Goal: Task Accomplishment & Management: Complete application form

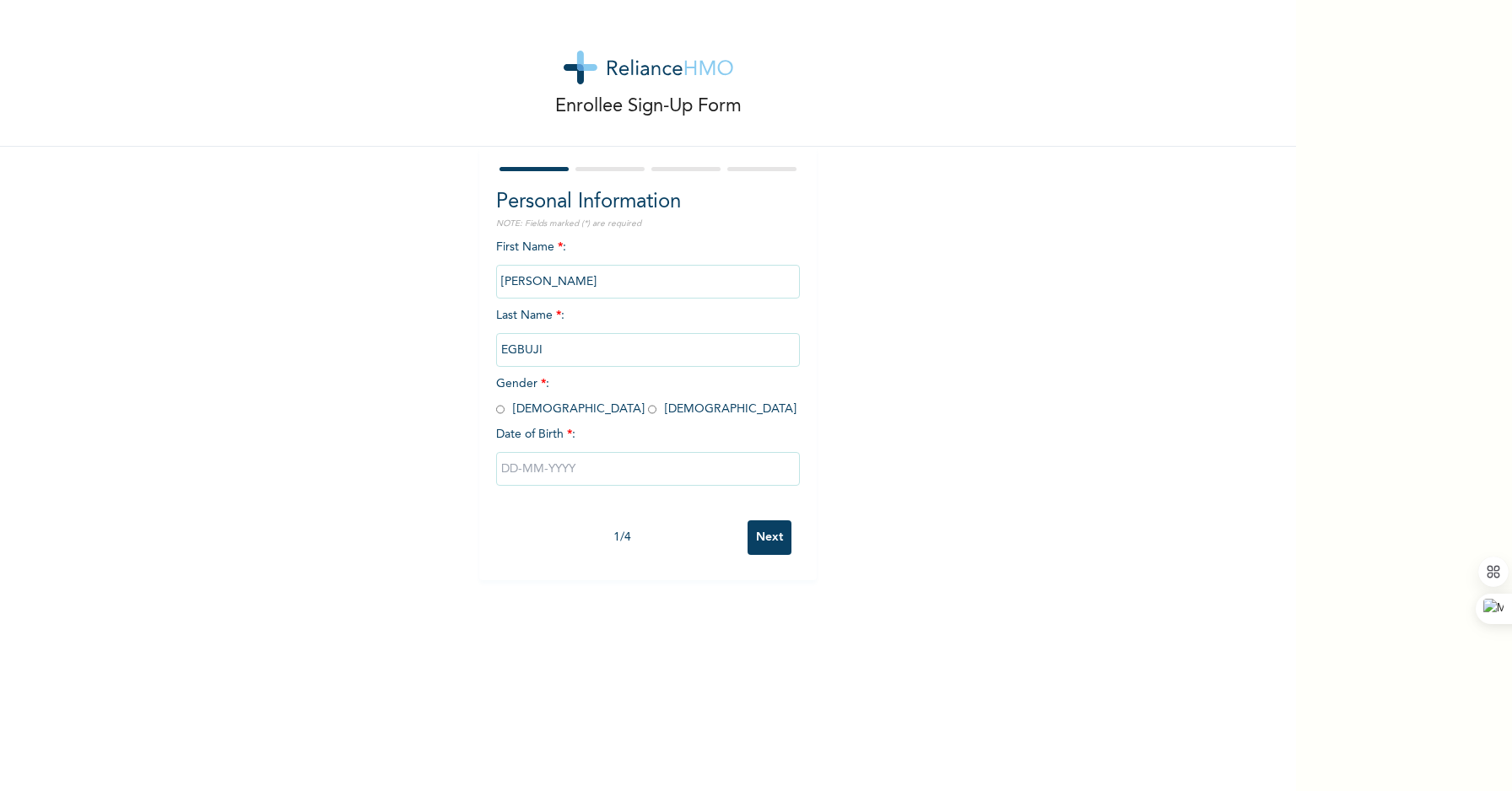
click at [496, 412] on input "radio" at bounding box center [500, 409] width 8 height 16
radio input "true"
click at [569, 467] on input "text" at bounding box center [648, 469] width 303 height 34
select select "9"
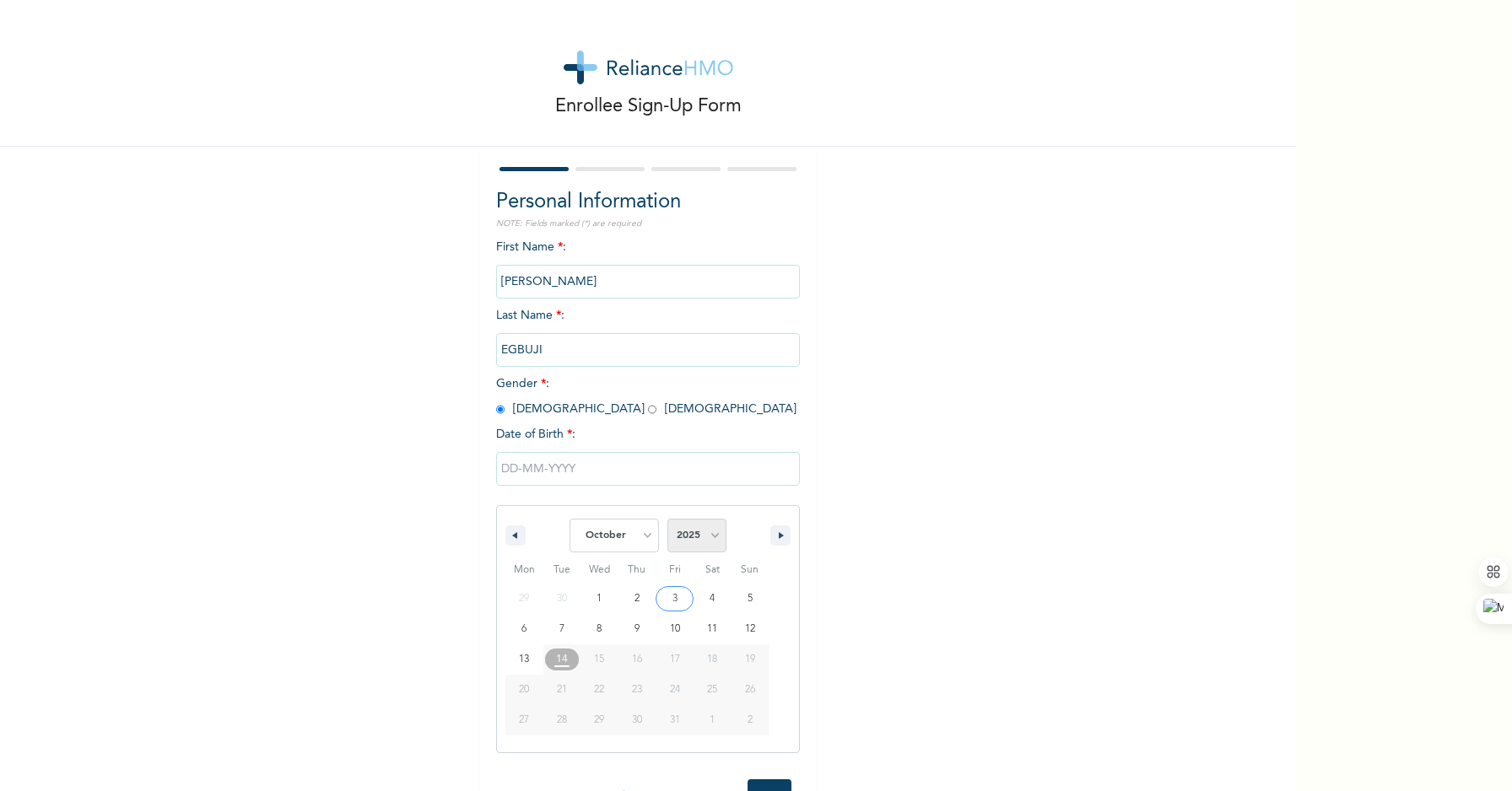
click at [684, 531] on select "2025 2024 2023 2022 2021 2020 2019 2018 2017 2016 2015 2014 2013 2012 2011 2010…" at bounding box center [697, 536] width 59 height 34
select select "1979"
click at [668, 519] on select "2025 2024 2023 2022 2021 2020 2019 2018 2017 2016 2015 2014 2013 2012 2011 2010…" at bounding box center [697, 536] width 59 height 34
click at [626, 542] on select "January February March April May June July August September October November De…" at bounding box center [615, 536] width 90 height 34
select select "0"
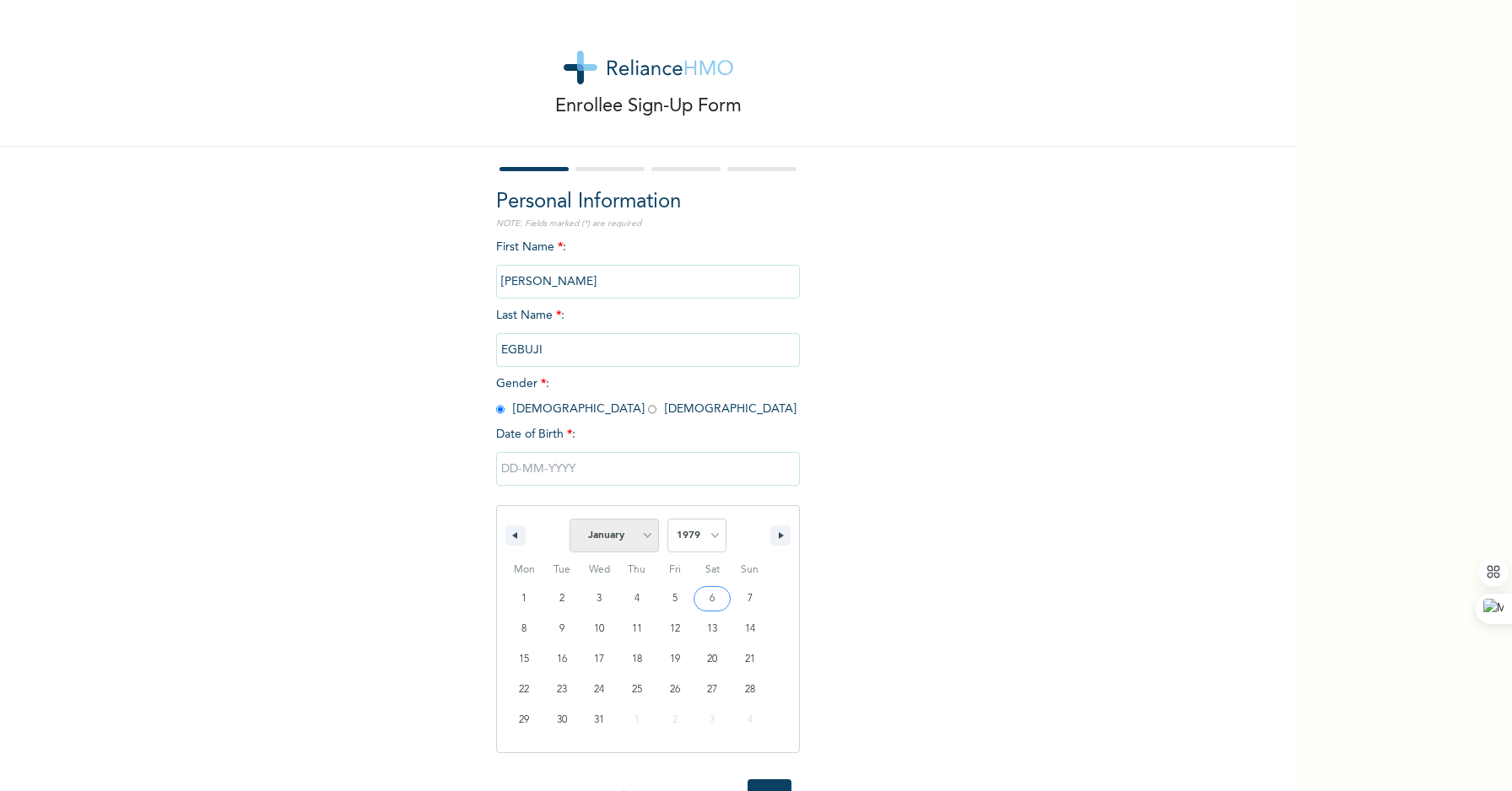
click at [570, 519] on select "January February March April May June July August September October November De…" at bounding box center [615, 536] width 90 height 34
type input "[DATE]"
click at [756, 544] on input "Next" at bounding box center [769, 538] width 44 height 35
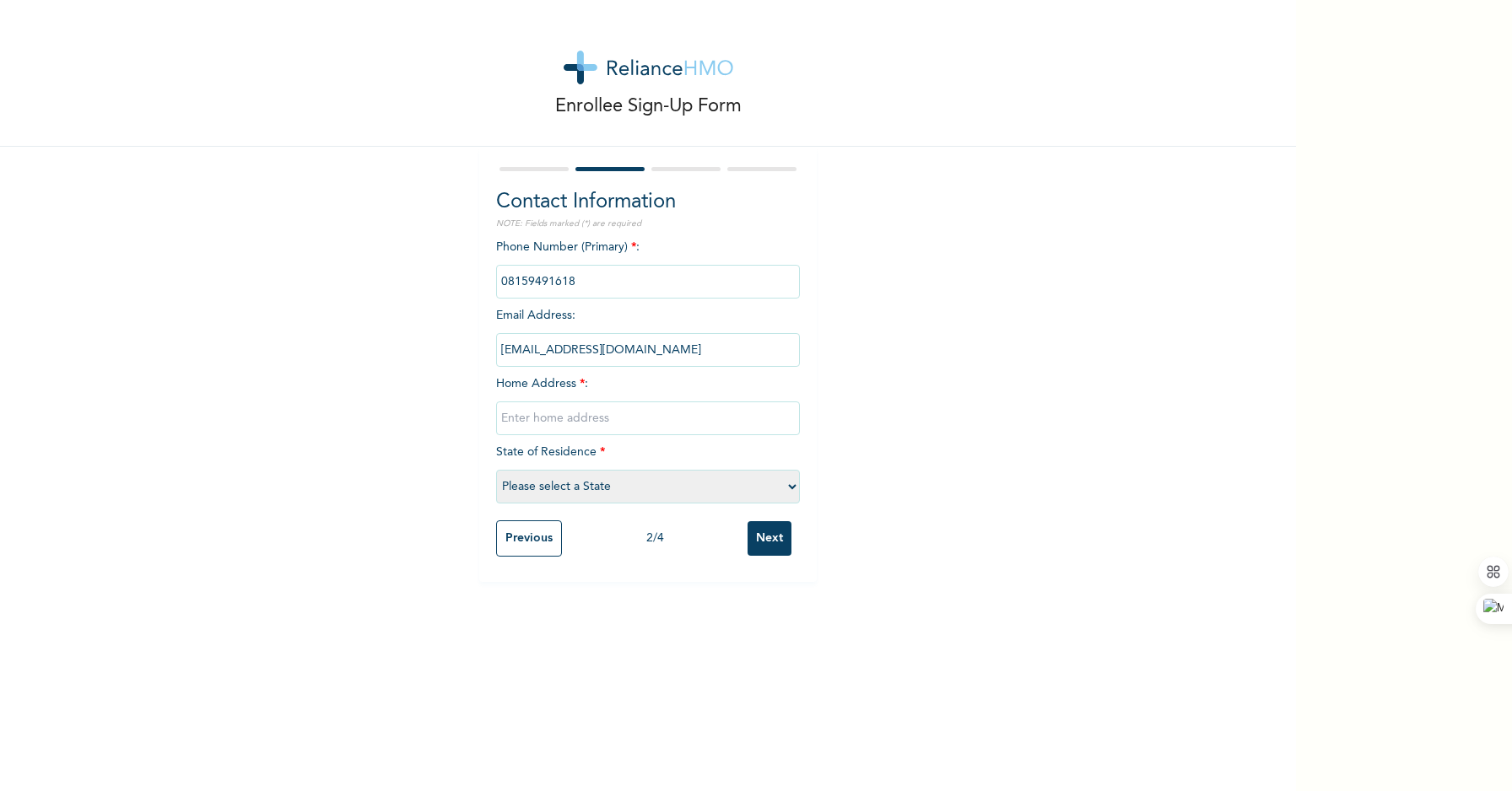
click at [588, 421] on input "text" at bounding box center [648, 418] width 303 height 34
type input "[STREET_ADDRESS]"
select select "25"
drag, startPoint x: 602, startPoint y: 423, endPoint x: 412, endPoint y: 412, distance: 190.3
click at [412, 412] on div "Enrollee Sign-Up Form Contact Information NOTE: Fields marked (*) are required …" at bounding box center [648, 290] width 1296 height 582
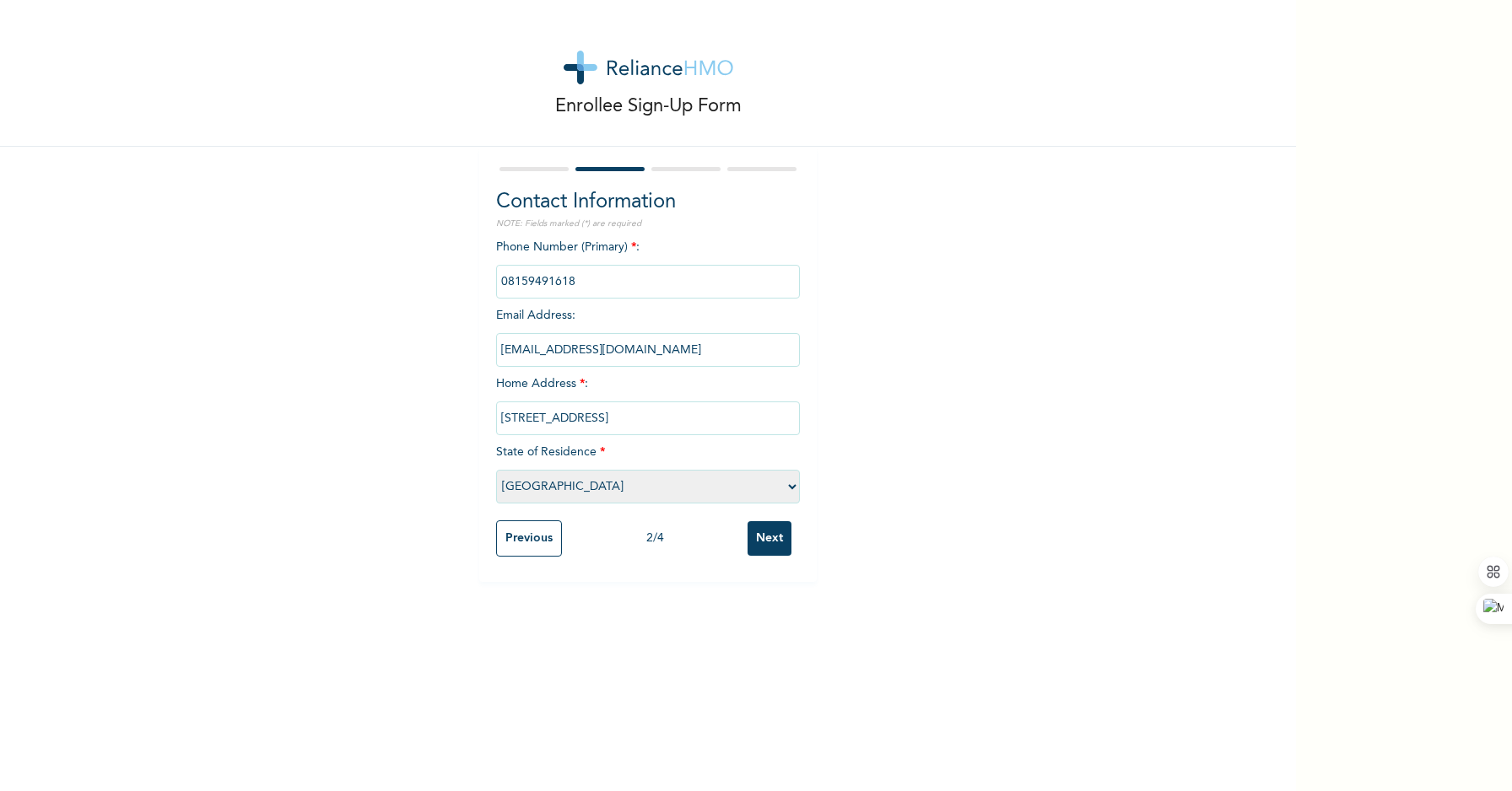
type input "[STREET_ADDRESS][PERSON_NAME]"
click at [762, 541] on input "Next" at bounding box center [769, 539] width 44 height 35
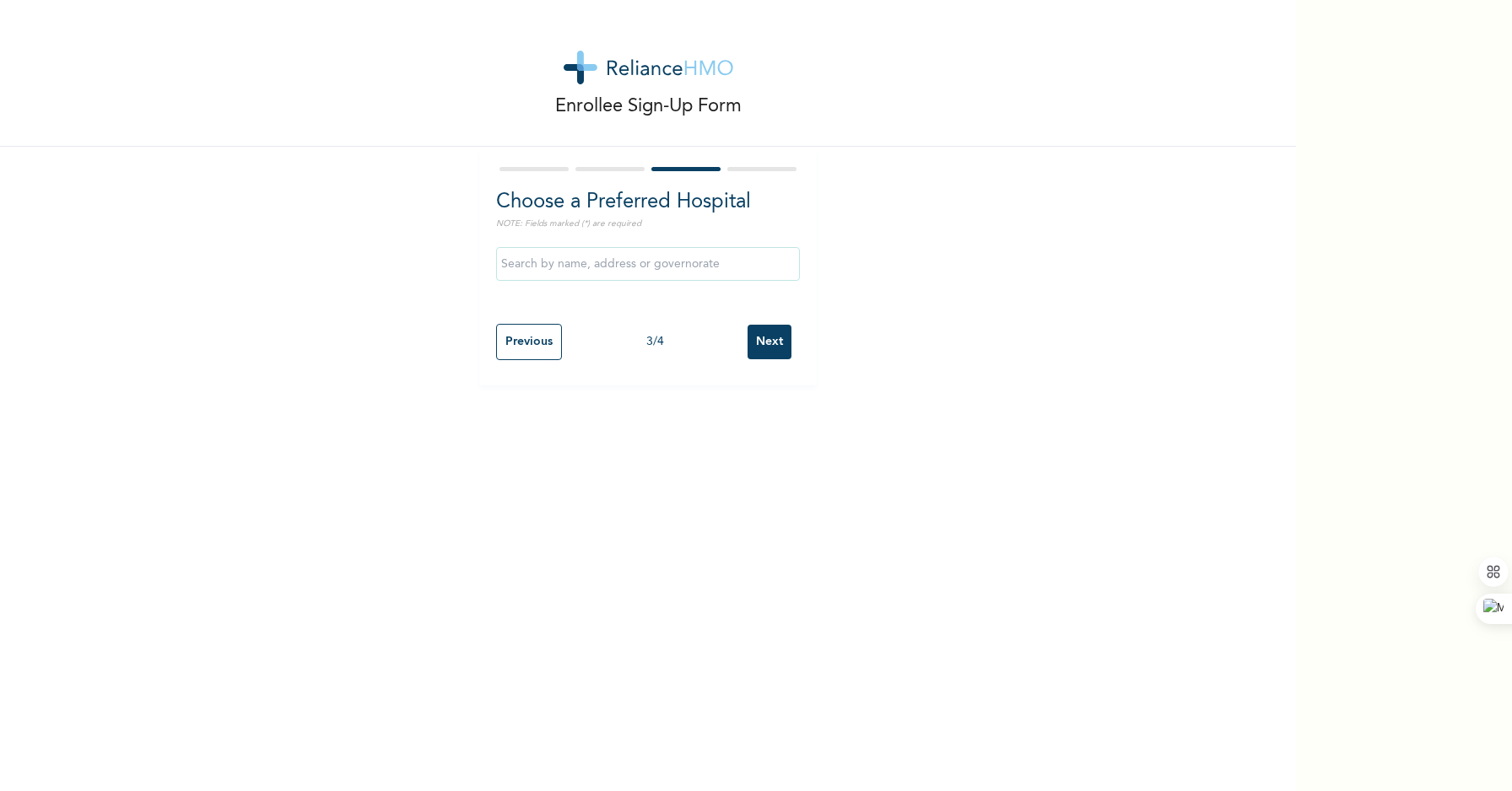
click at [582, 269] on input "text" at bounding box center [648, 264] width 303 height 34
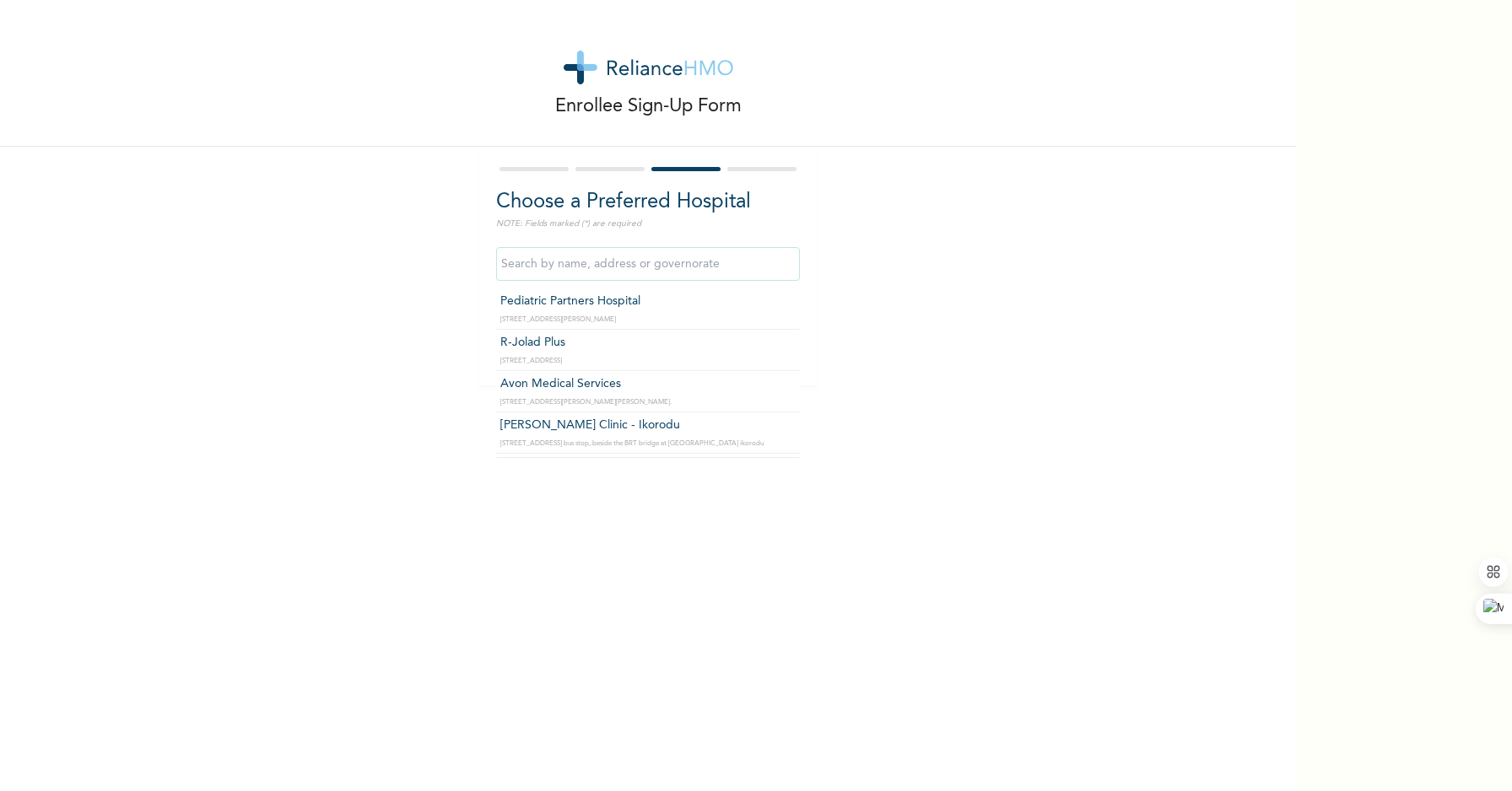
scroll to position [219, 0]
type input "[GEOGRAPHIC_DATA]"
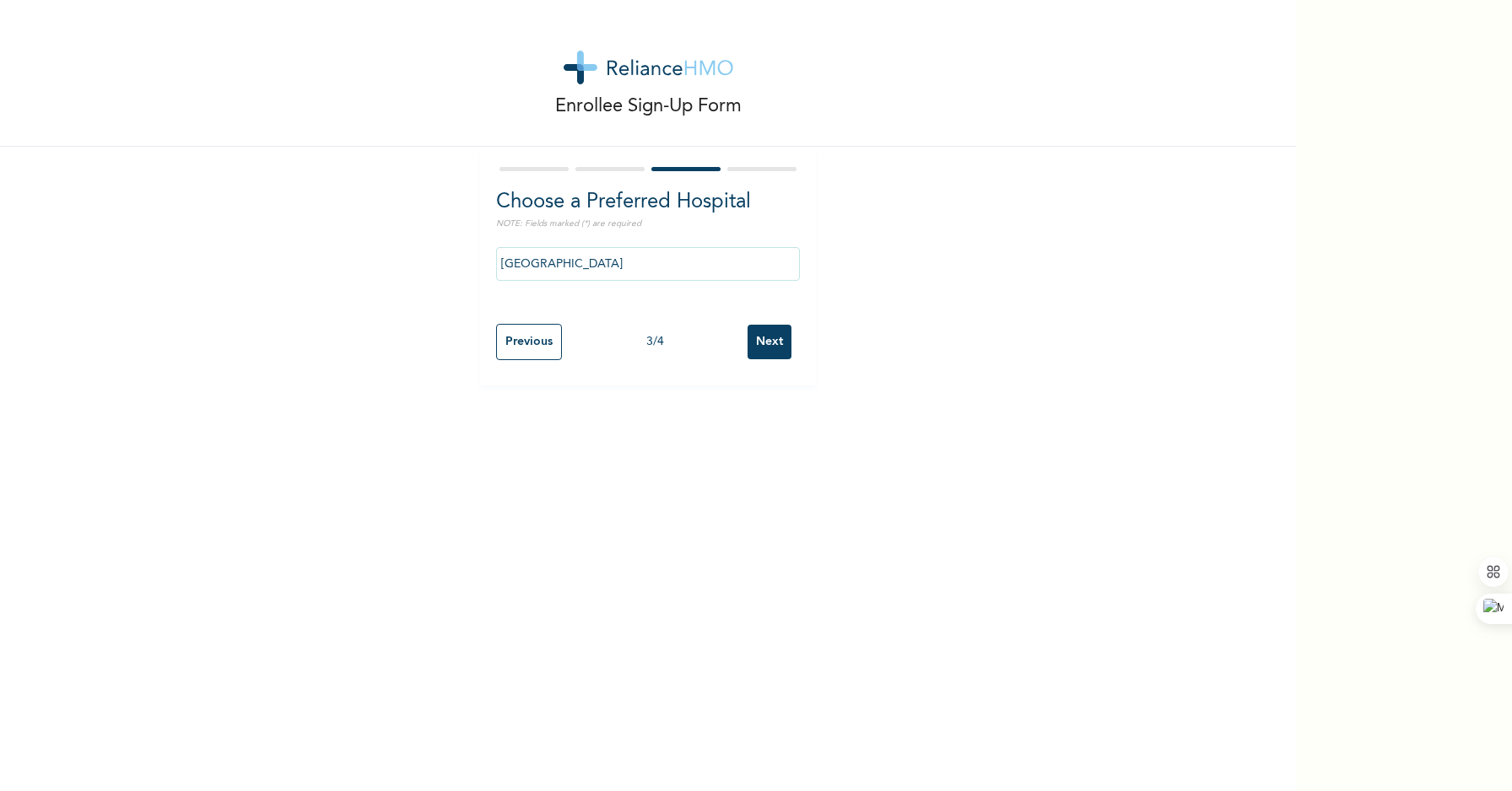
click at [760, 341] on input "Next" at bounding box center [769, 342] width 44 height 35
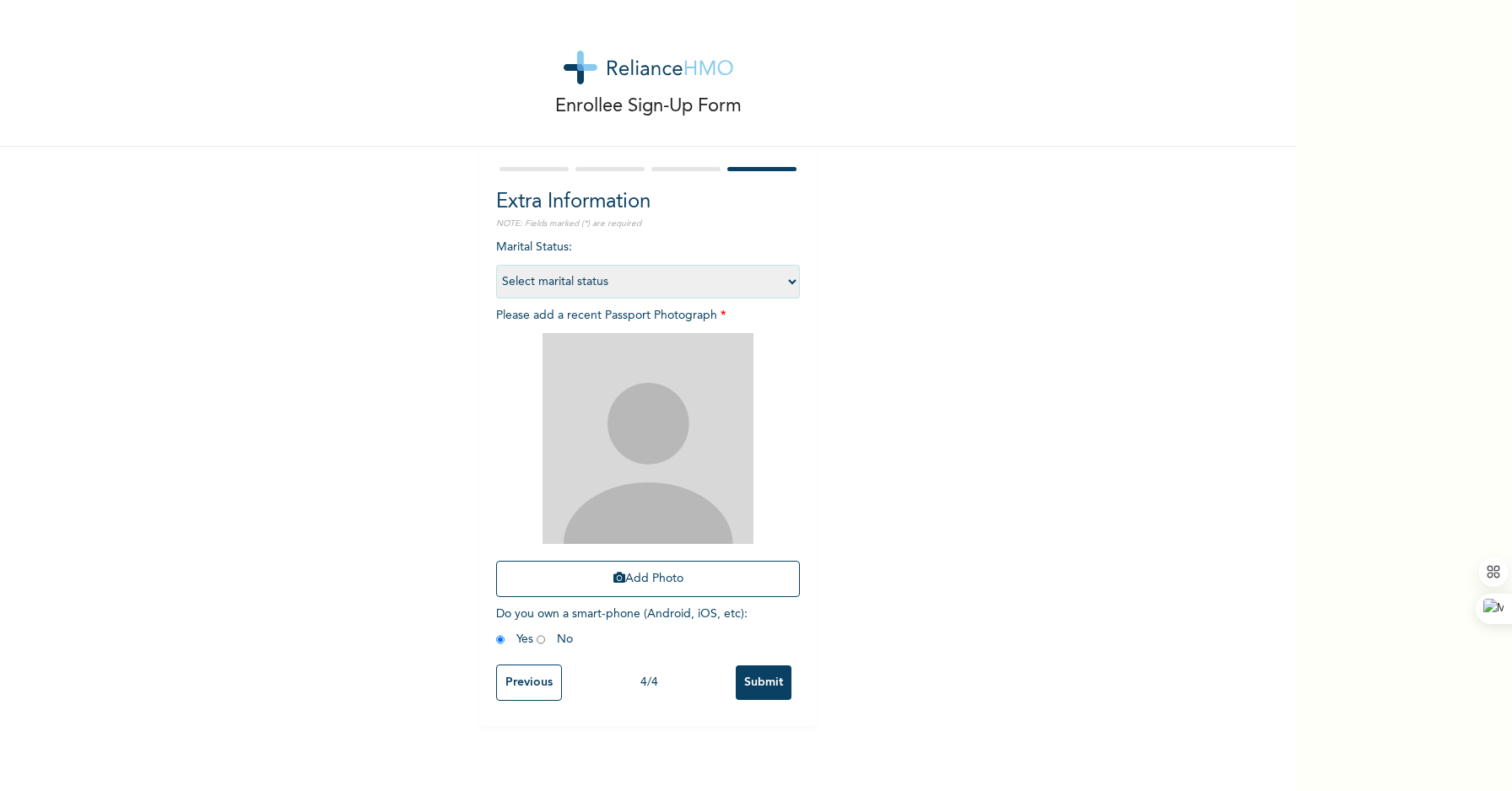
click at [609, 283] on select "Select marital status [DEMOGRAPHIC_DATA] Married [DEMOGRAPHIC_DATA] Widow/[DEMO…" at bounding box center [648, 281] width 303 height 34
select select "2"
click at [496, 264] on select "Select marital status [DEMOGRAPHIC_DATA] Married [DEMOGRAPHIC_DATA] Widow/[DEMO…" at bounding box center [648, 281] width 303 height 34
click at [668, 480] on img at bounding box center [648, 438] width 211 height 210
click at [675, 448] on img at bounding box center [648, 438] width 211 height 210
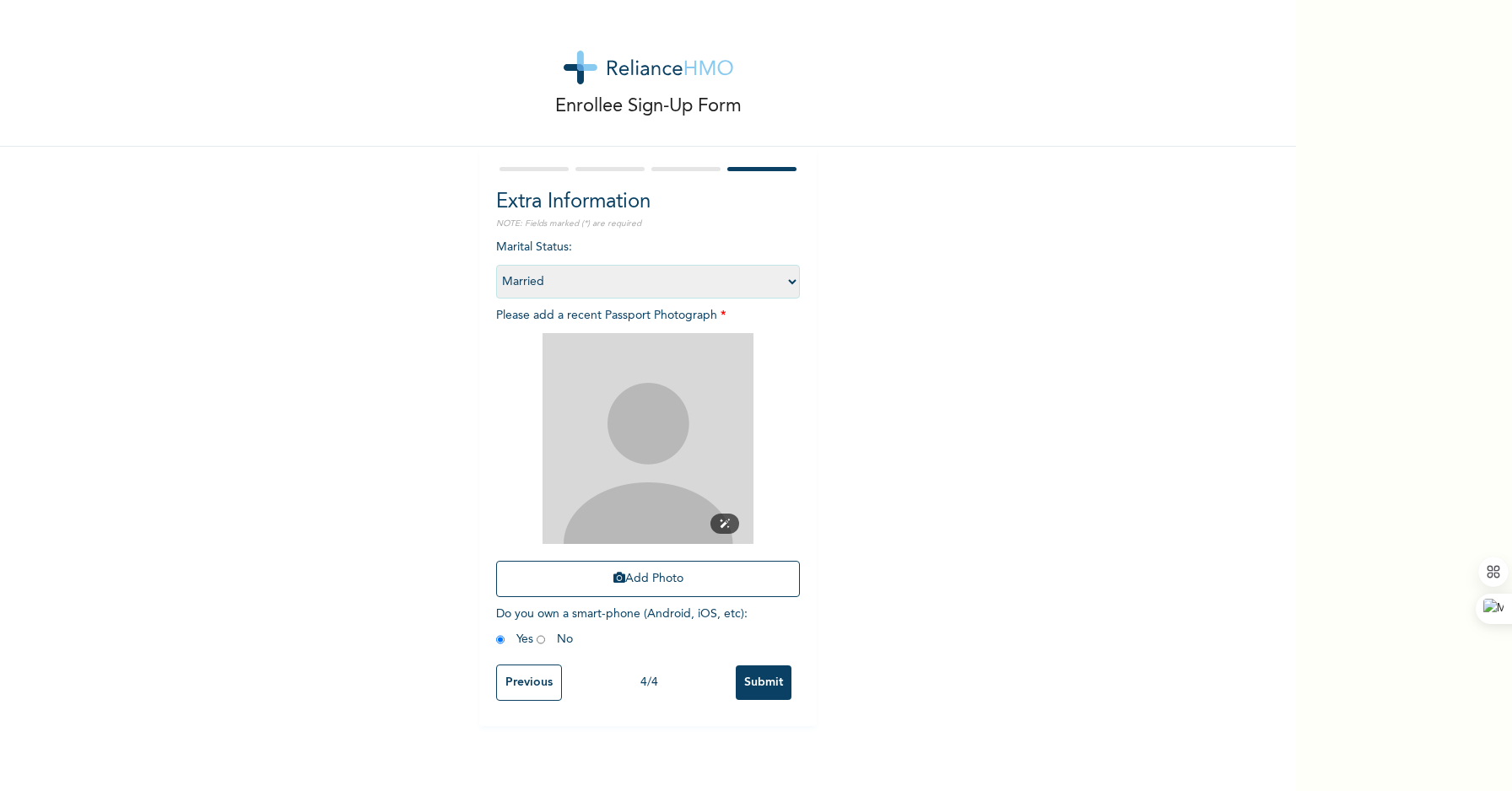
click at [629, 414] on img at bounding box center [648, 438] width 211 height 210
click at [648, 581] on button "Add Photo" at bounding box center [648, 579] width 303 height 36
click at [648, 579] on button "Add Photo" at bounding box center [648, 579] width 303 height 36
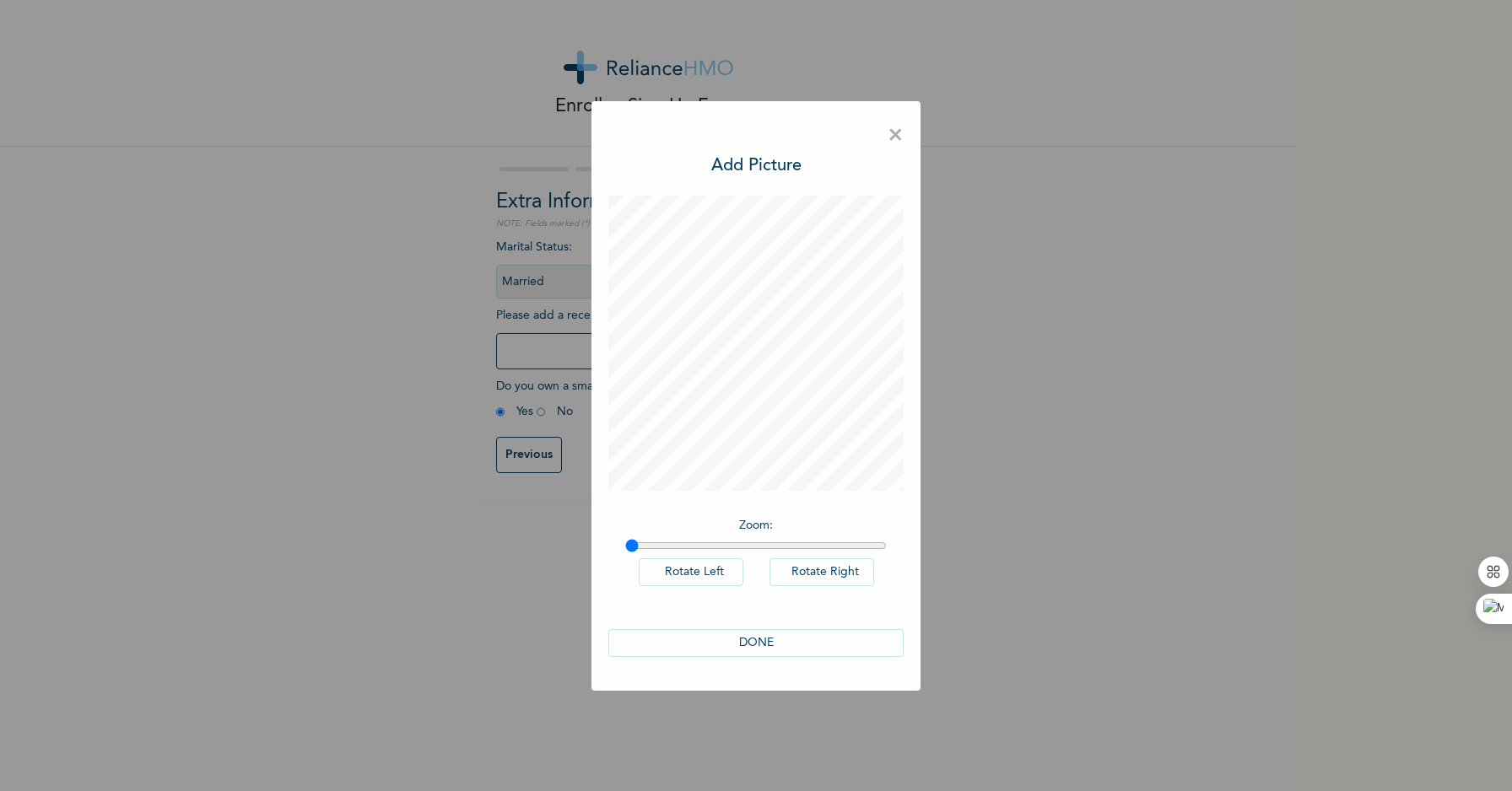
click at [785, 637] on button "DONE" at bounding box center [756, 643] width 295 height 28
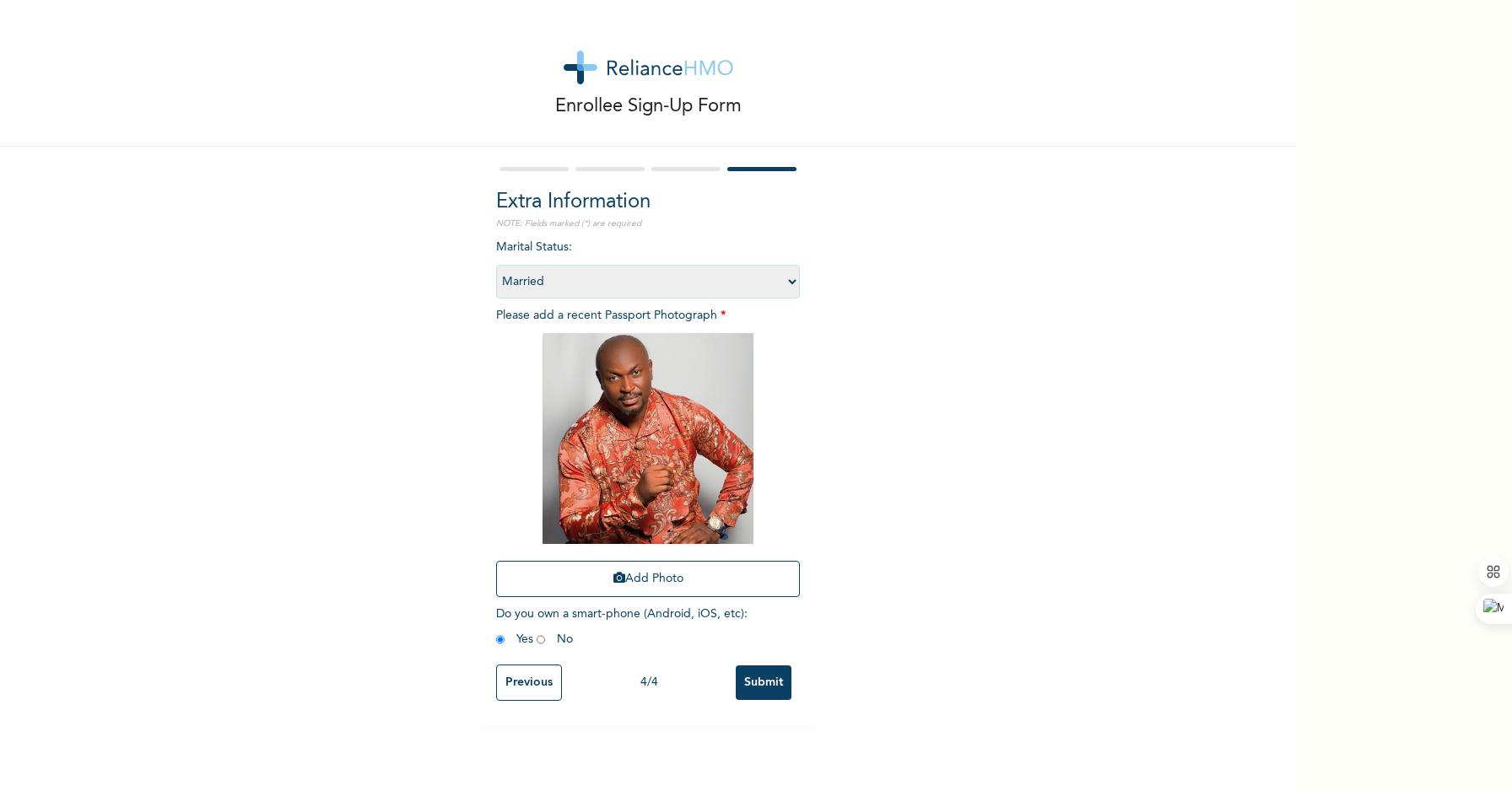
click at [763, 687] on input "Submit" at bounding box center [763, 682] width 56 height 35
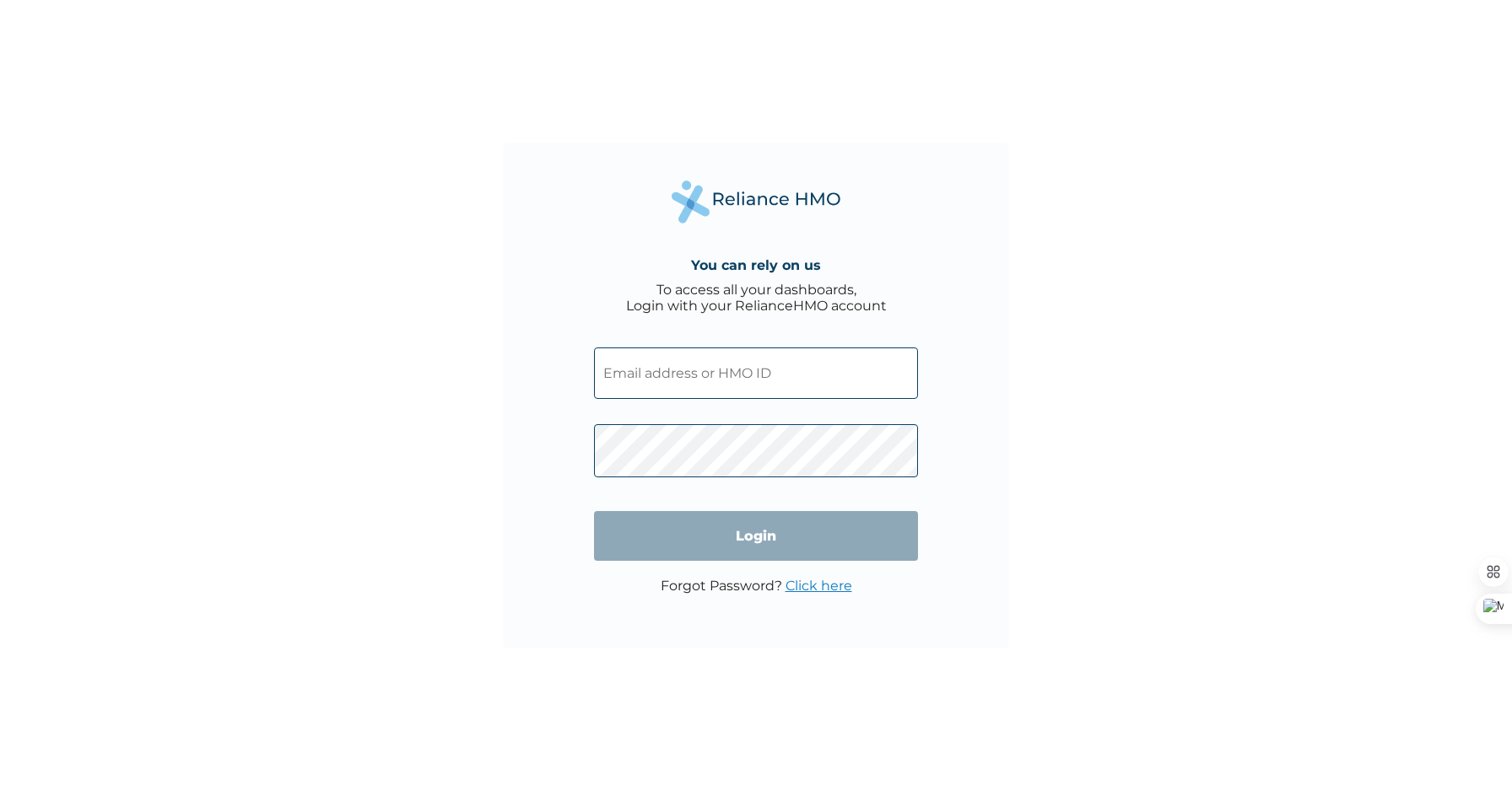
click at [699, 368] on input "text" at bounding box center [756, 373] width 324 height 52
paste input "NPT/10095/A"
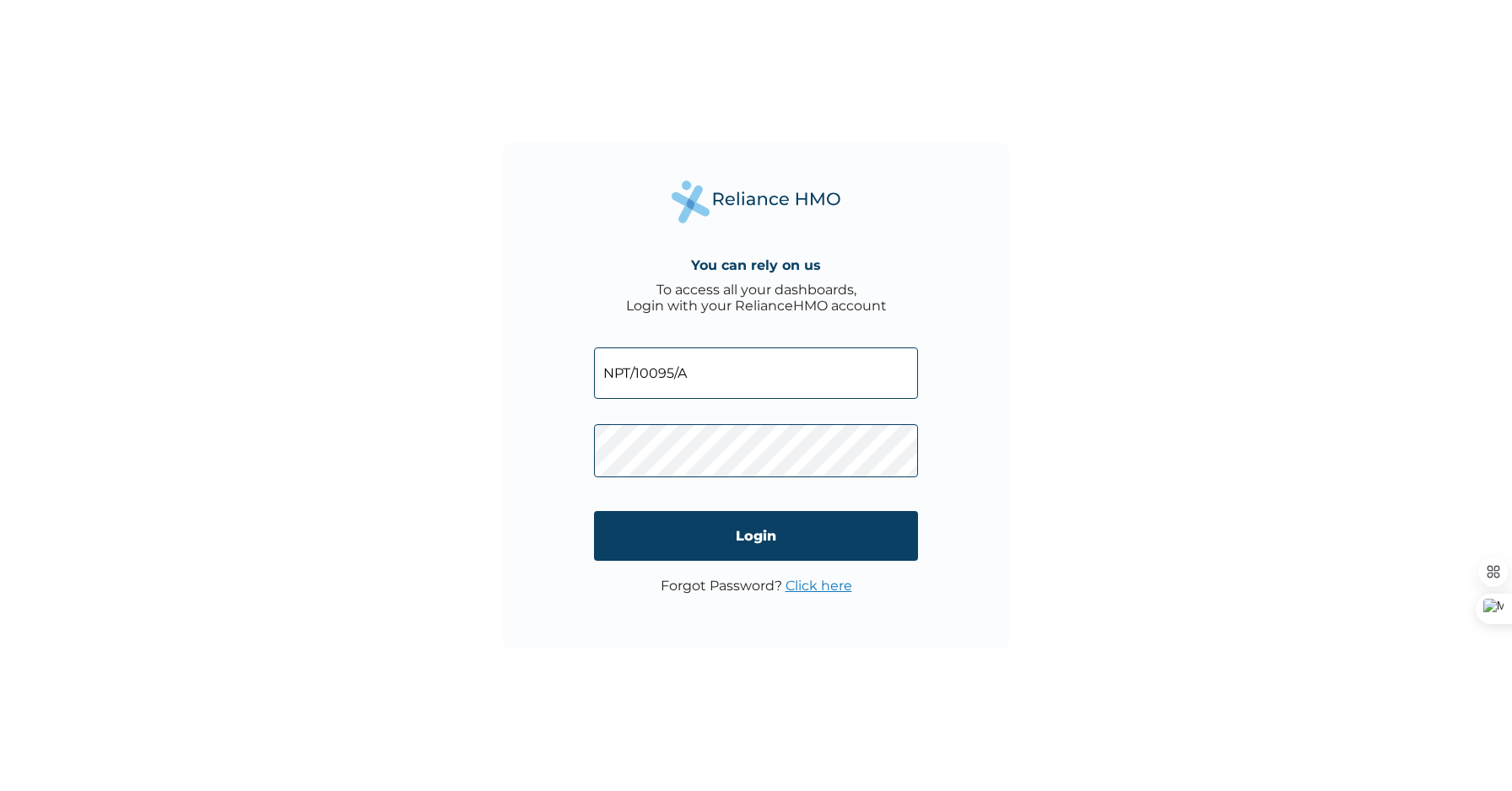
type input "NPT/10095/A"
click at [758, 529] on input "Login" at bounding box center [756, 536] width 324 height 50
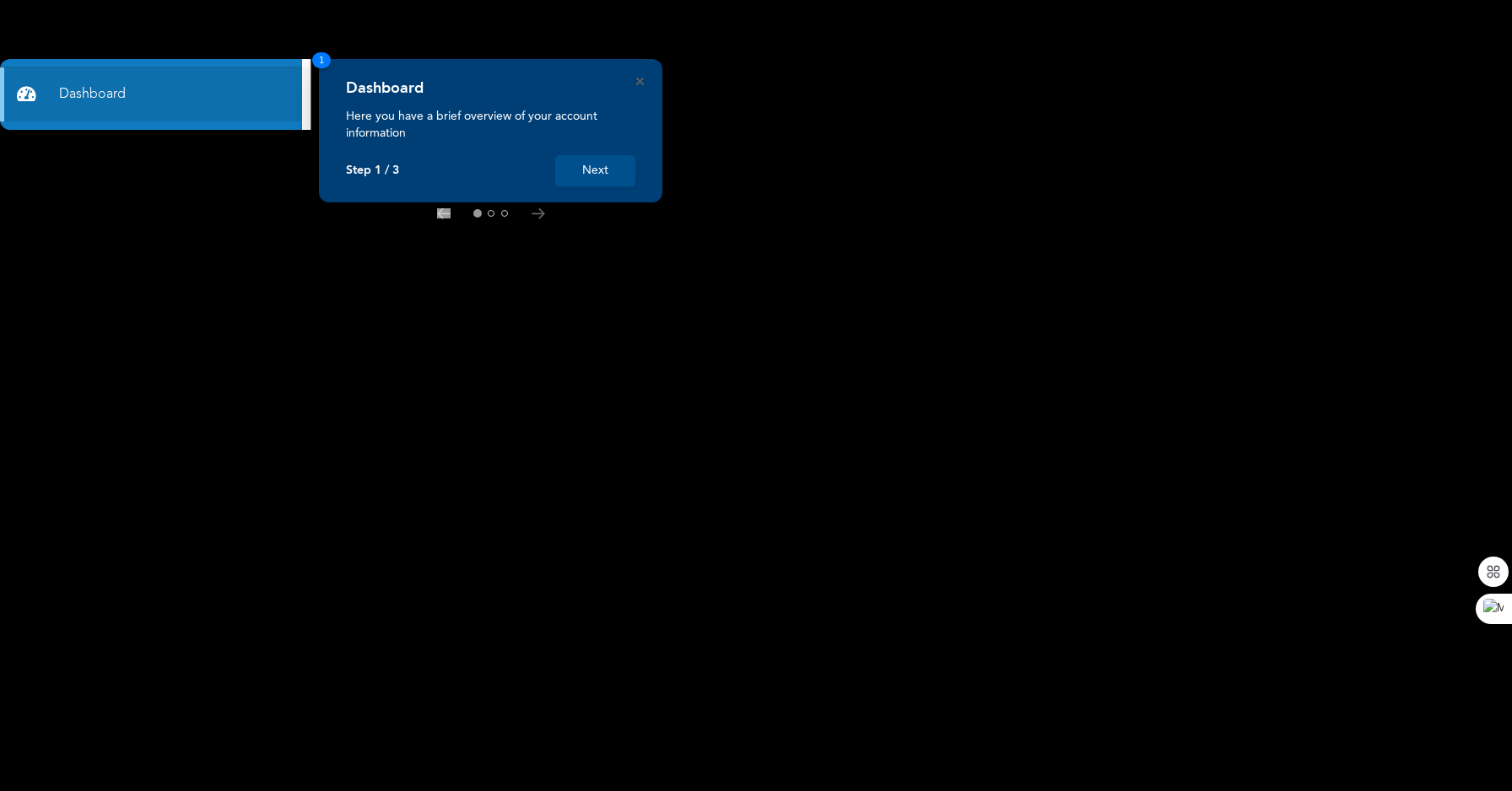
click at [603, 178] on button "Next" at bounding box center [595, 171] width 80 height 31
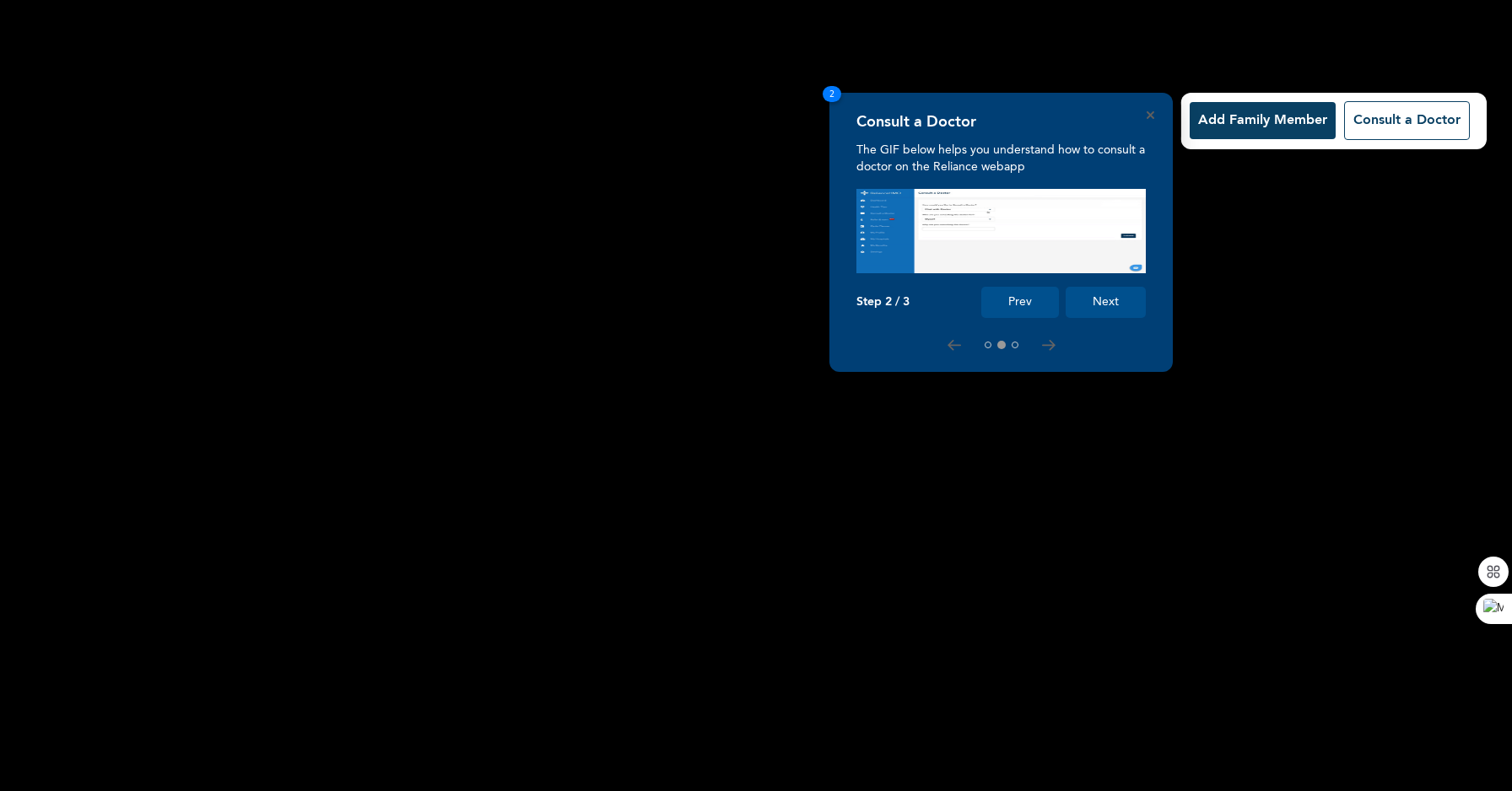
click at [1035, 304] on button "Prev" at bounding box center [1020, 301] width 78 height 31
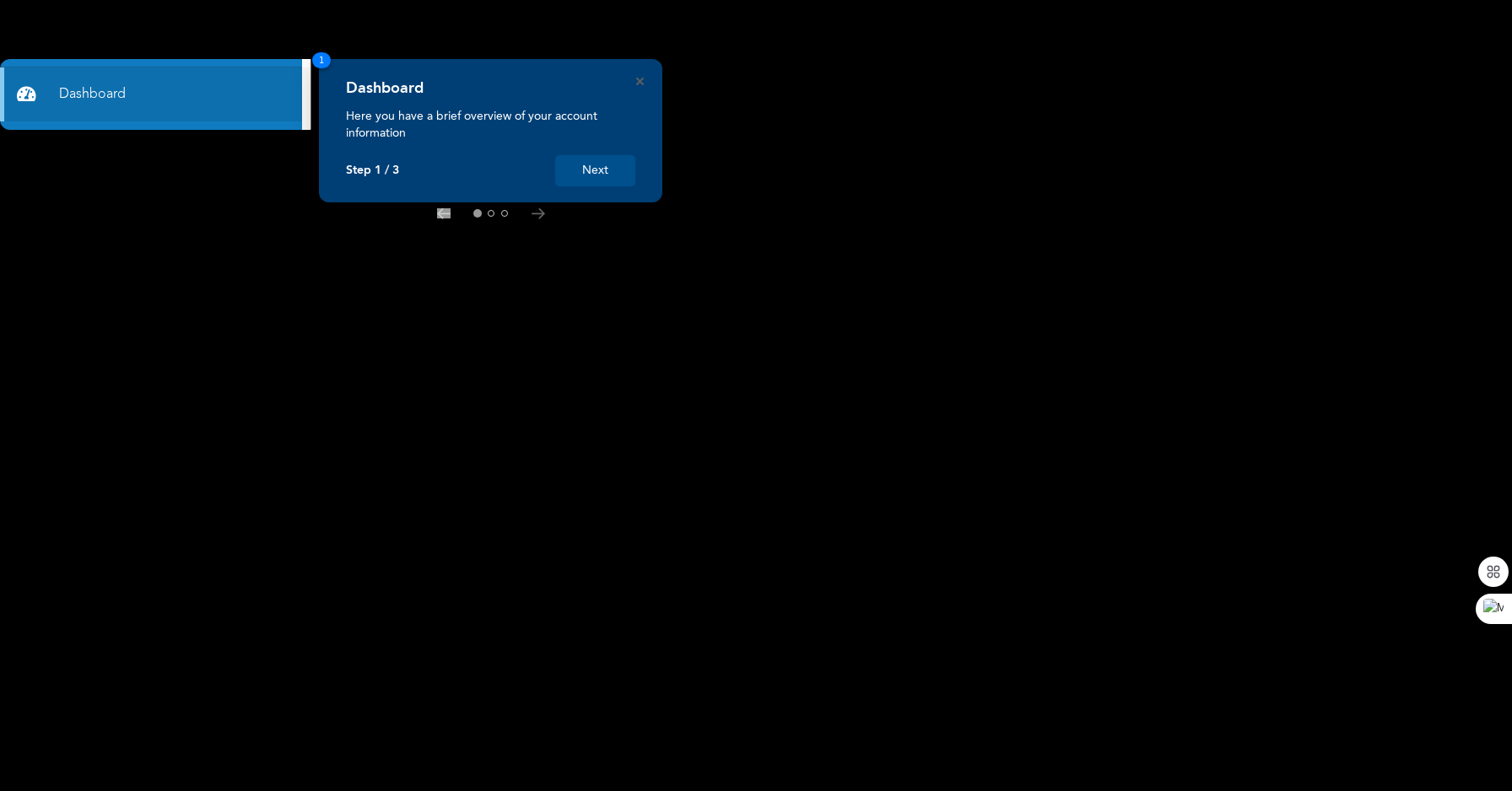
click at [608, 180] on button "Next" at bounding box center [595, 171] width 80 height 31
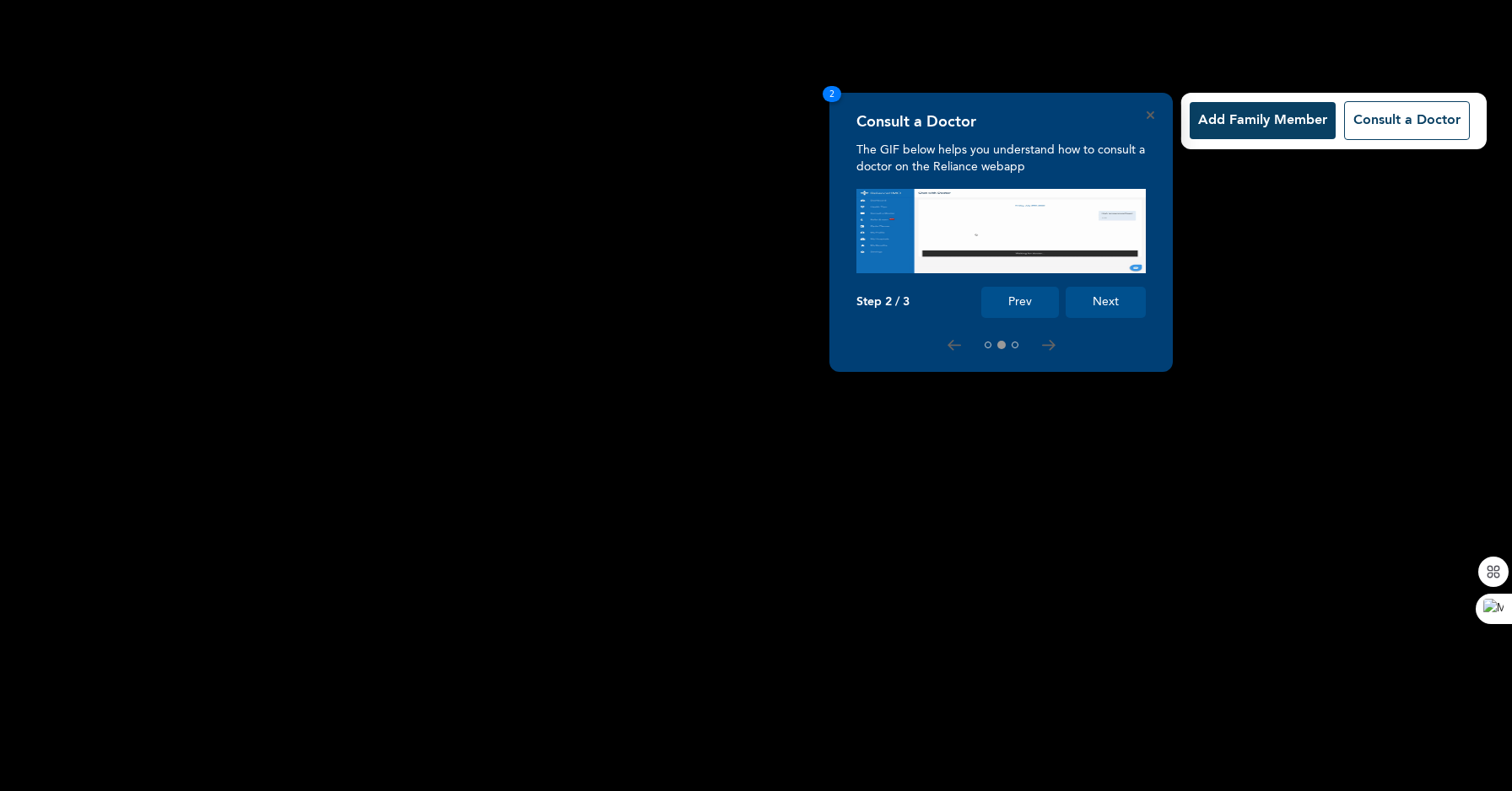
click at [1270, 127] on button "Add Family Member" at bounding box center [1262, 120] width 146 height 37
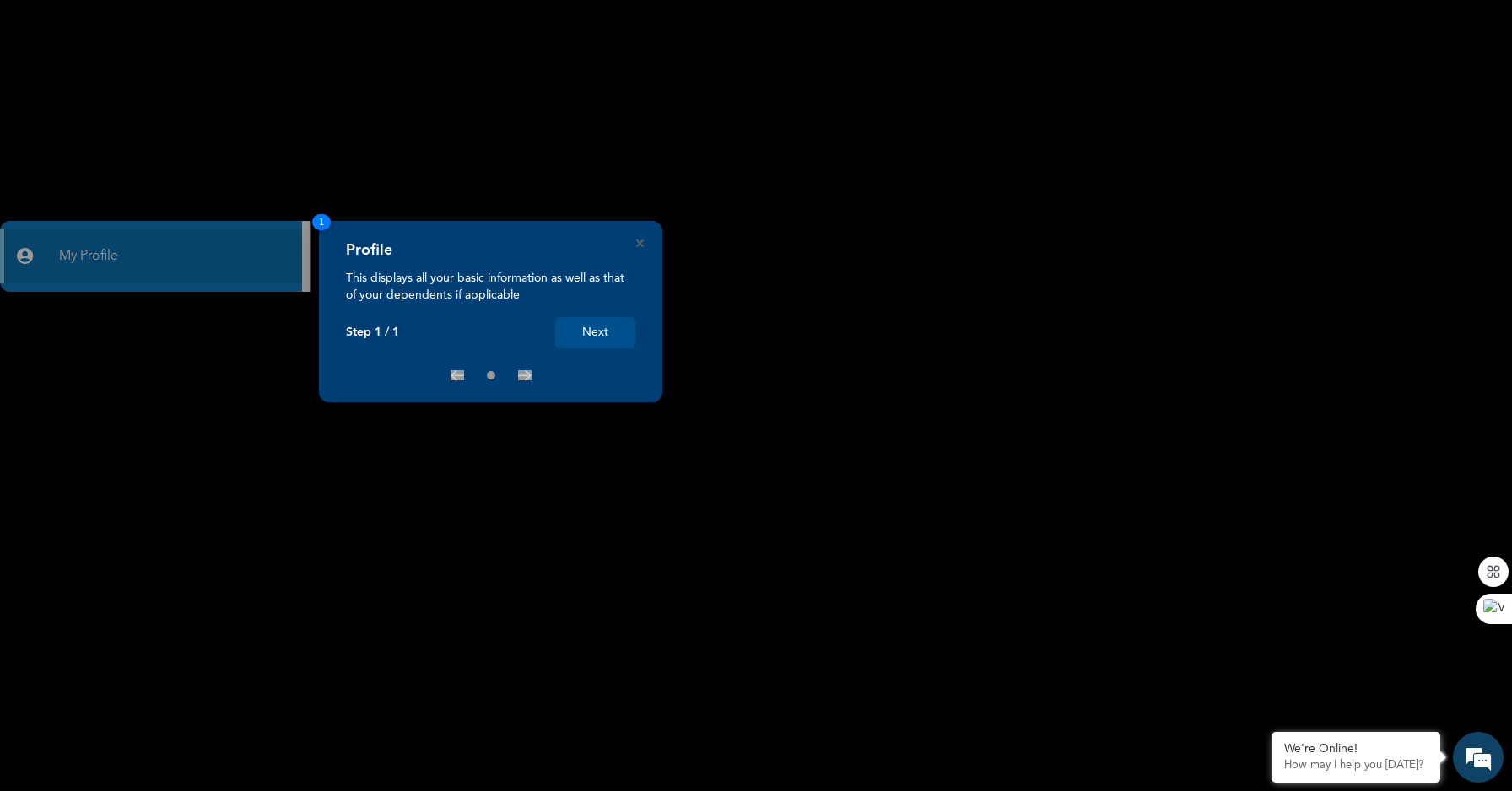
click at [584, 337] on button "Next" at bounding box center [595, 332] width 80 height 31
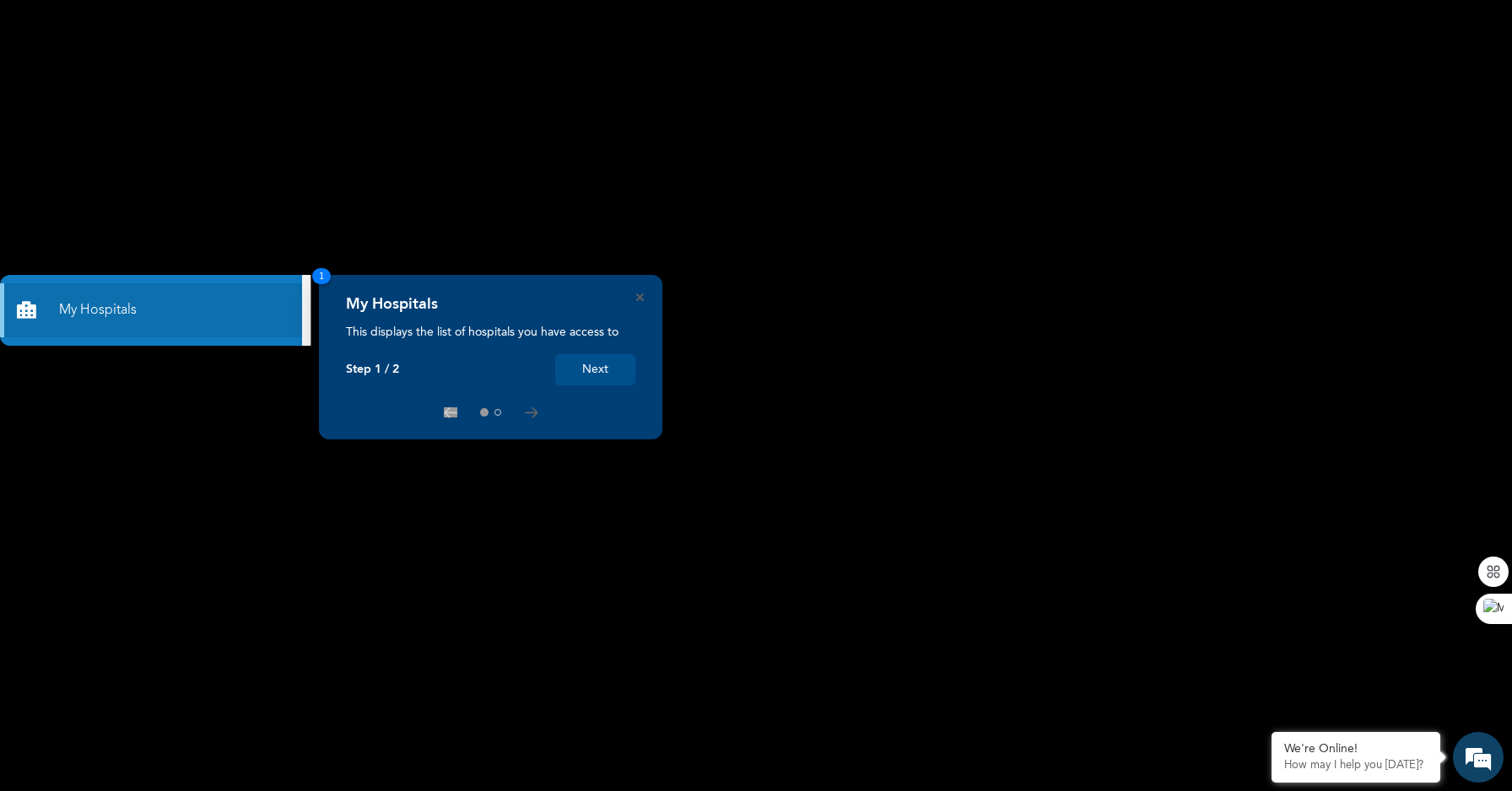
click at [592, 372] on button "Next" at bounding box center [595, 369] width 80 height 31
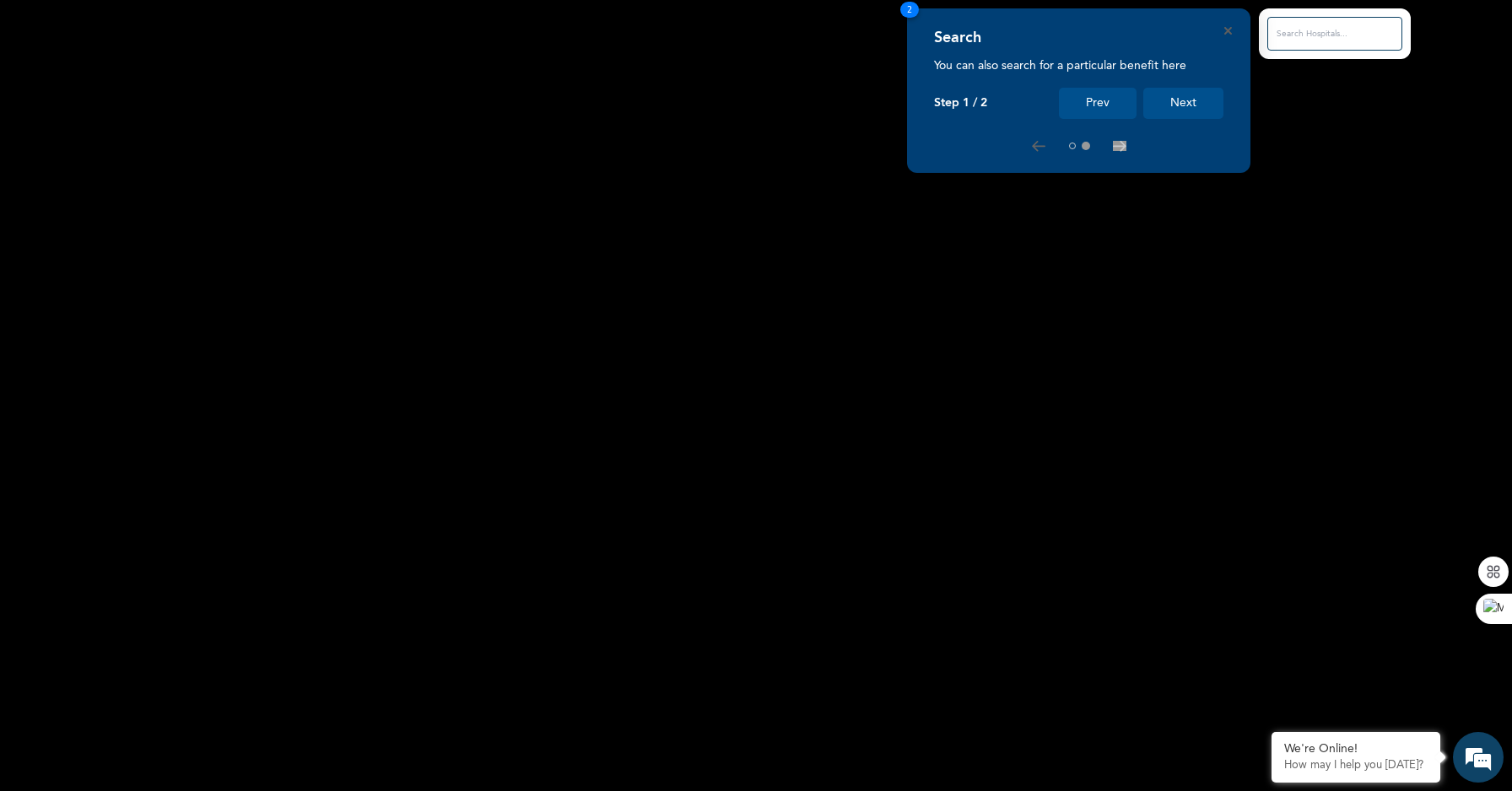
click at [1180, 110] on button "Next" at bounding box center [1184, 103] width 80 height 31
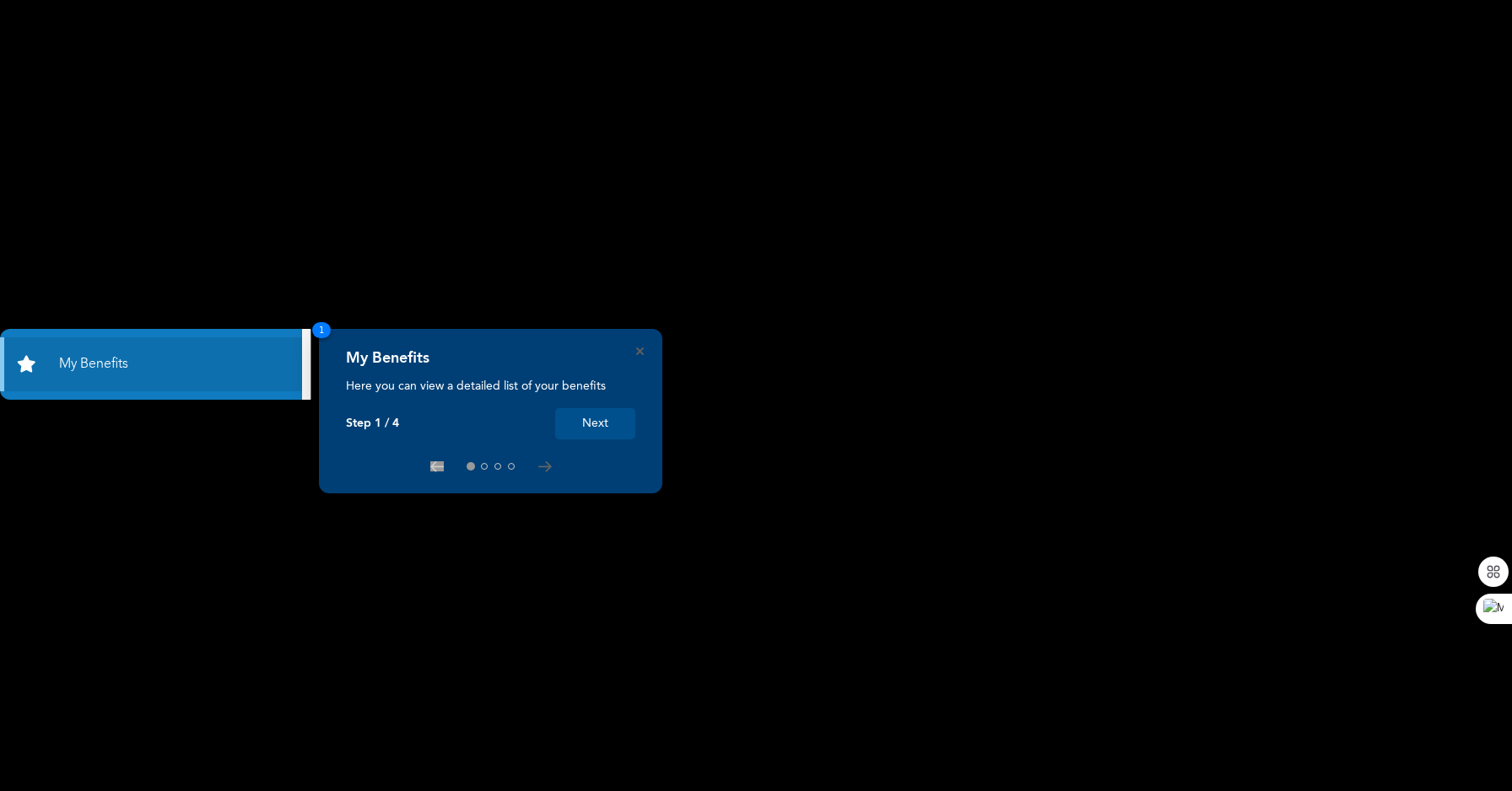
click at [590, 412] on button "Next" at bounding box center [595, 423] width 80 height 31
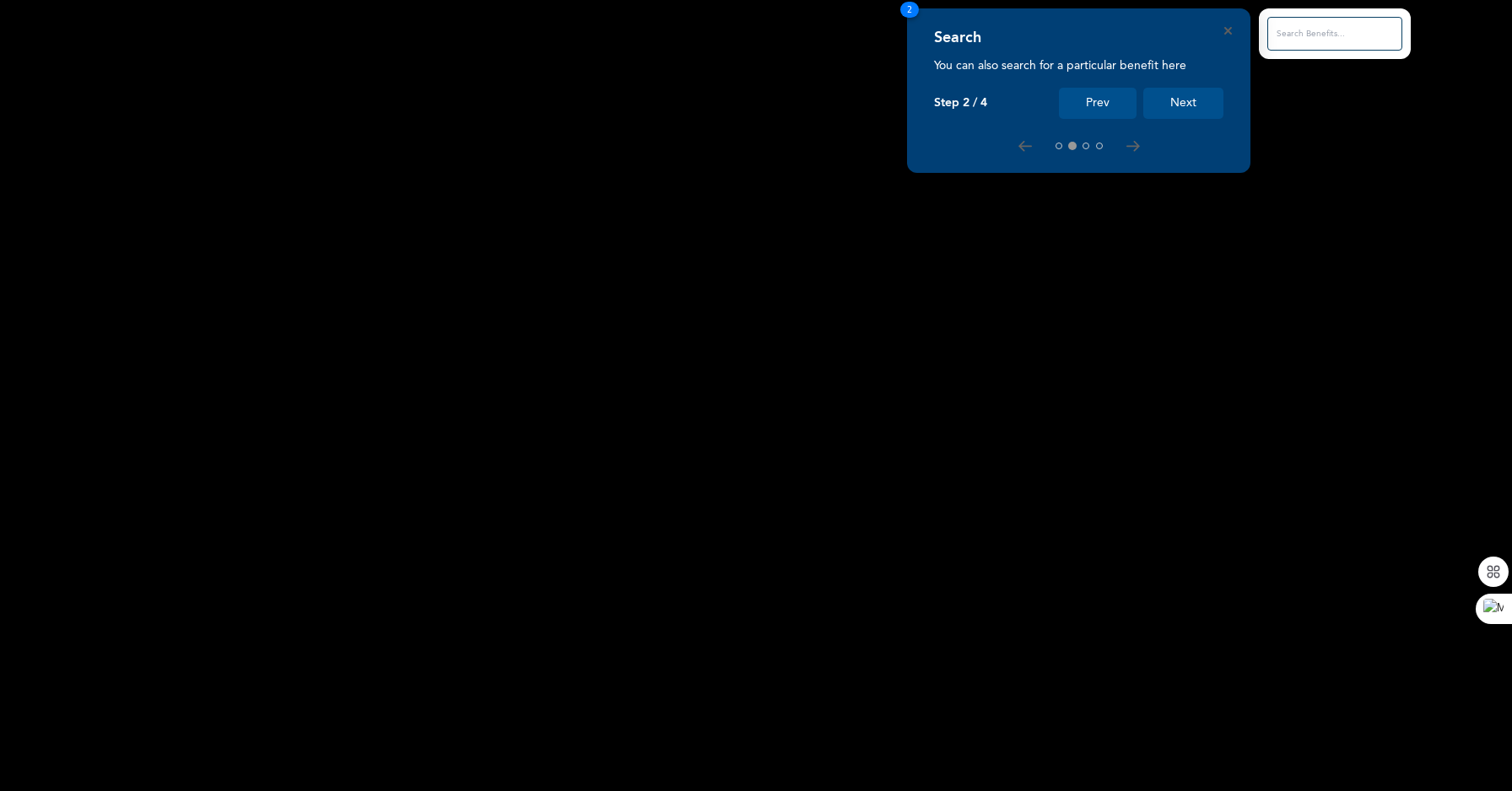
click at [1199, 103] on button "Next" at bounding box center [1184, 103] width 80 height 31
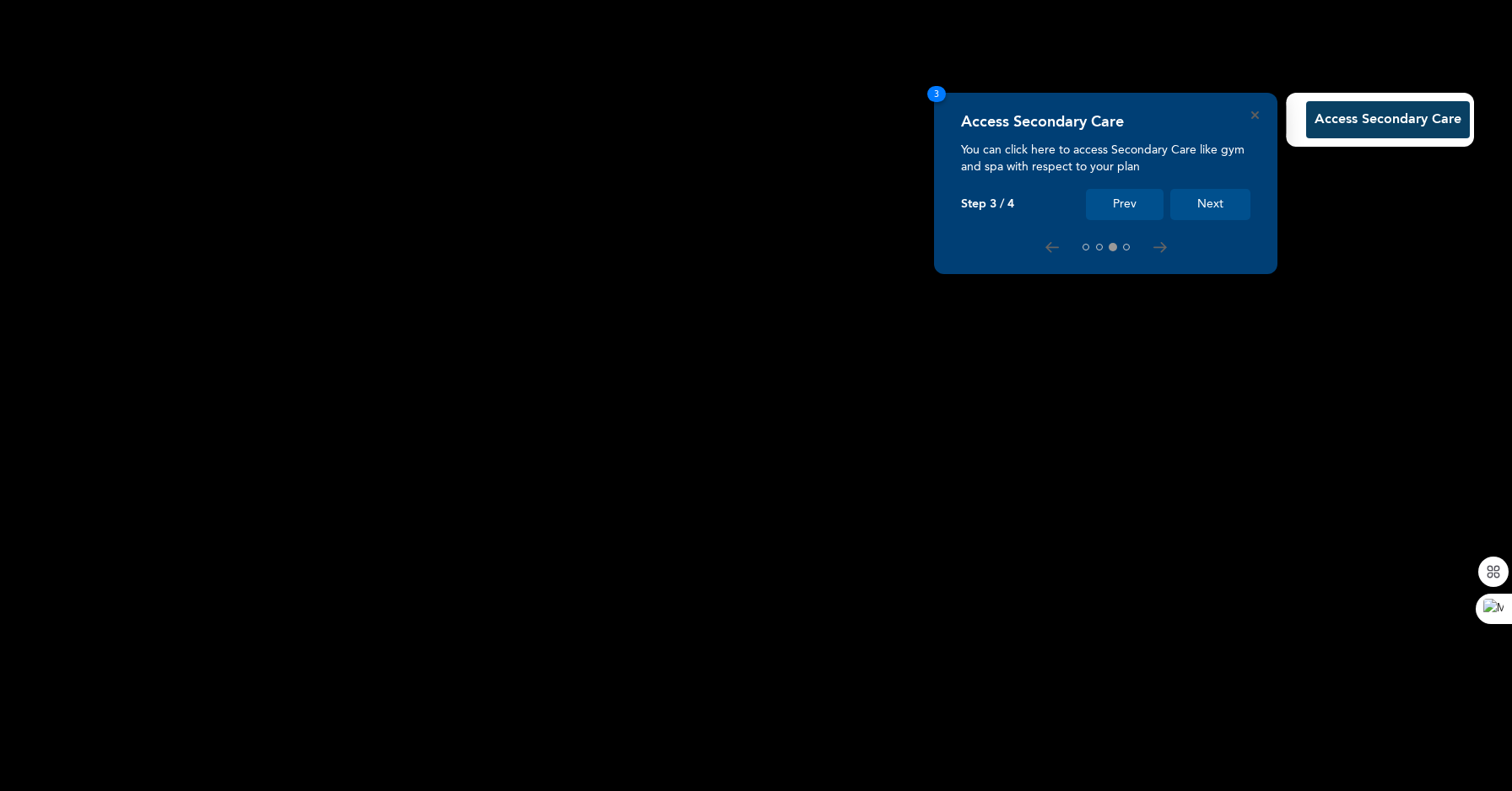
click at [1220, 206] on button "Next" at bounding box center [1211, 203] width 80 height 31
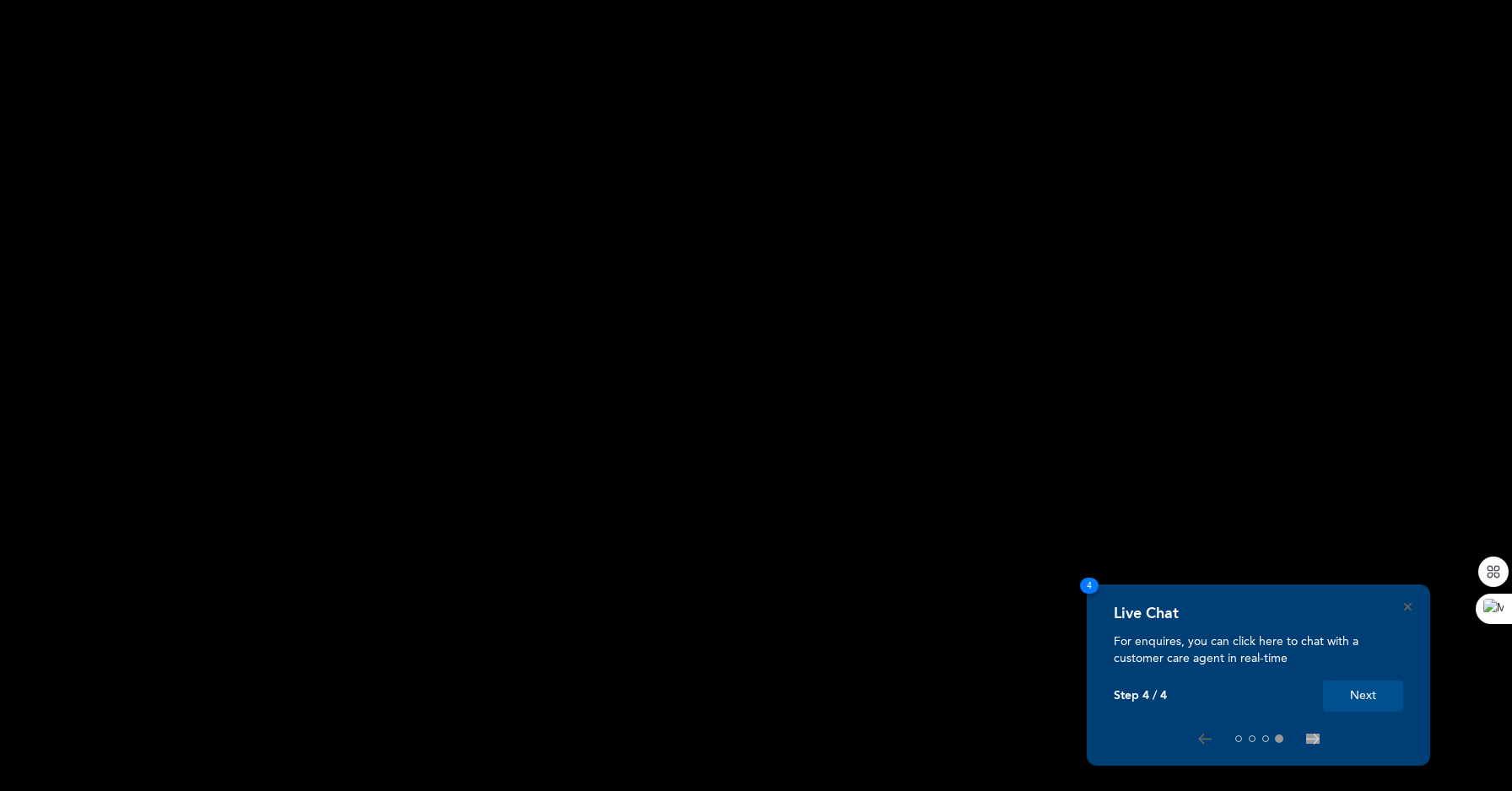
click at [1363, 699] on button "Next" at bounding box center [1363, 695] width 80 height 31
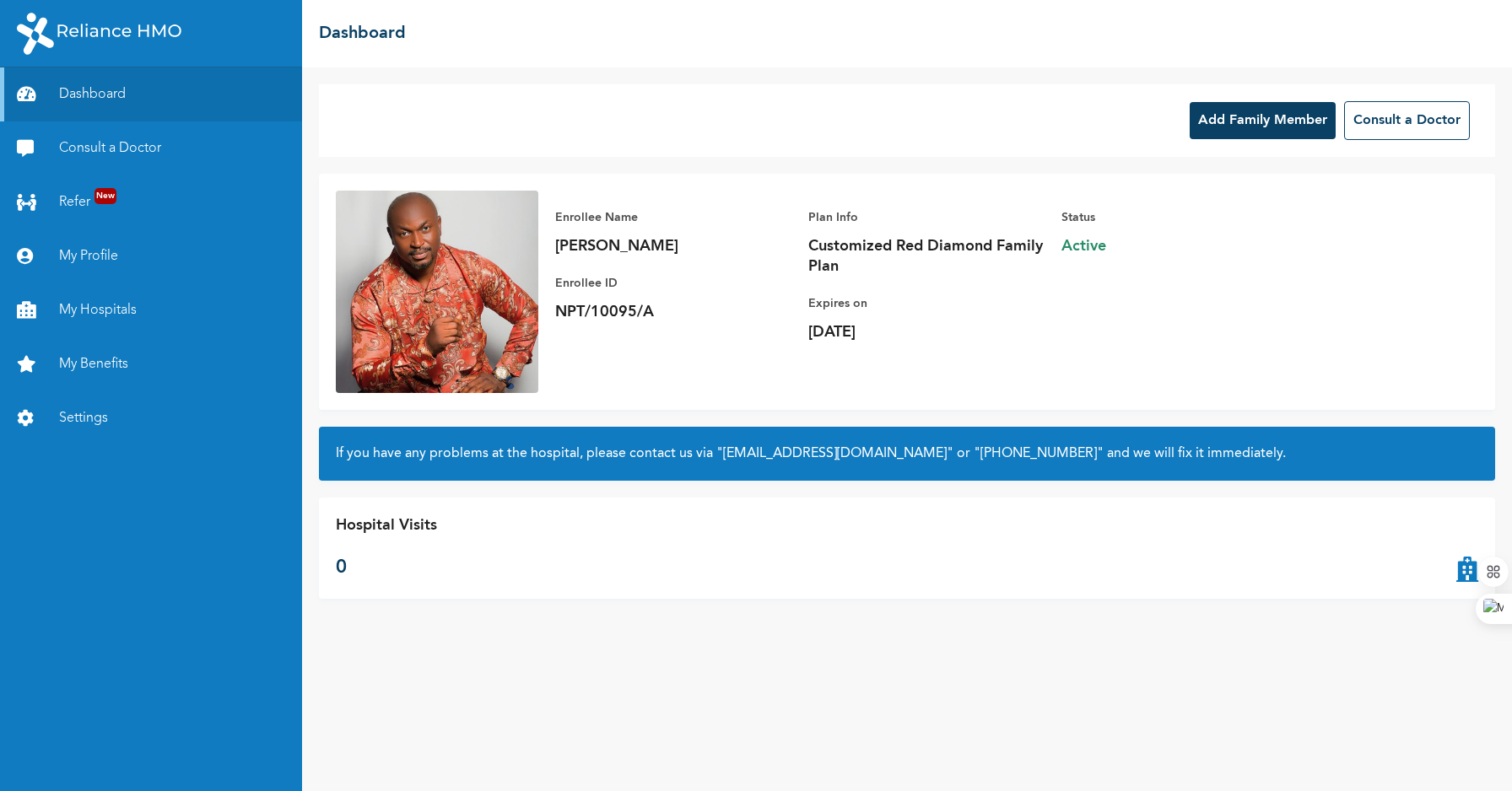
click at [1241, 131] on button "Add Family Member" at bounding box center [1262, 120] width 146 height 37
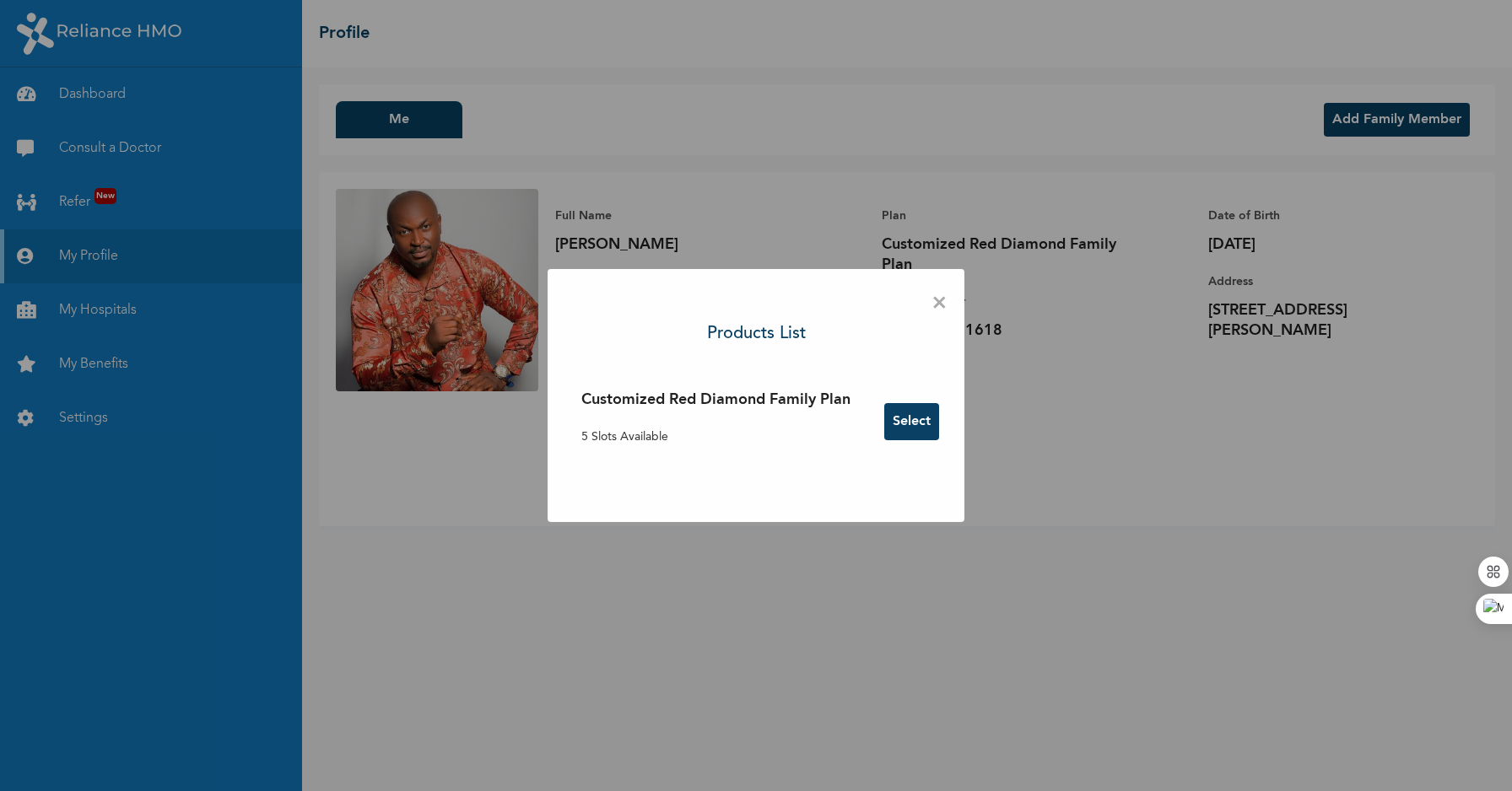
click at [904, 423] on button "Select" at bounding box center [911, 421] width 55 height 37
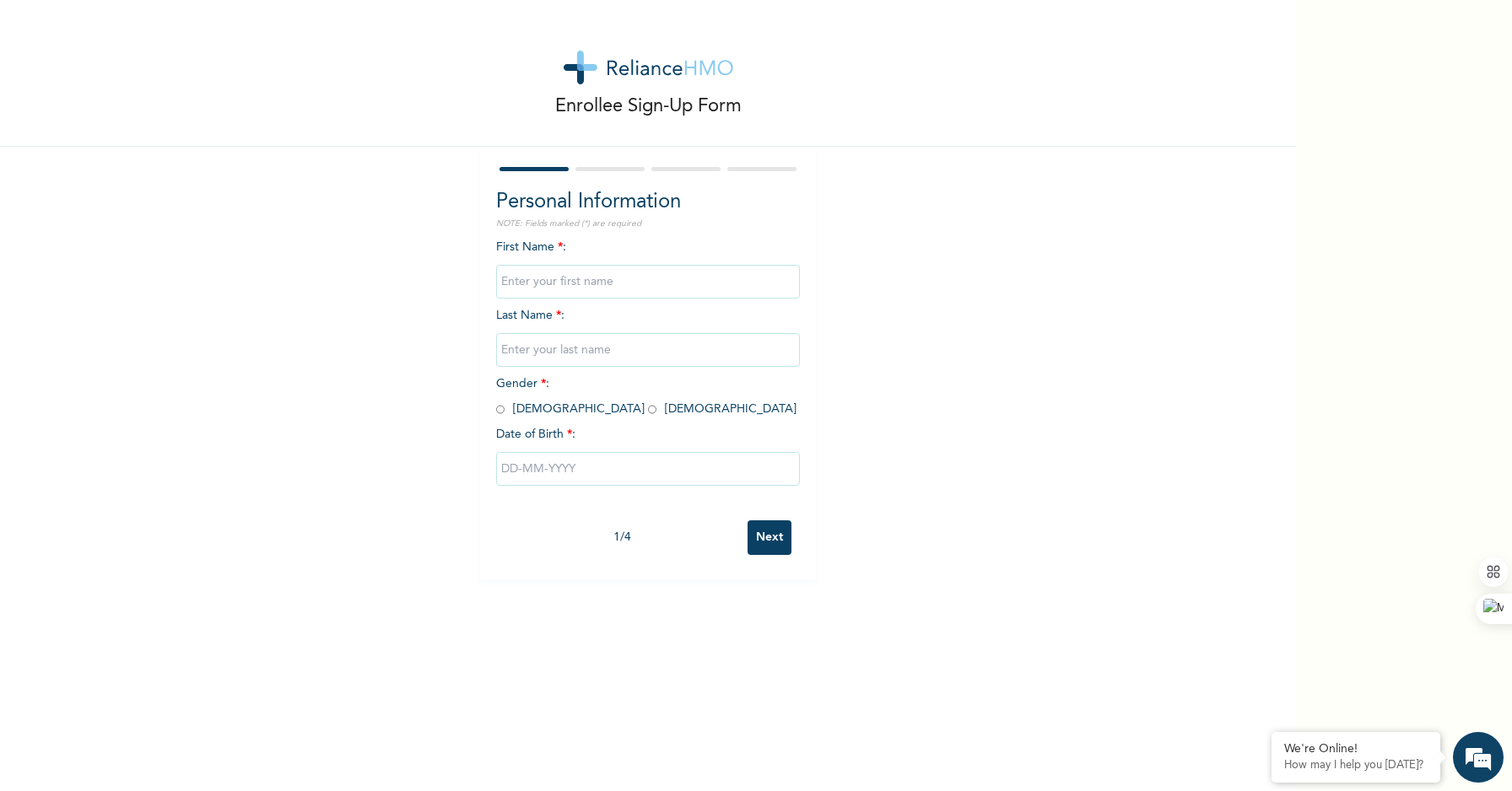
click at [576, 281] on input "text" at bounding box center [648, 281] width 303 height 34
type input "[PERSON_NAME]"
drag, startPoint x: 535, startPoint y: 350, endPoint x: 470, endPoint y: 347, distance: 65.1
click at [470, 347] on div "Enrollee Sign-Up Form Personal Information NOTE: Fields marked (*) are required…" at bounding box center [648, 290] width 1296 height 581
type input "Egbuji"
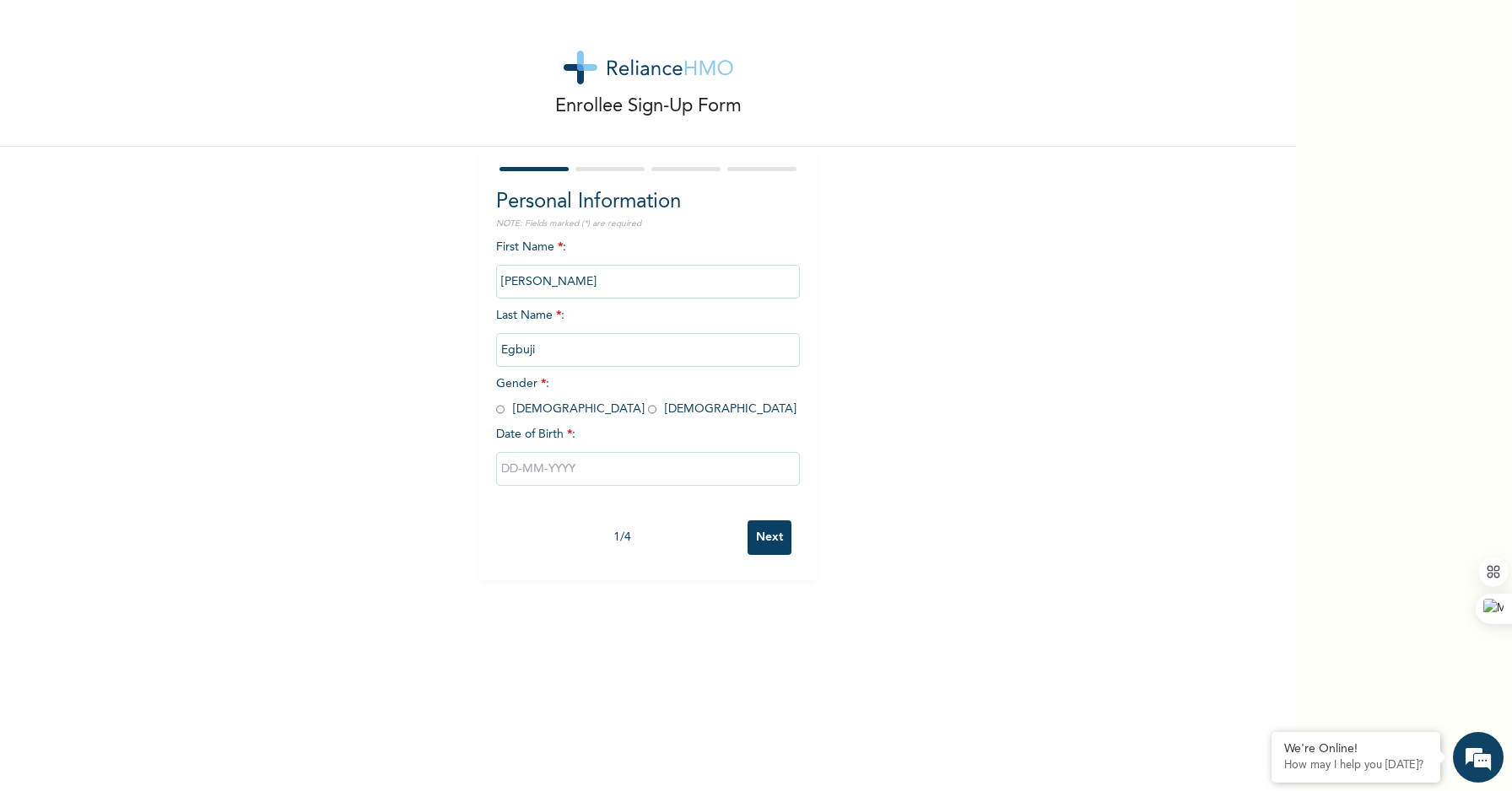
click at [498, 409] on input "radio" at bounding box center [500, 409] width 8 height 16
radio input "true"
click at [893, 639] on div "Enrollee Sign-Up Form Personal Information NOTE: Fields marked (*) are required…" at bounding box center [648, 395] width 1296 height 791
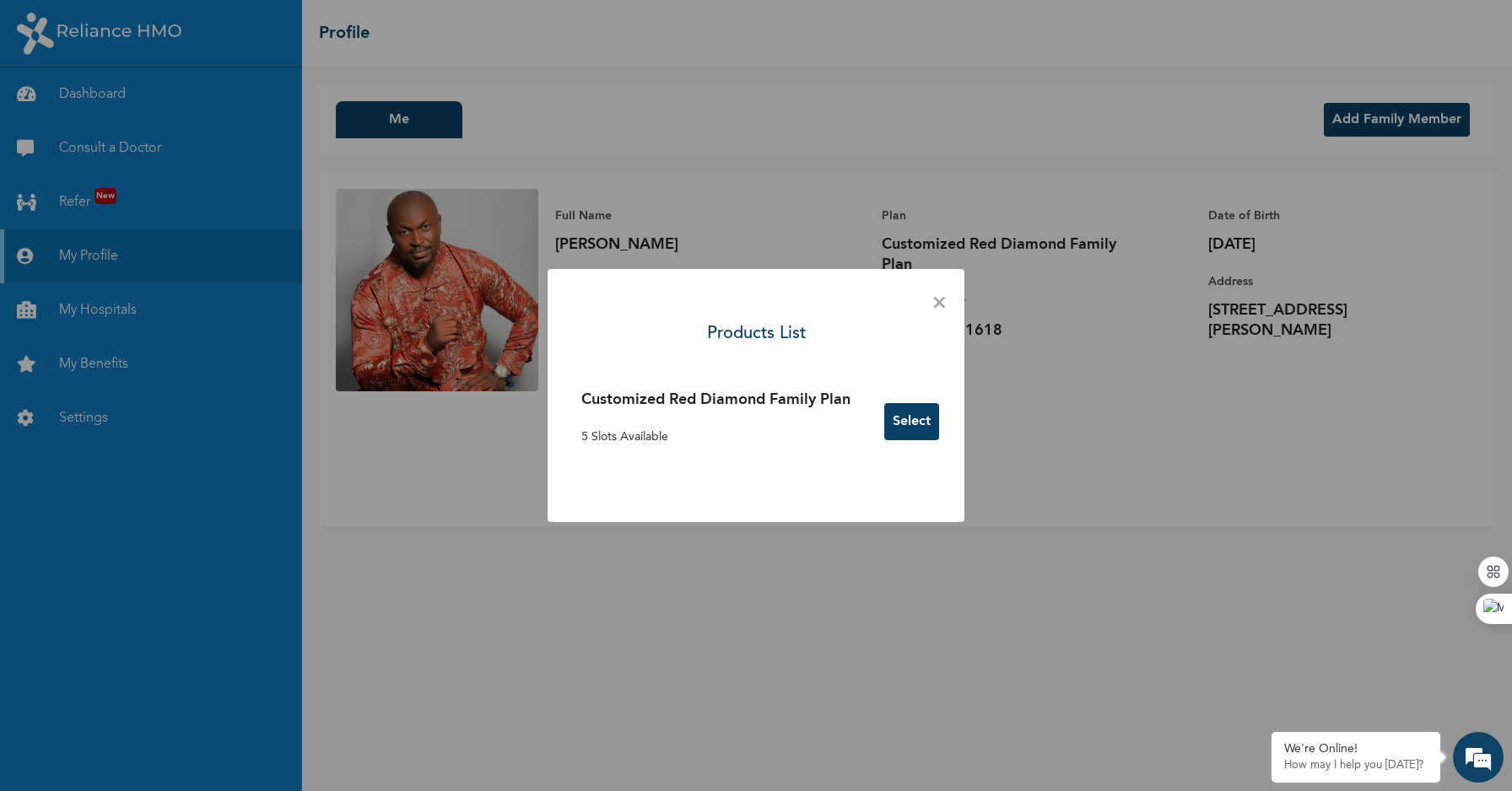
click at [937, 297] on span "×" at bounding box center [939, 304] width 16 height 36
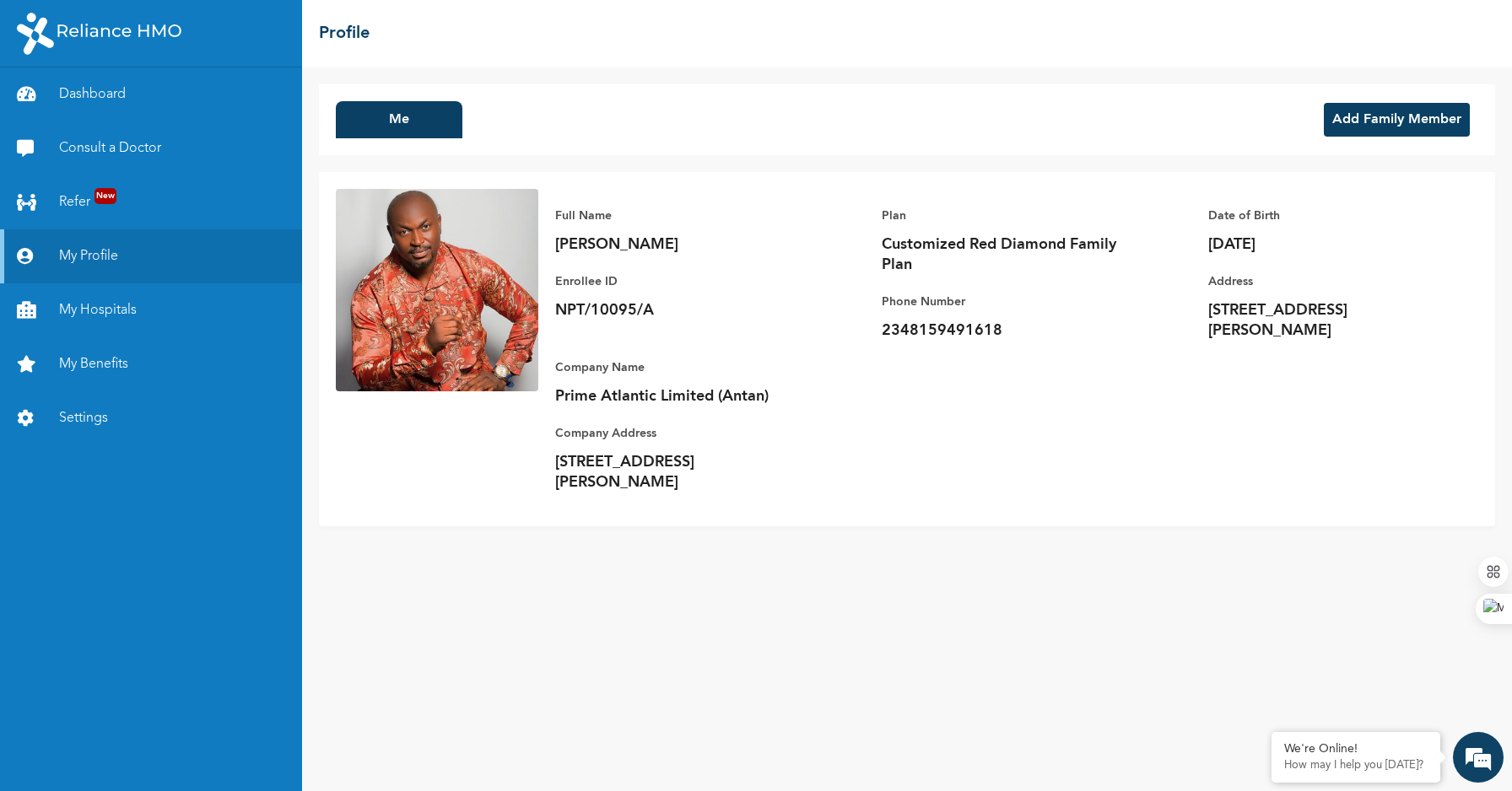
click at [1427, 118] on button "Add Family Member" at bounding box center [1397, 120] width 146 height 34
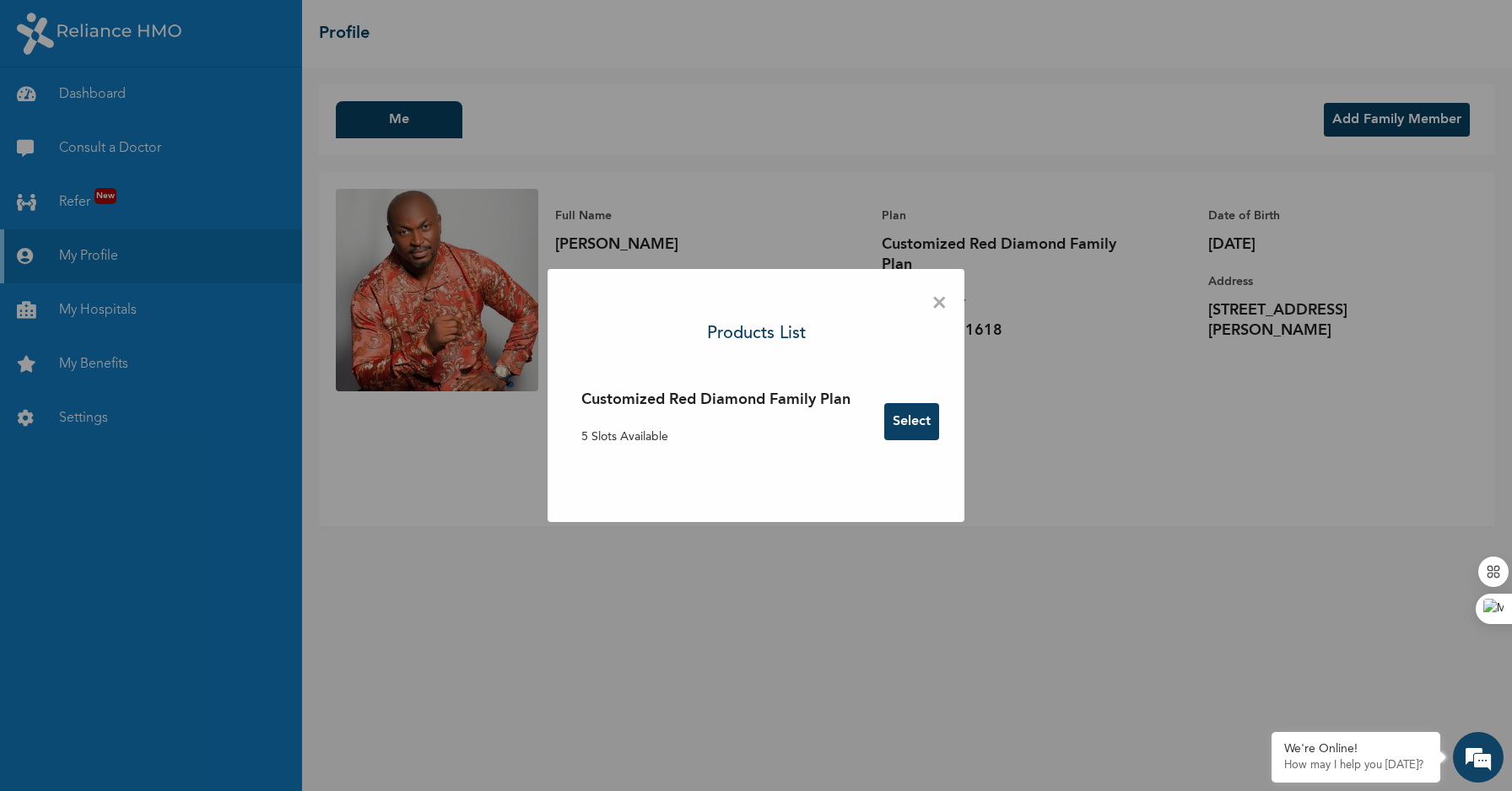
click at [815, 398] on h3 "Customized Red Diamond Family Plan" at bounding box center [717, 400] width 269 height 23
click at [680, 421] on div "Customized Red Diamond Family Plan 5 Slots Available" at bounding box center [717, 422] width 269 height 66
click at [896, 419] on button "Select" at bounding box center [911, 421] width 55 height 37
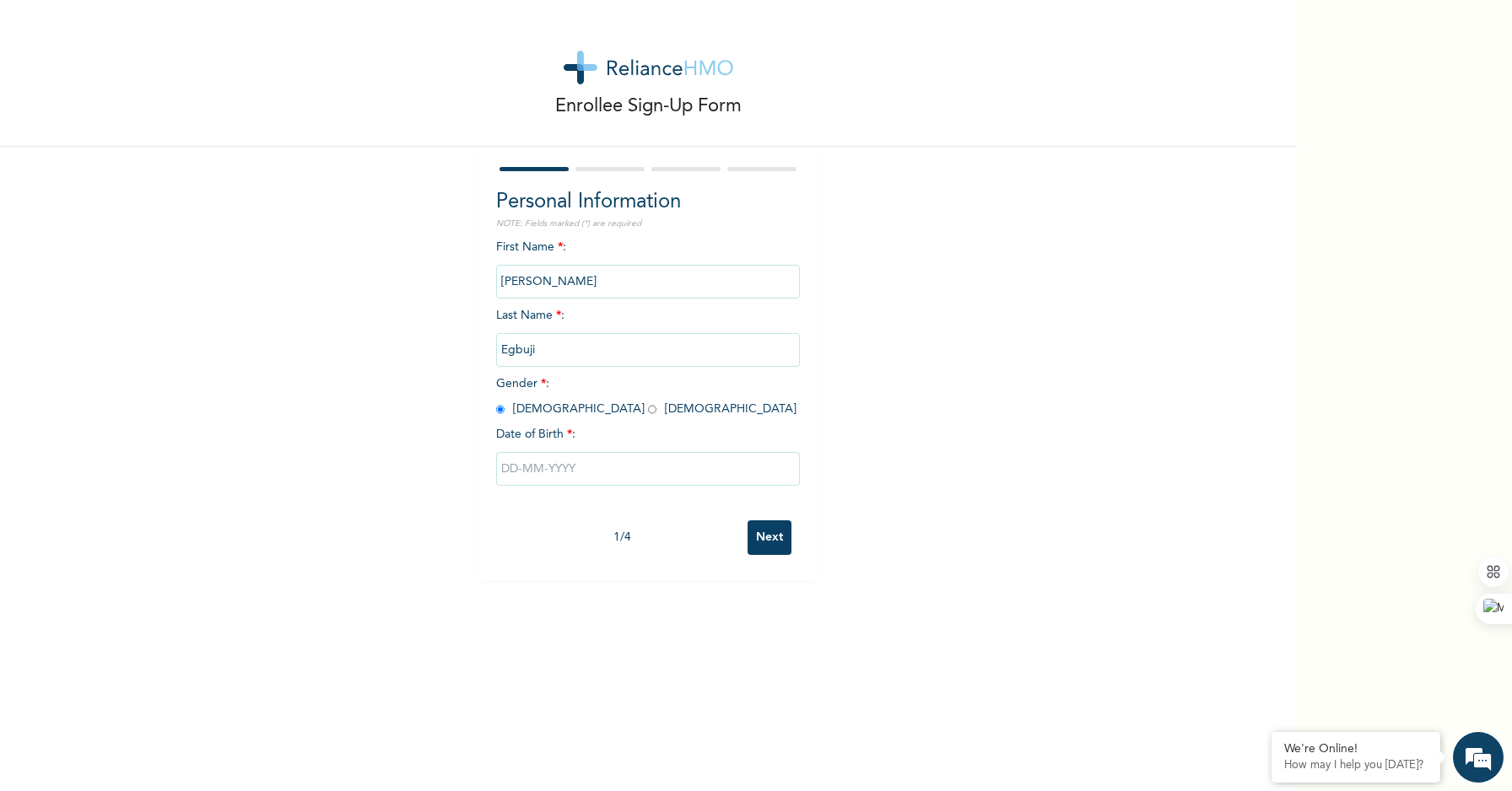
click at [558, 466] on input "text" at bounding box center [648, 469] width 303 height 34
select select "9"
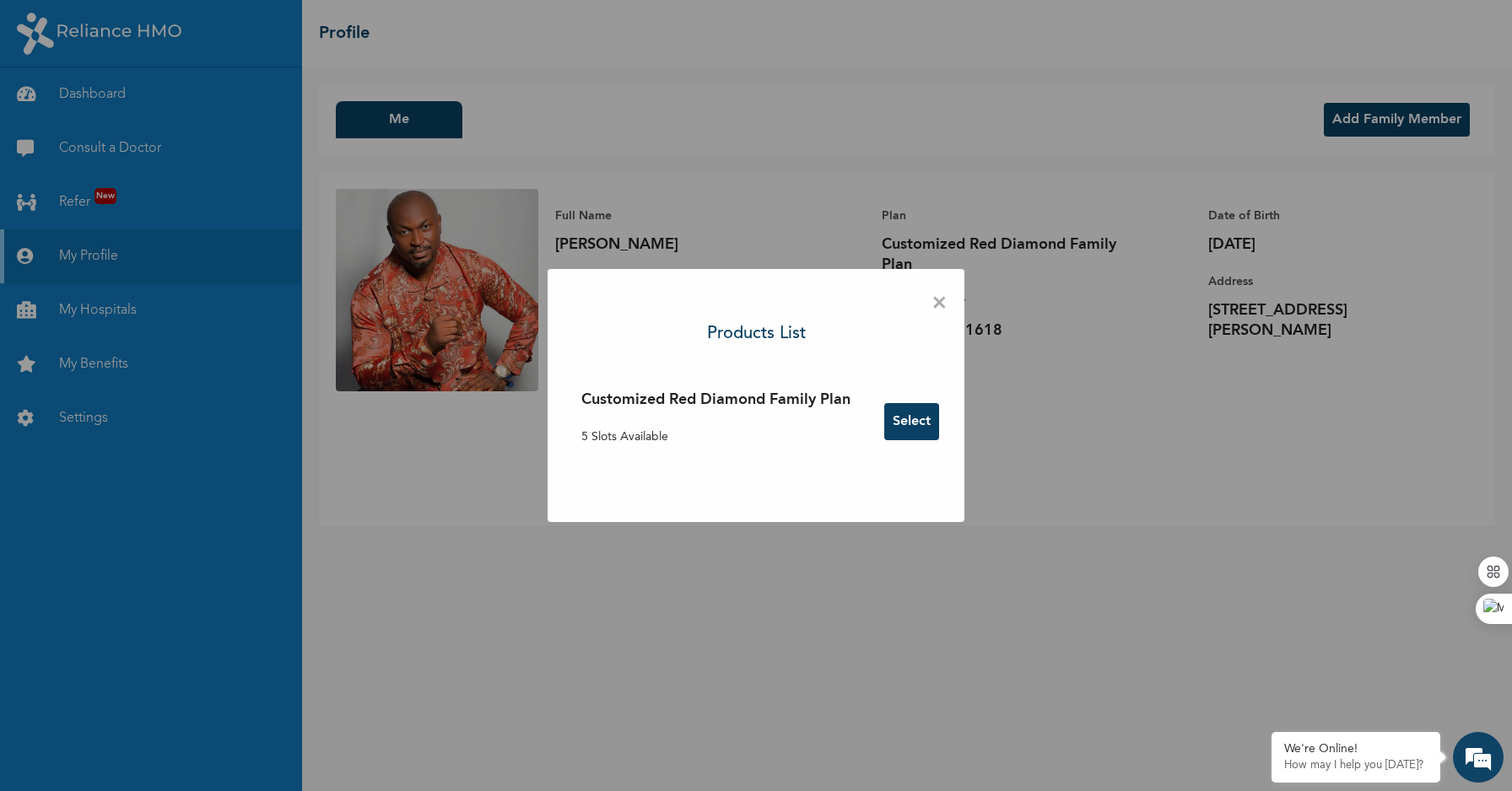
click at [941, 302] on span "×" at bounding box center [939, 304] width 16 height 36
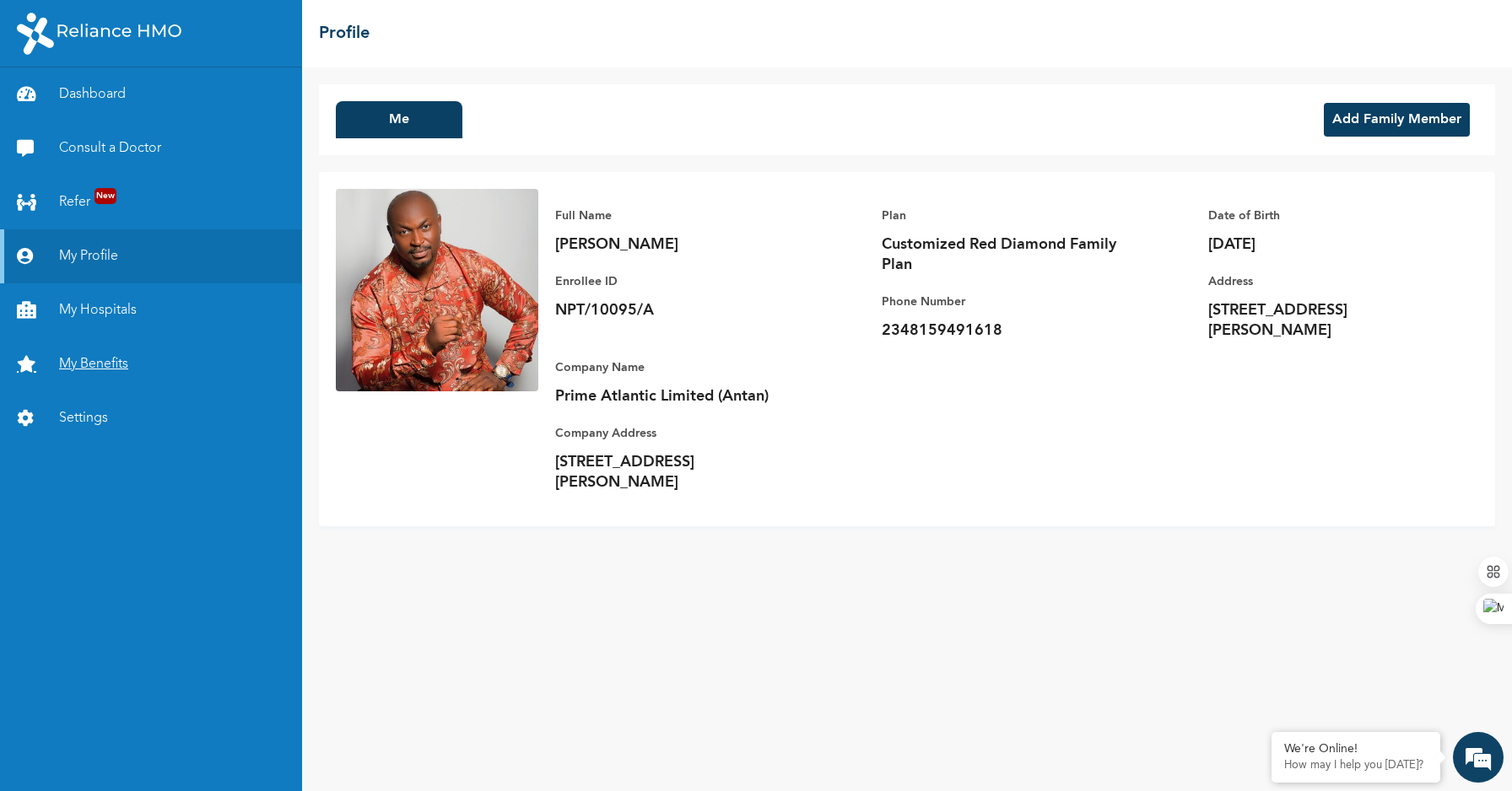
click at [102, 360] on link "My Benefits" at bounding box center [151, 364] width 302 height 54
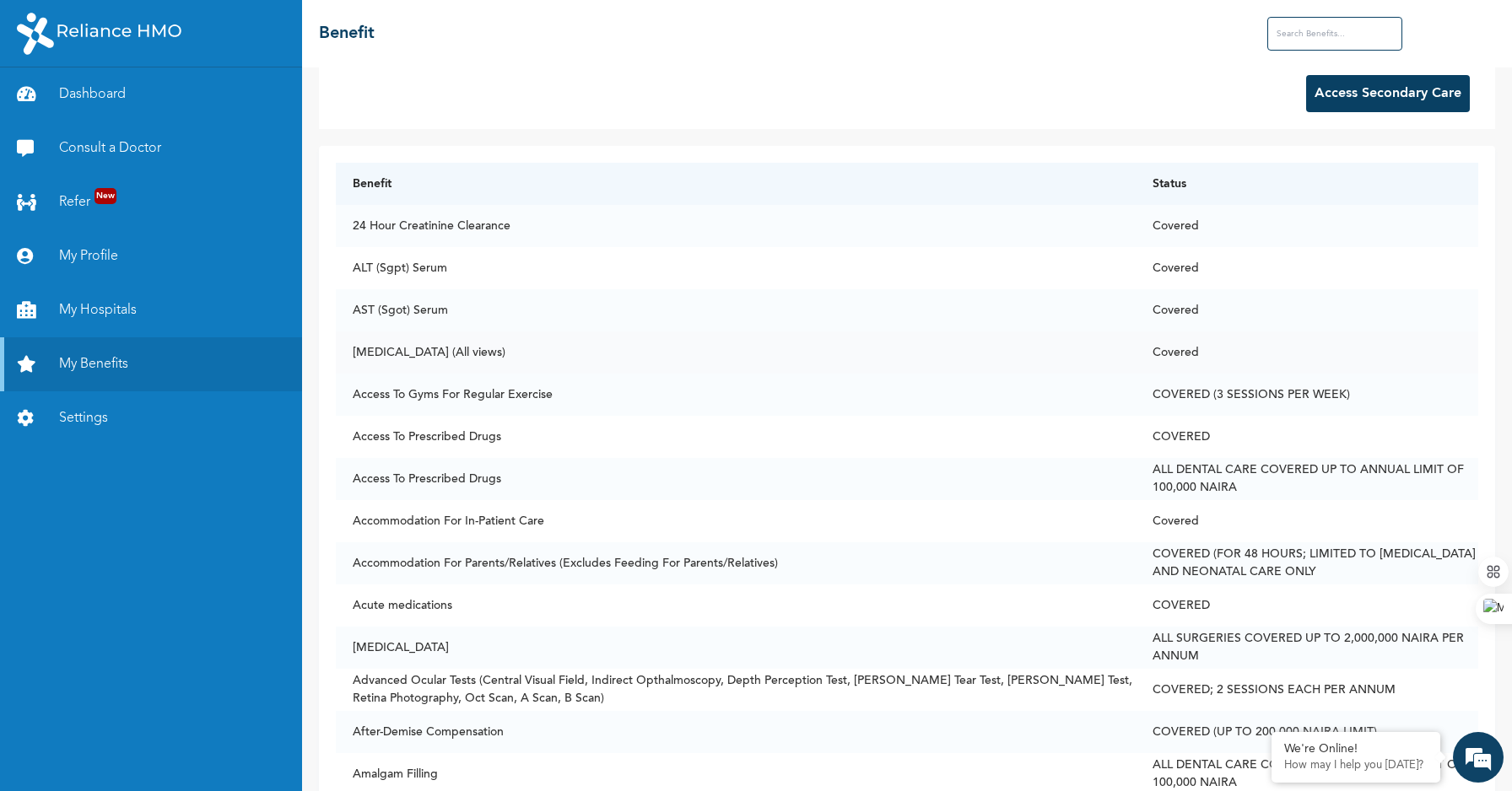
scroll to position [47, 0]
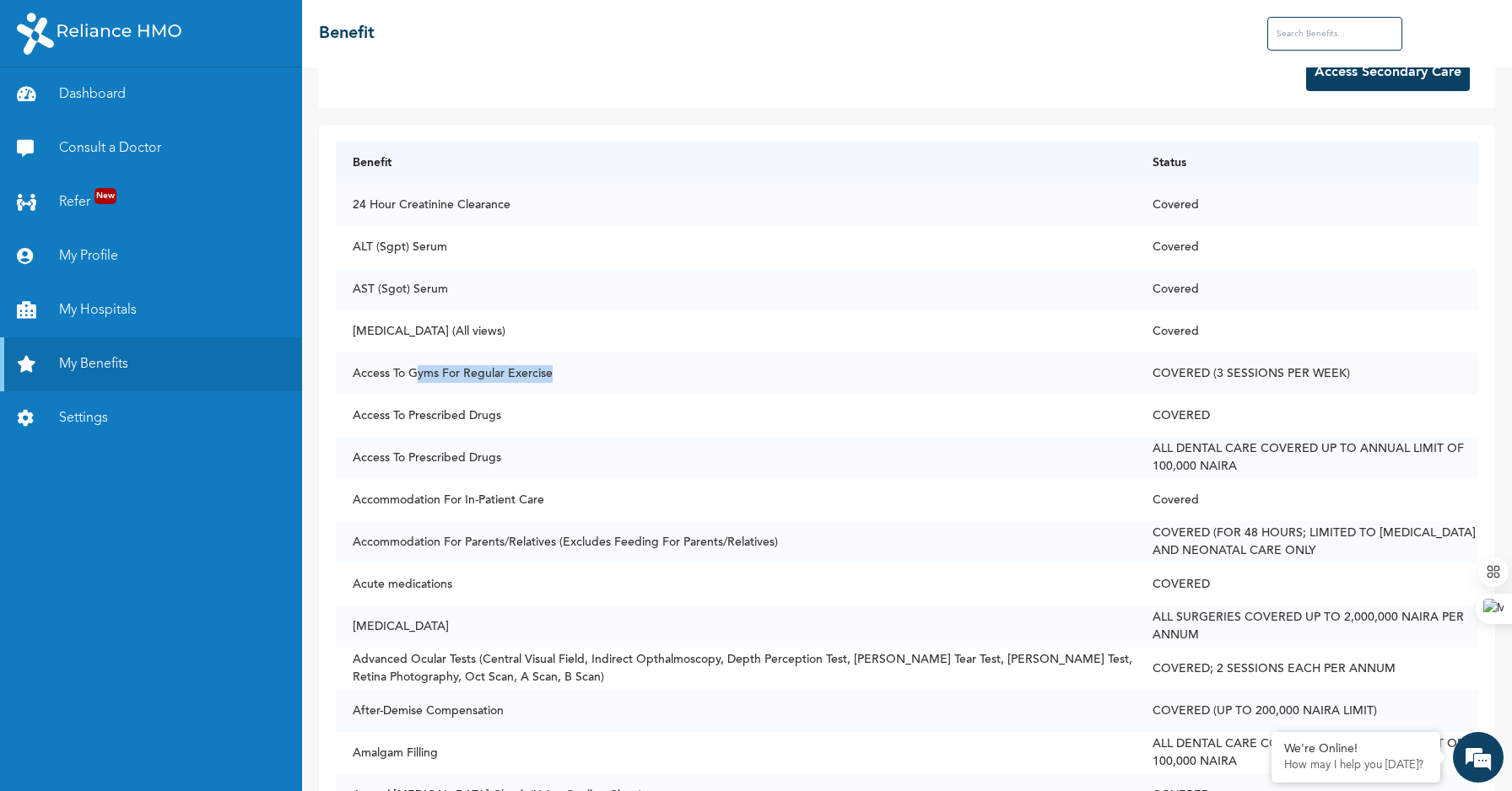
drag, startPoint x: 419, startPoint y: 370, endPoint x: 553, endPoint y: 371, distance: 134.0
click at [553, 371] on td "Access To Gyms For Regular Exercise" at bounding box center [736, 373] width 799 height 42
click at [802, 321] on td "[MEDICAL_DATA] (All views)" at bounding box center [736, 331] width 799 height 42
click at [567, 365] on td "Access To Gyms For Regular Exercise" at bounding box center [736, 373] width 799 height 42
click at [541, 415] on td "Access To Prescribed Drugs" at bounding box center [736, 416] width 799 height 42
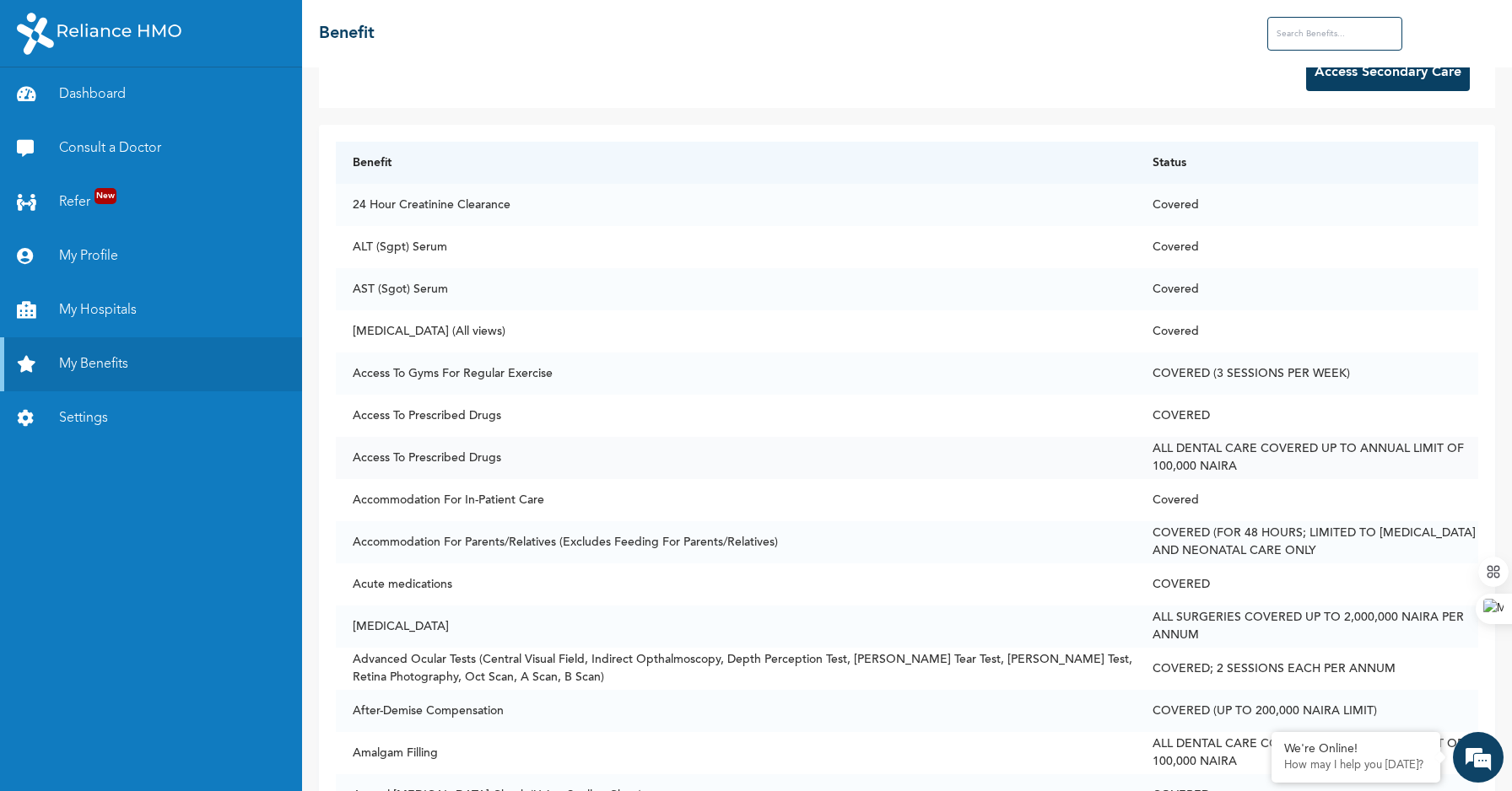
click at [521, 462] on td "Access To Prescribed Drugs" at bounding box center [736, 458] width 799 height 42
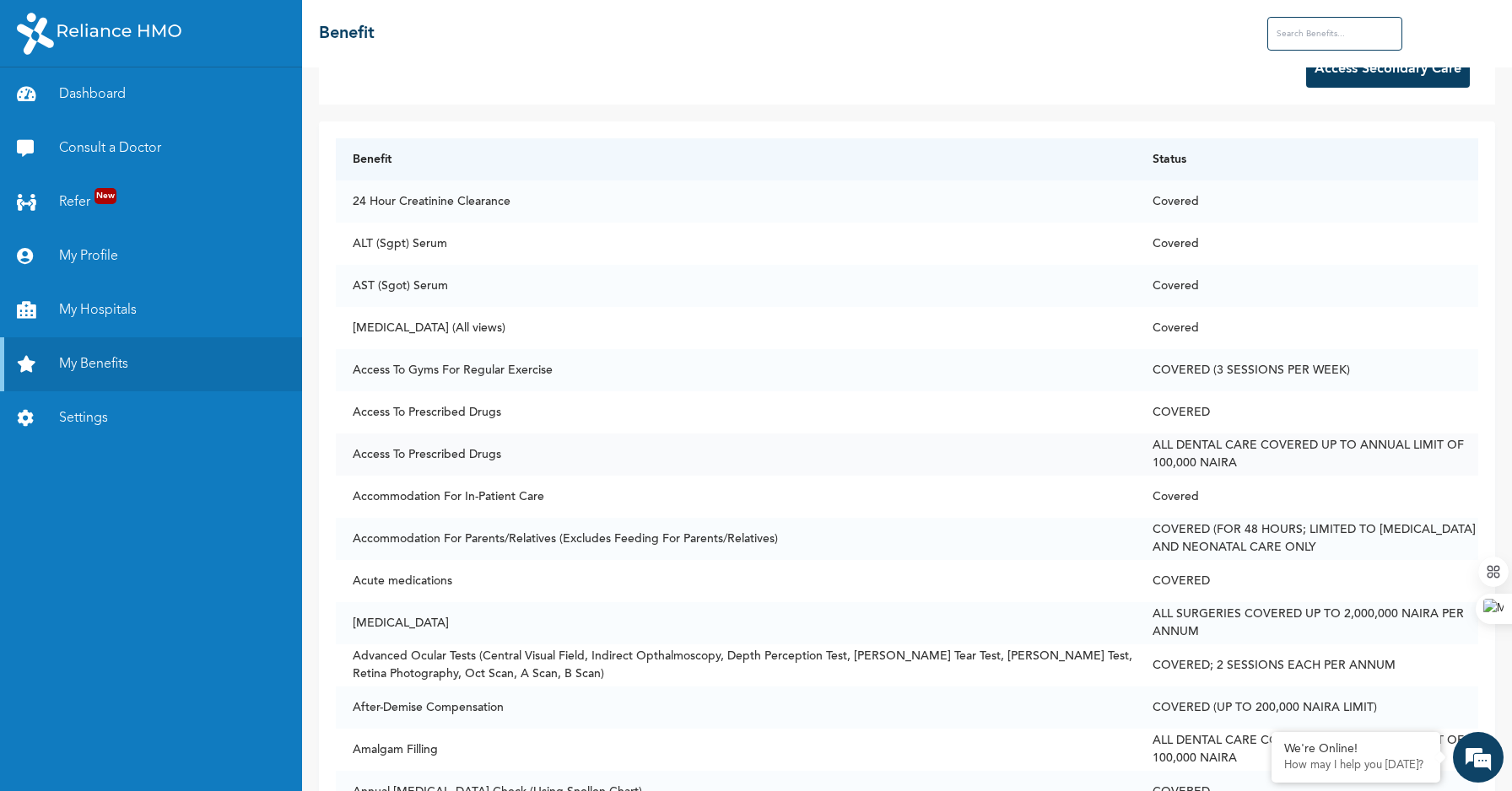
scroll to position [51, 0]
drag, startPoint x: 756, startPoint y: 538, endPoint x: 806, endPoint y: 538, distance: 50.0
click at [806, 538] on td "Accommodation For Parents/Relatives (Excludes Feeding For Parents/Relatives)" at bounding box center [736, 539] width 799 height 42
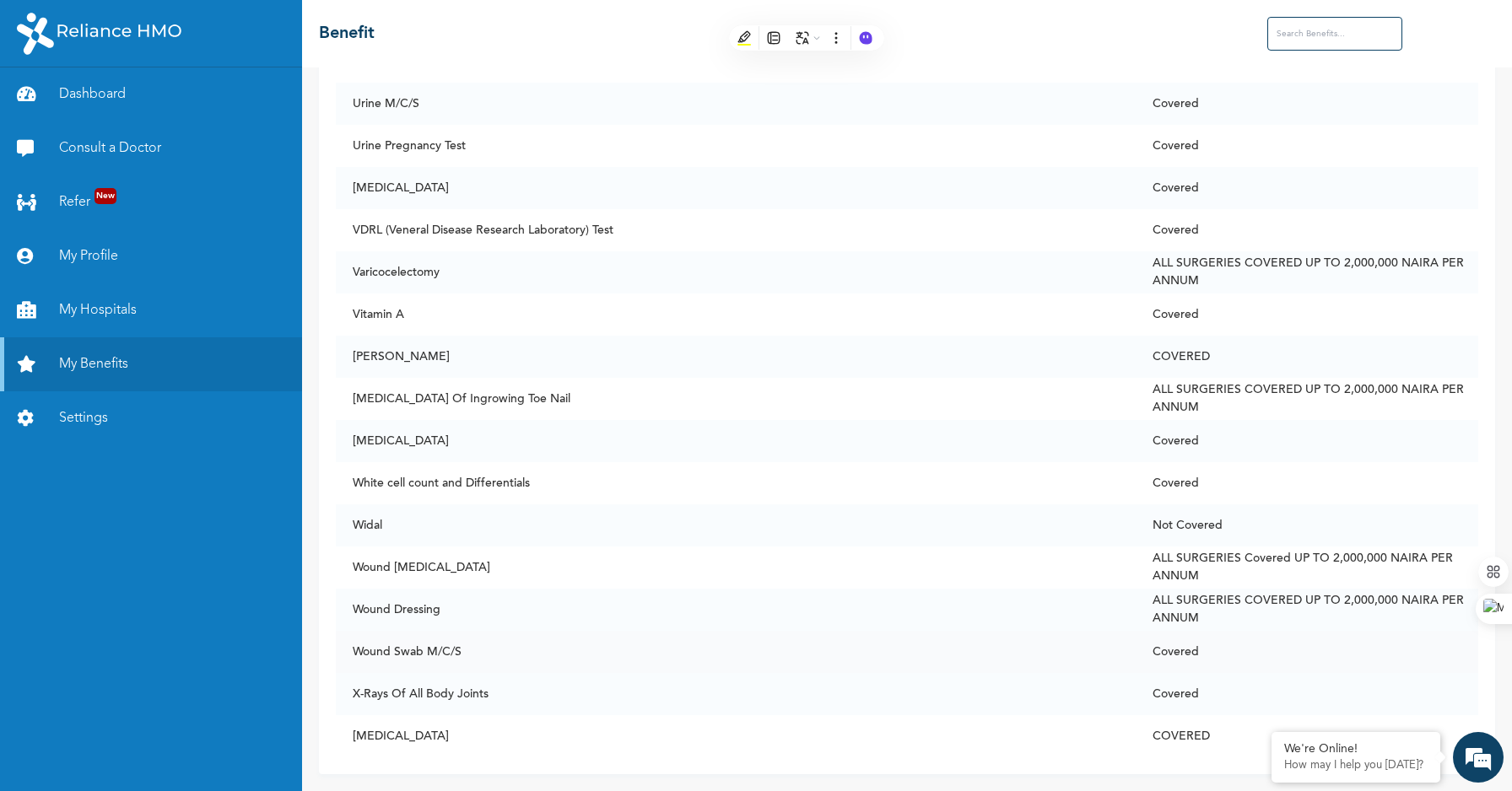
scroll to position [12812, 0]
click at [109, 253] on link "My Profile" at bounding box center [151, 256] width 302 height 54
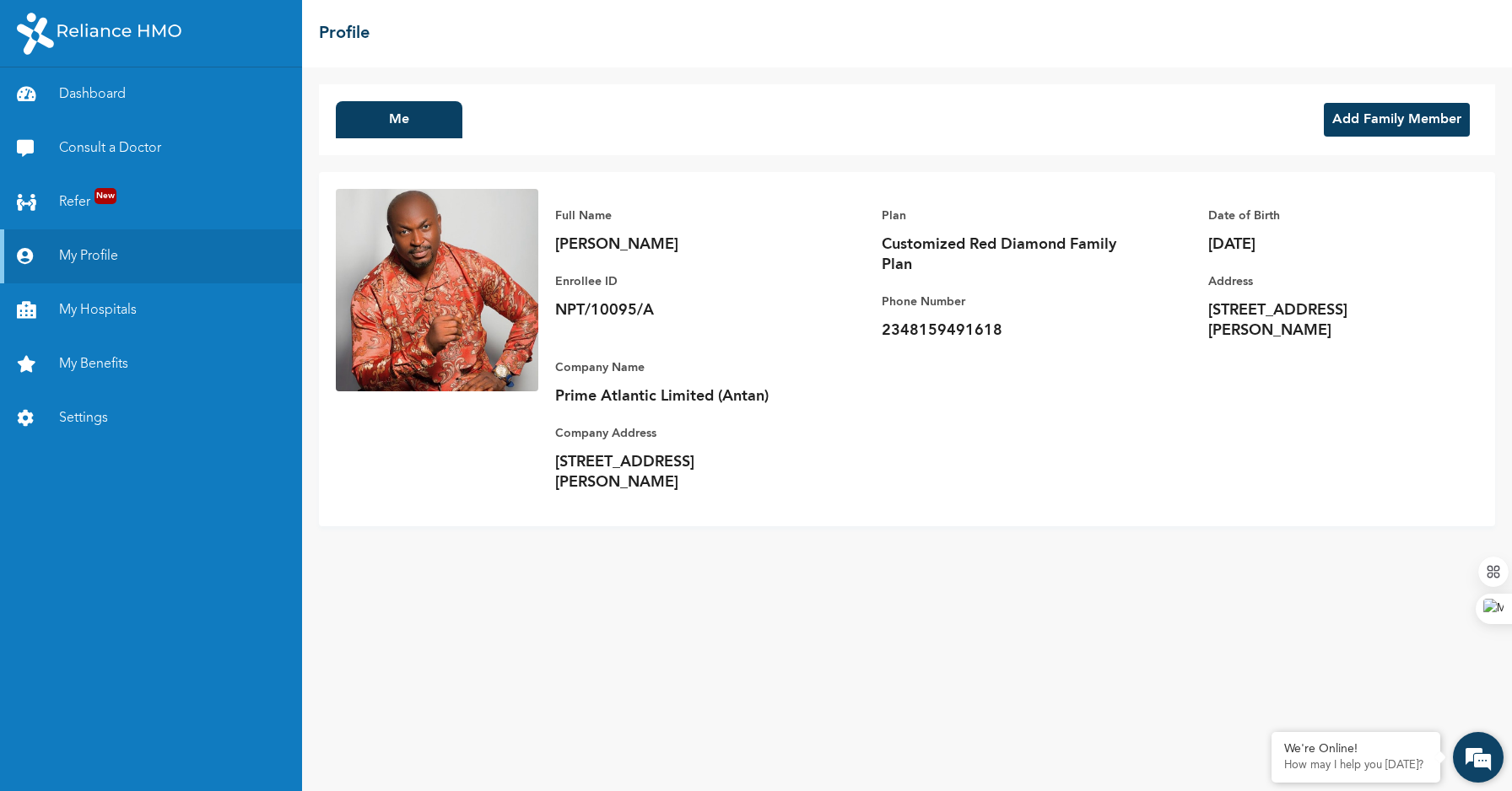
click at [1474, 760] on em at bounding box center [1479, 757] width 46 height 46
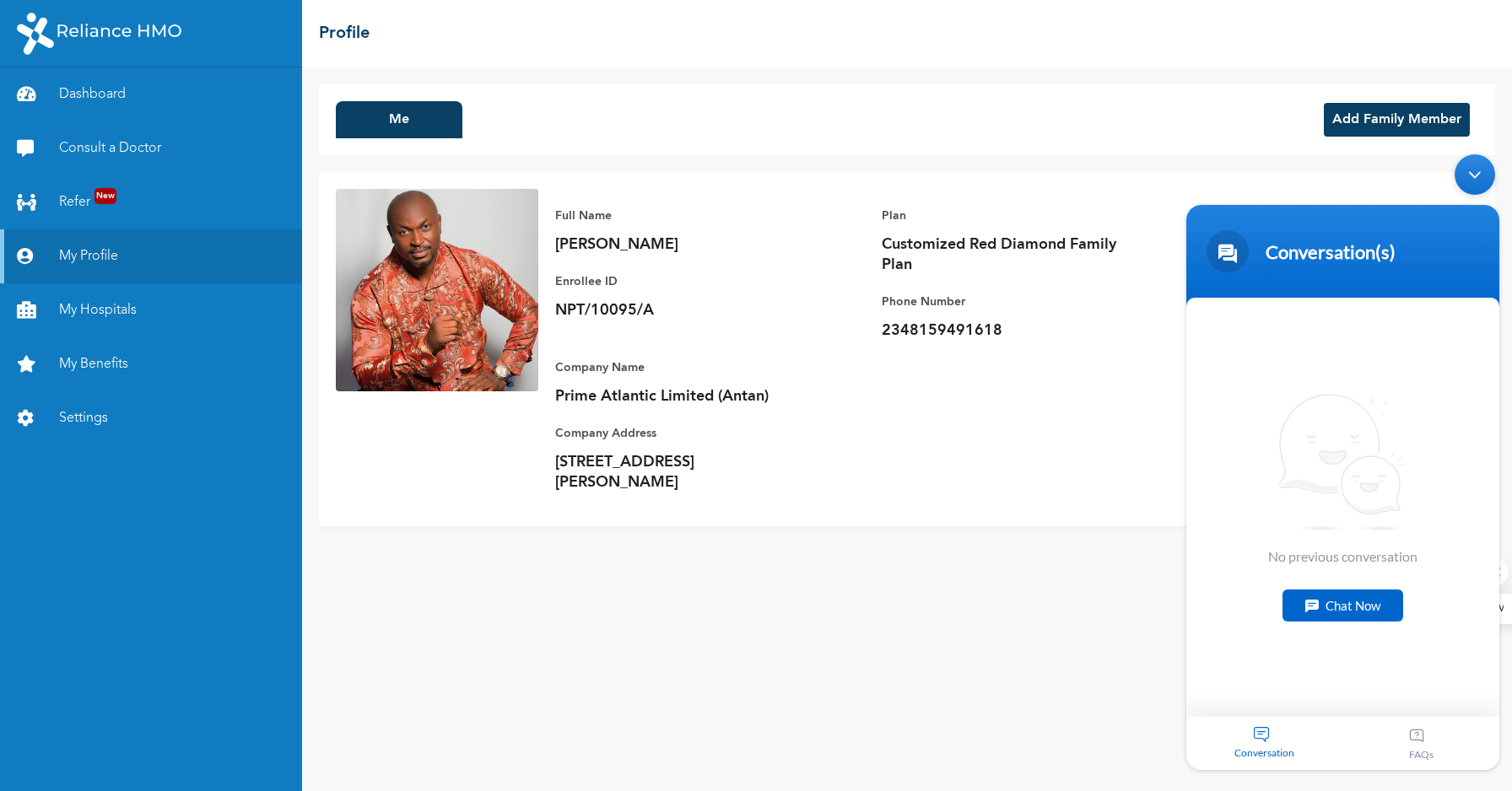
click at [1354, 610] on div "Chat Now" at bounding box center [1342, 605] width 121 height 32
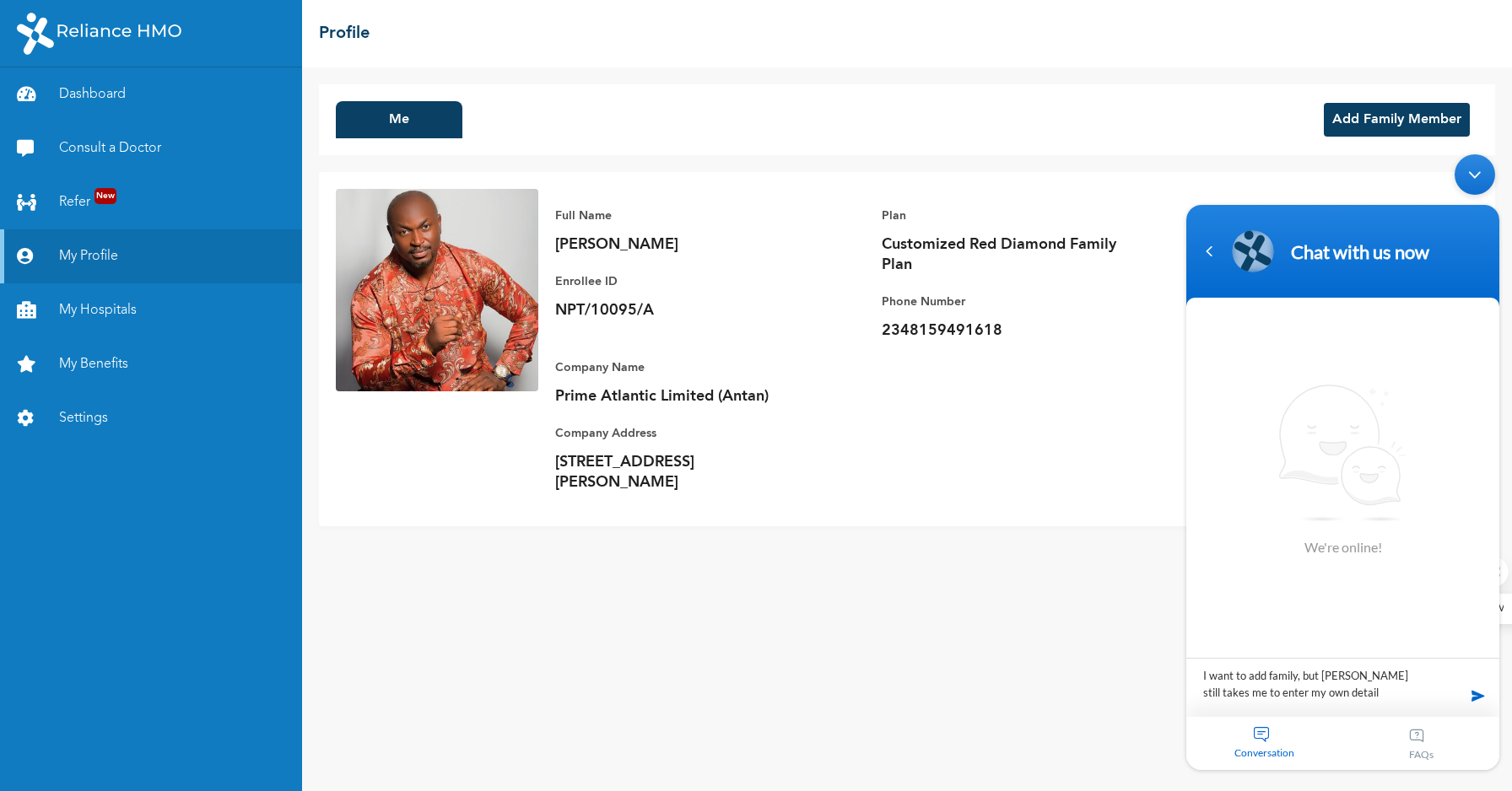
type textarea "I want to add family, but page still takes me to enter my own details"
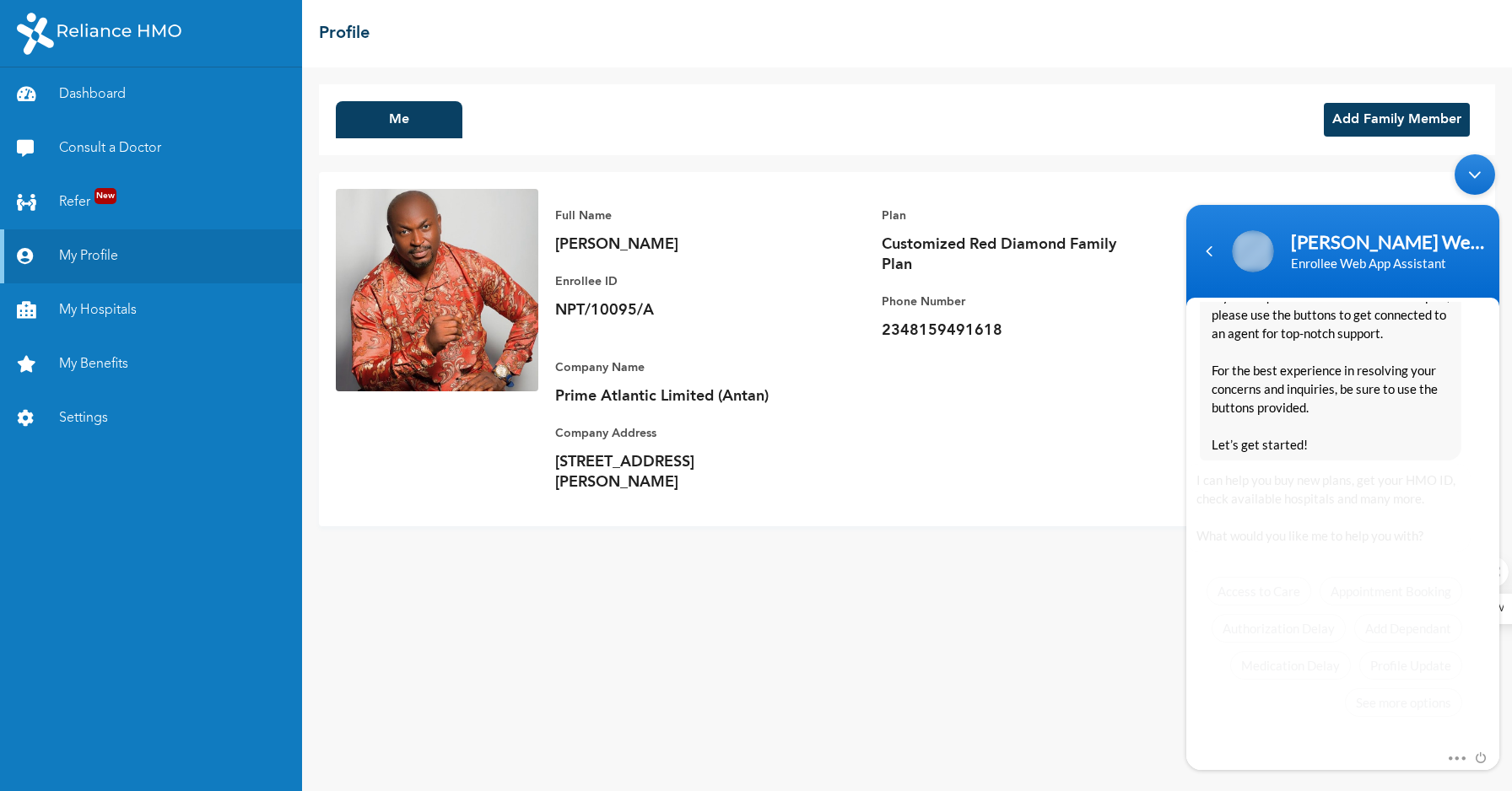
scroll to position [325, 0]
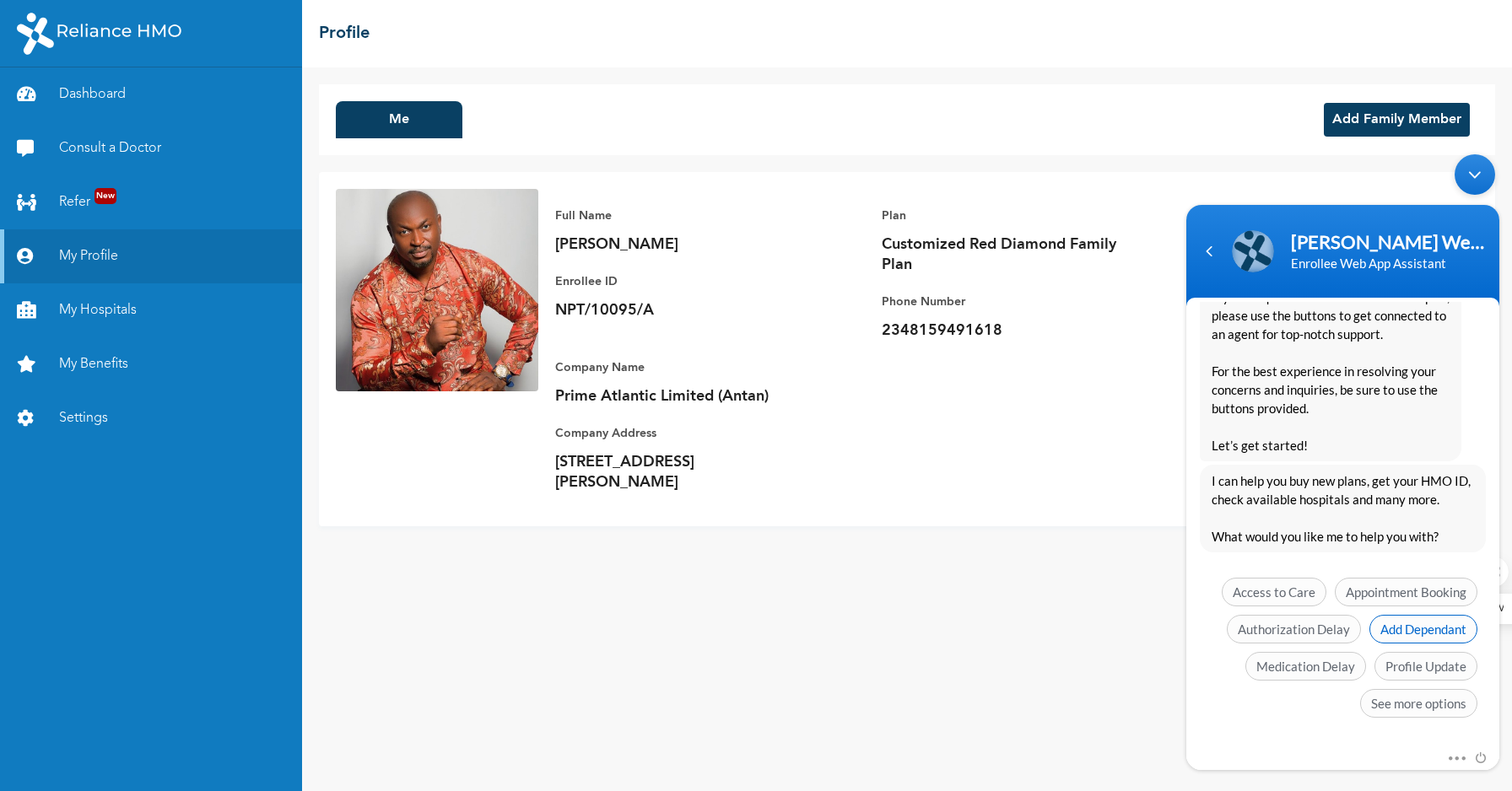
click at [1421, 638] on span "Add Dependant" at bounding box center [1423, 628] width 108 height 29
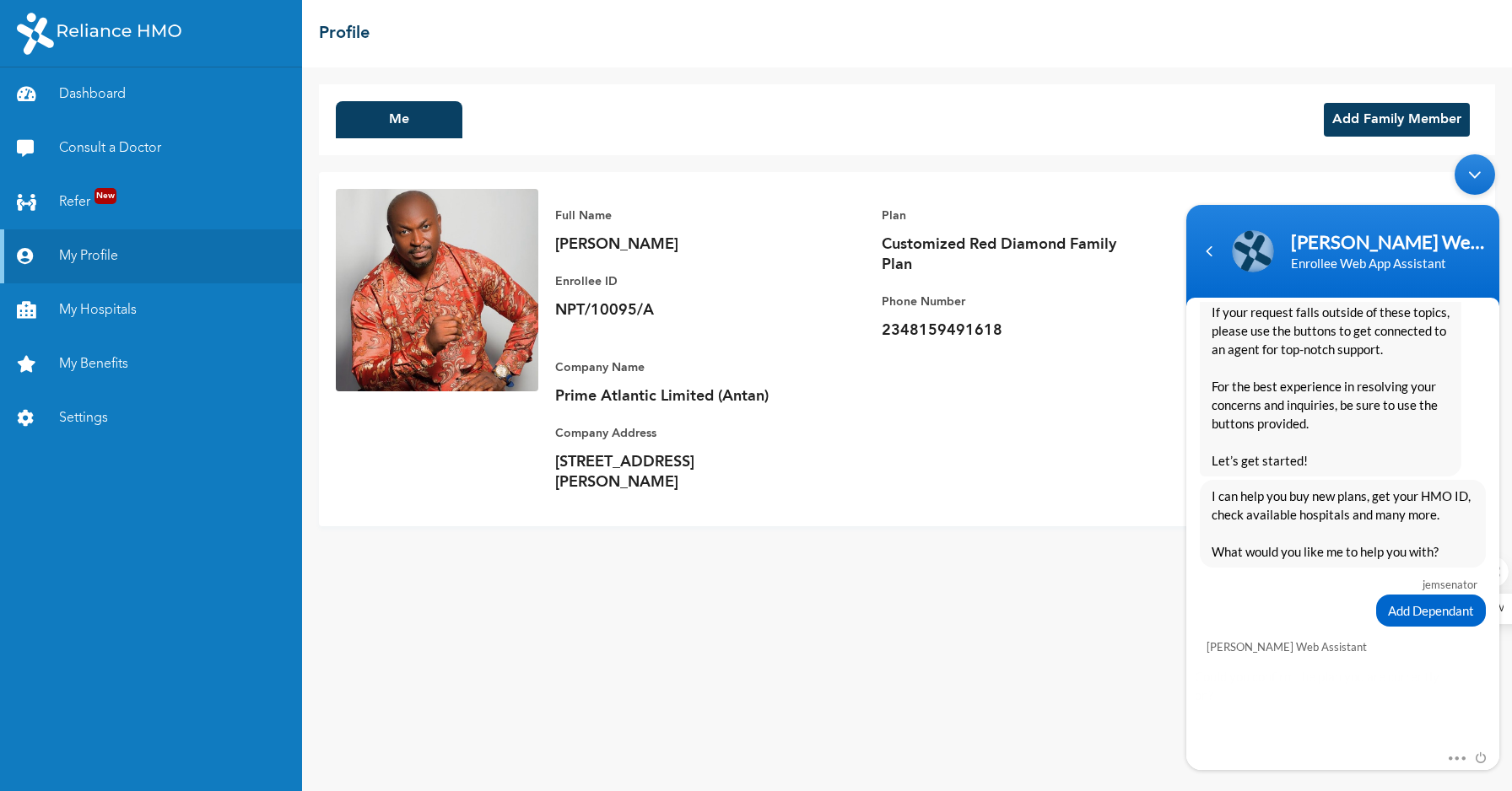
scroll to position [395, 0]
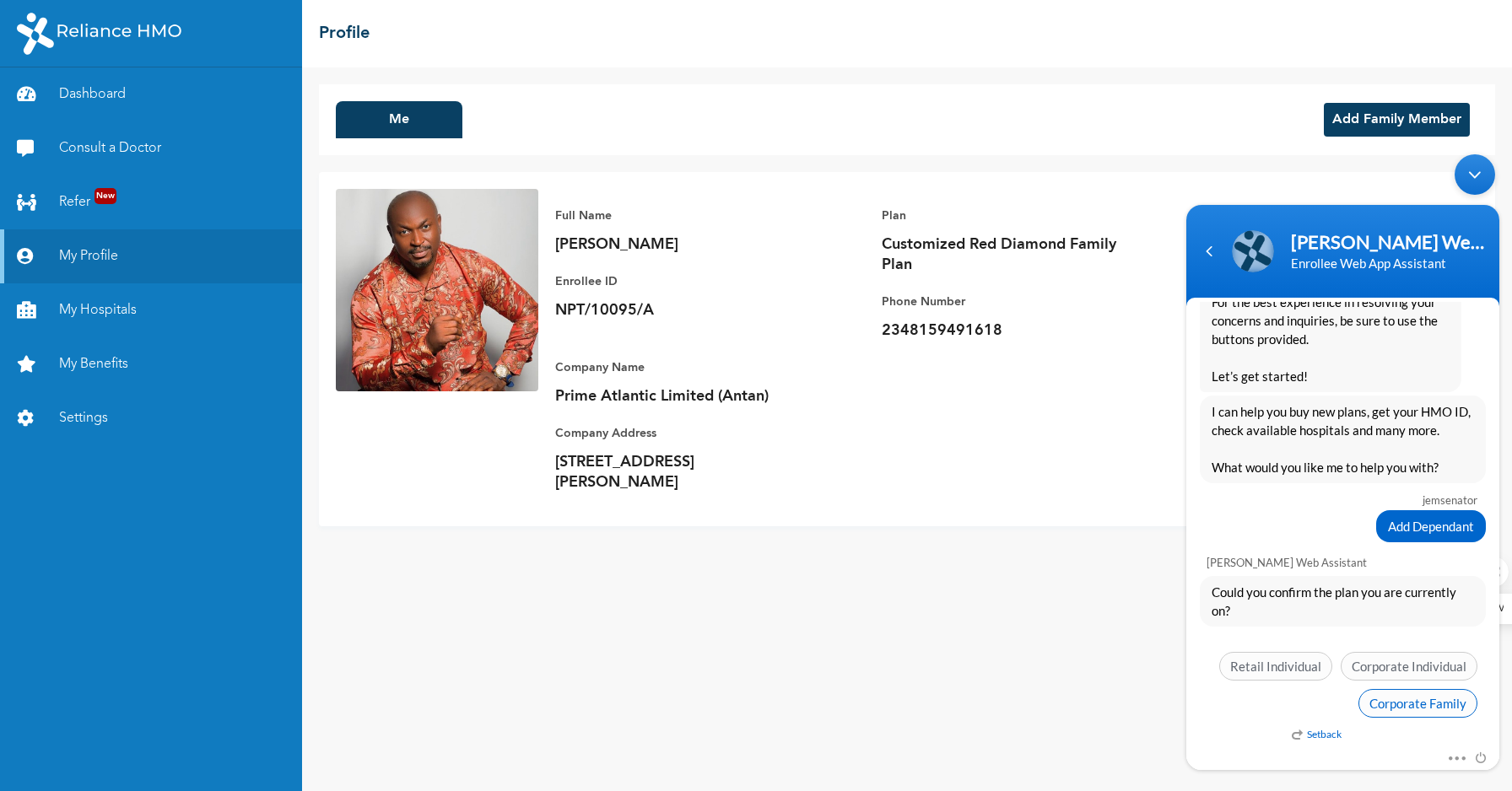
click at [1411, 702] on span "Corporate Family" at bounding box center [1417, 703] width 119 height 29
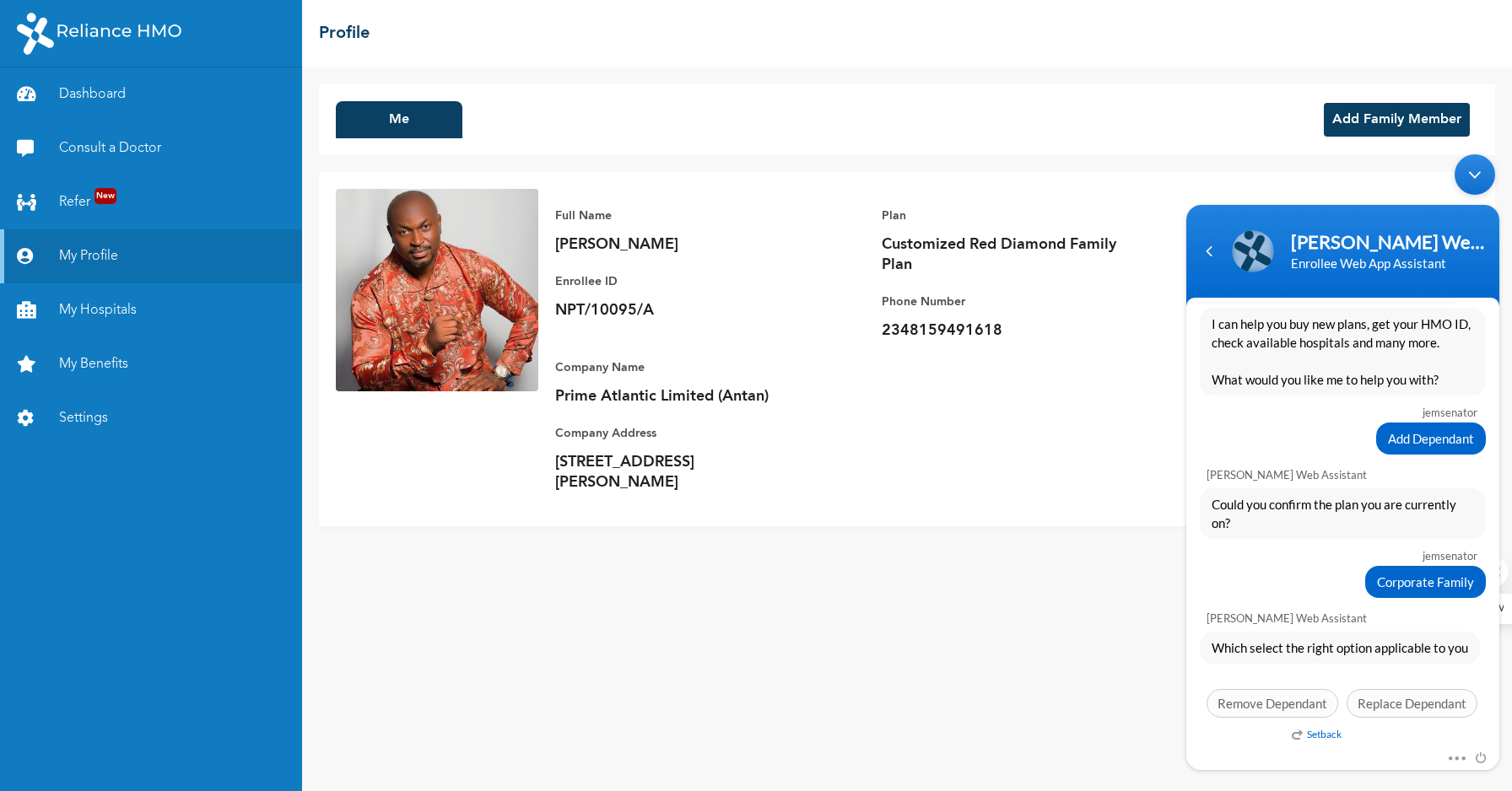
scroll to position [453, 0]
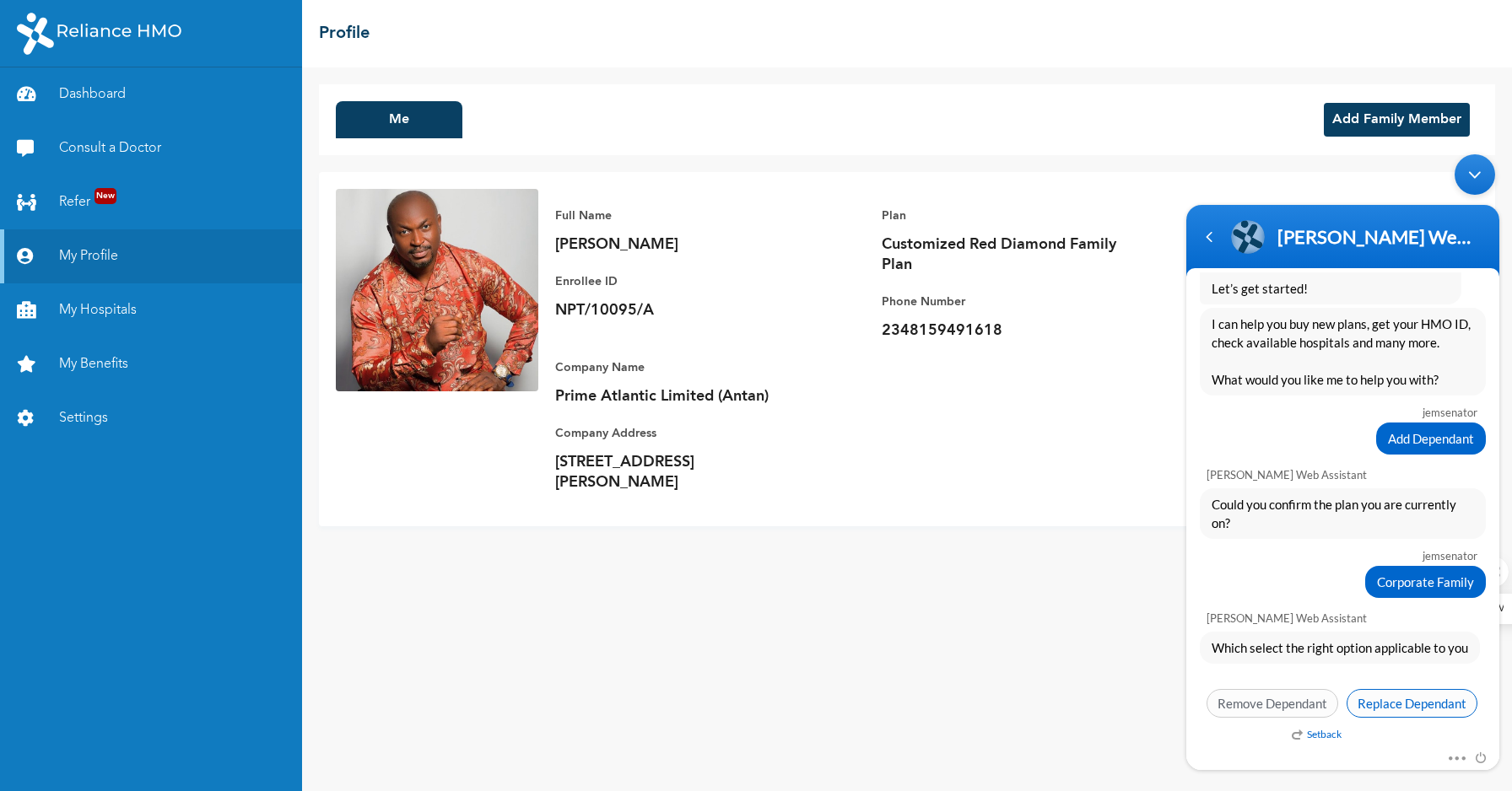
click at [1395, 703] on span "Replace Dependant" at bounding box center [1411, 703] width 131 height 29
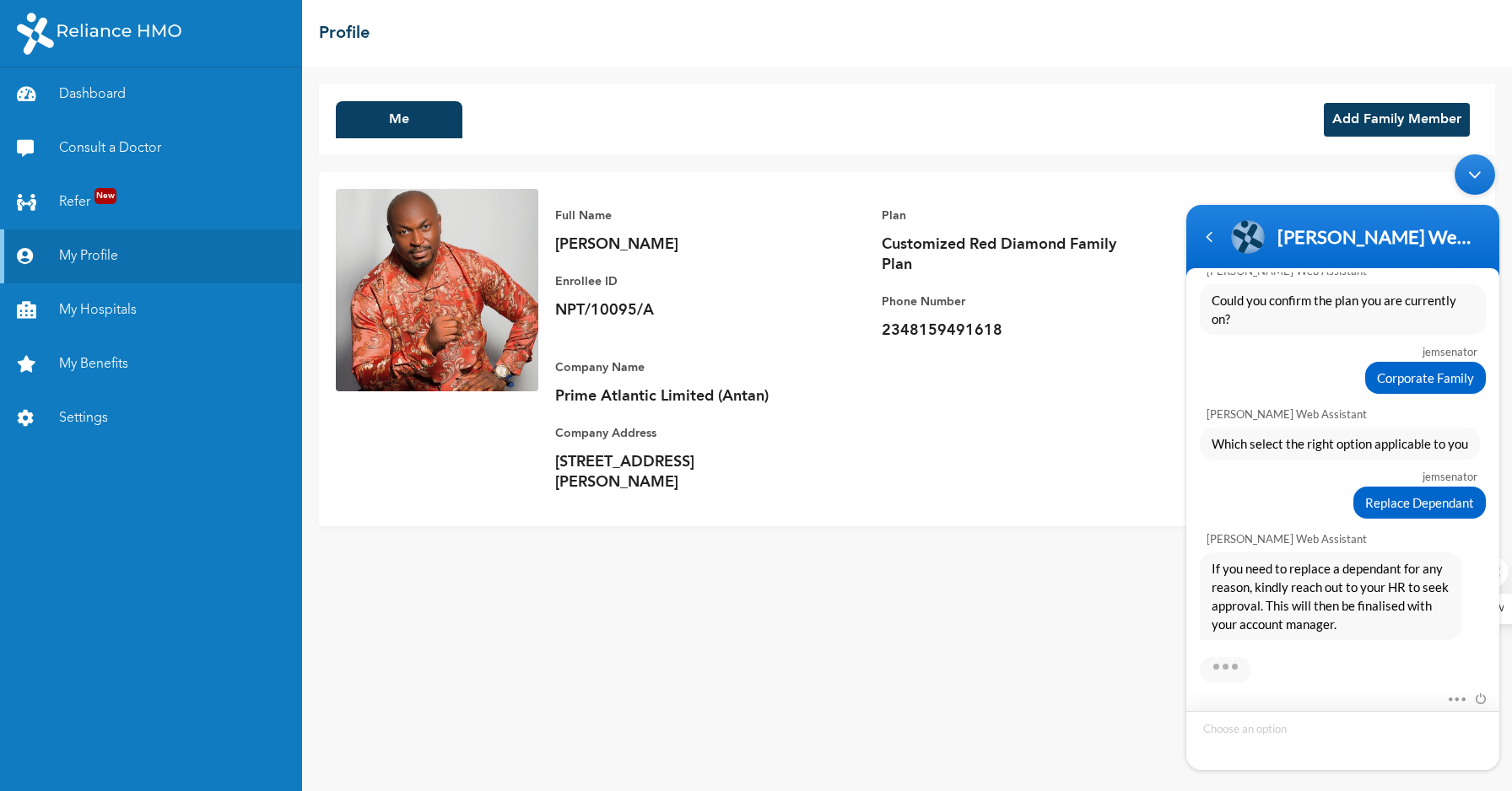
scroll to position [746, 0]
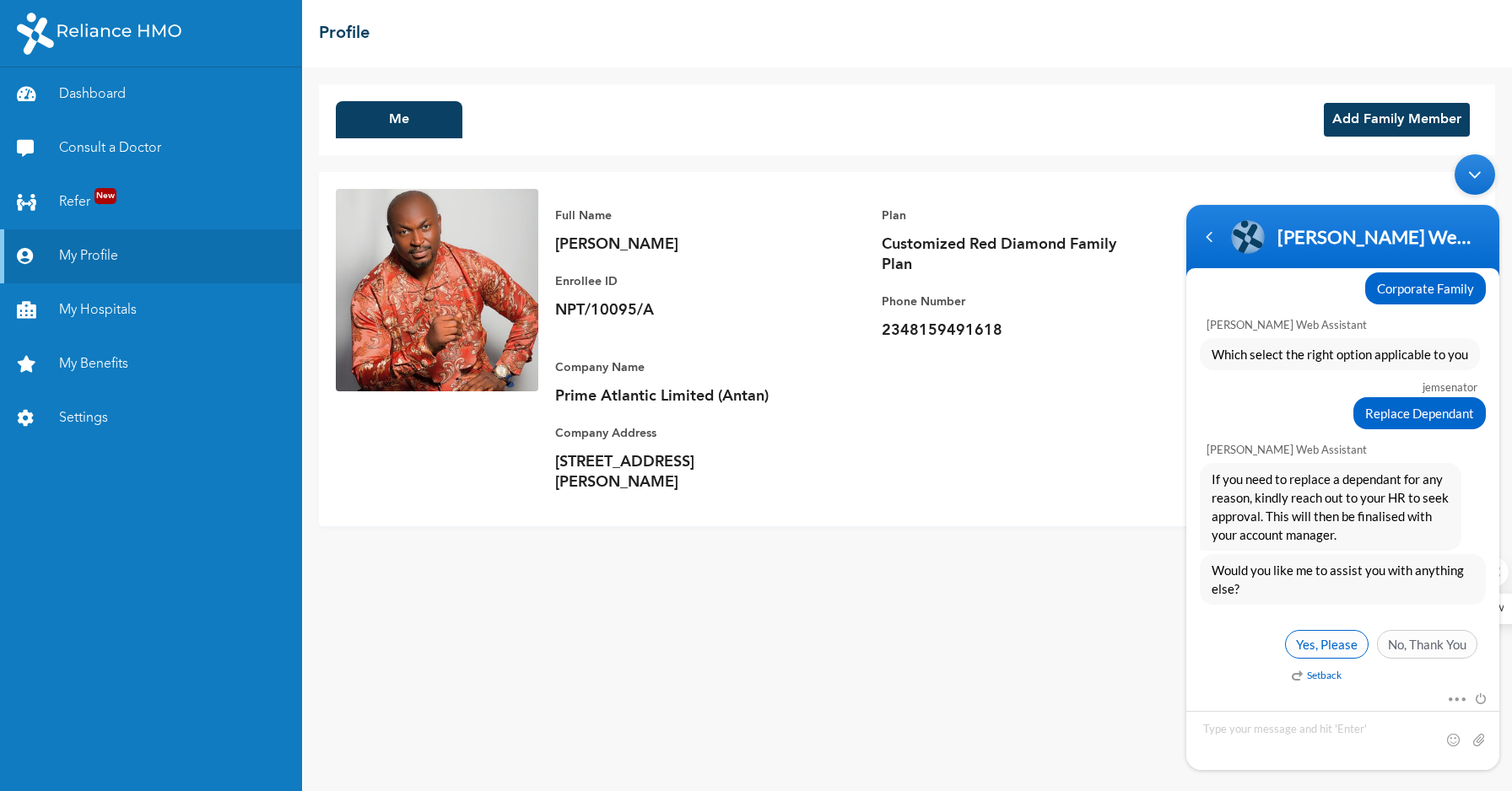
click at [1349, 647] on span "Yes, Please" at bounding box center [1327, 644] width 84 height 29
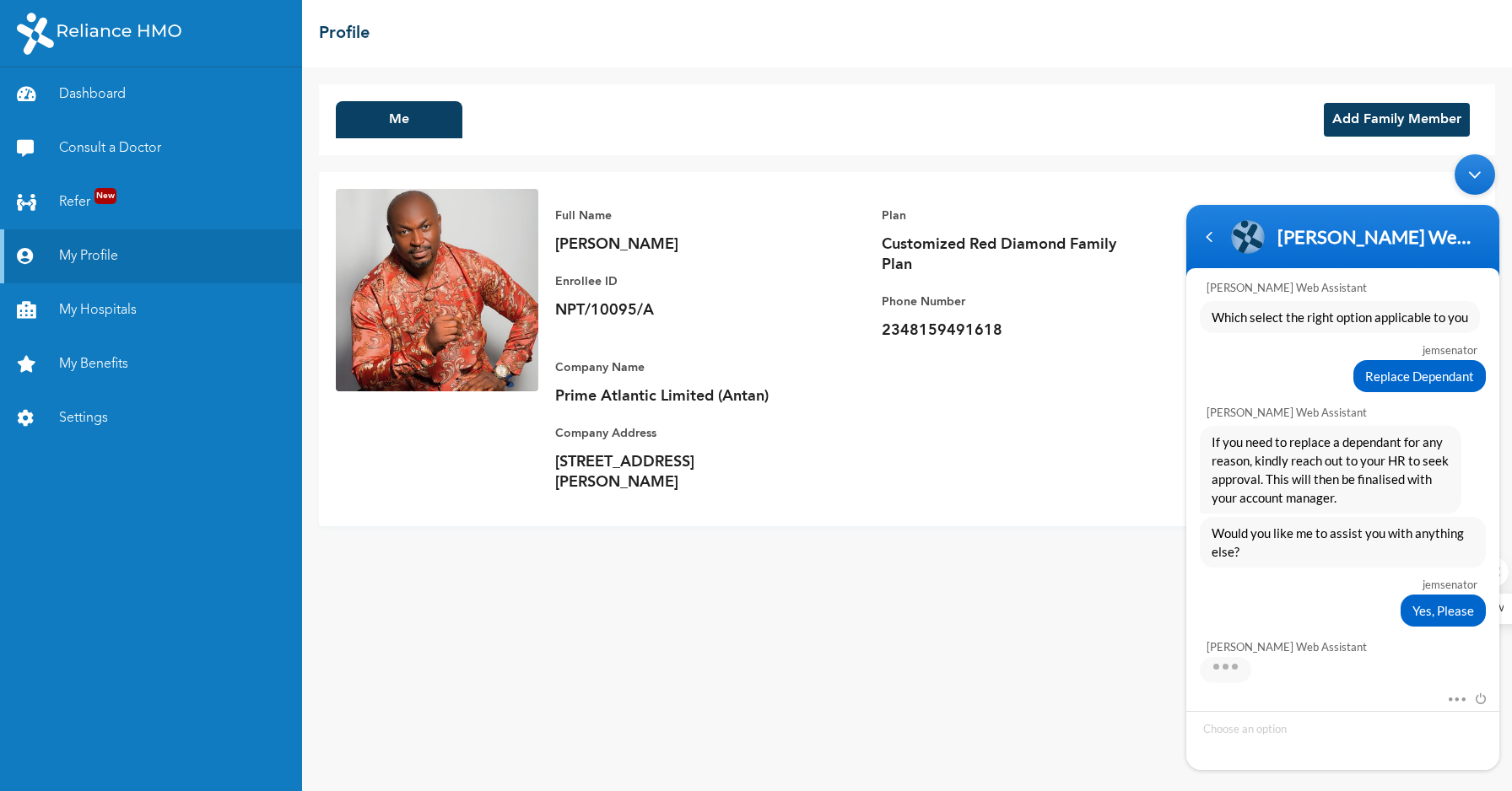
scroll to position [924, 0]
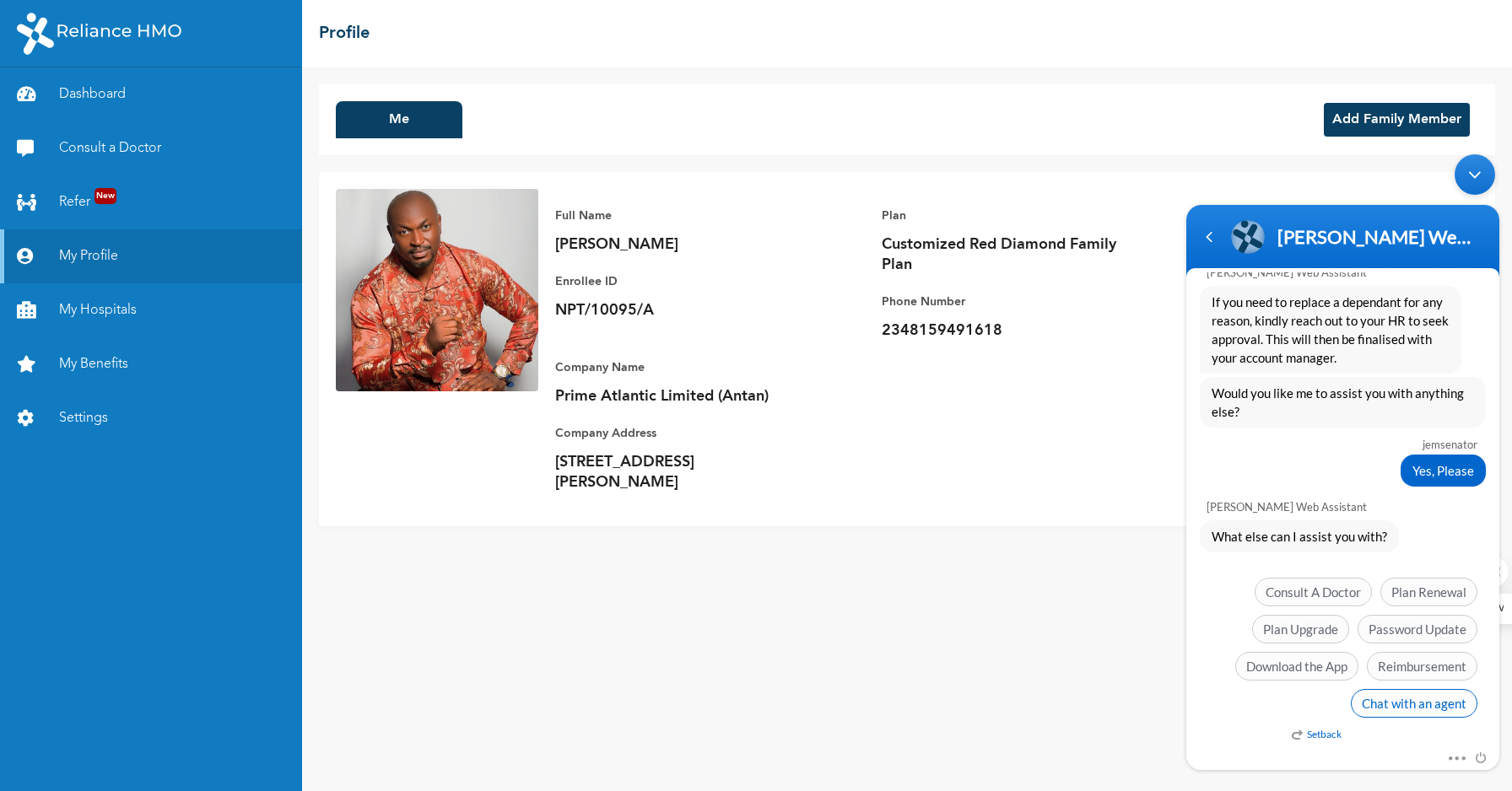
click at [1384, 703] on span "Chat with an agent" at bounding box center [1414, 703] width 127 height 29
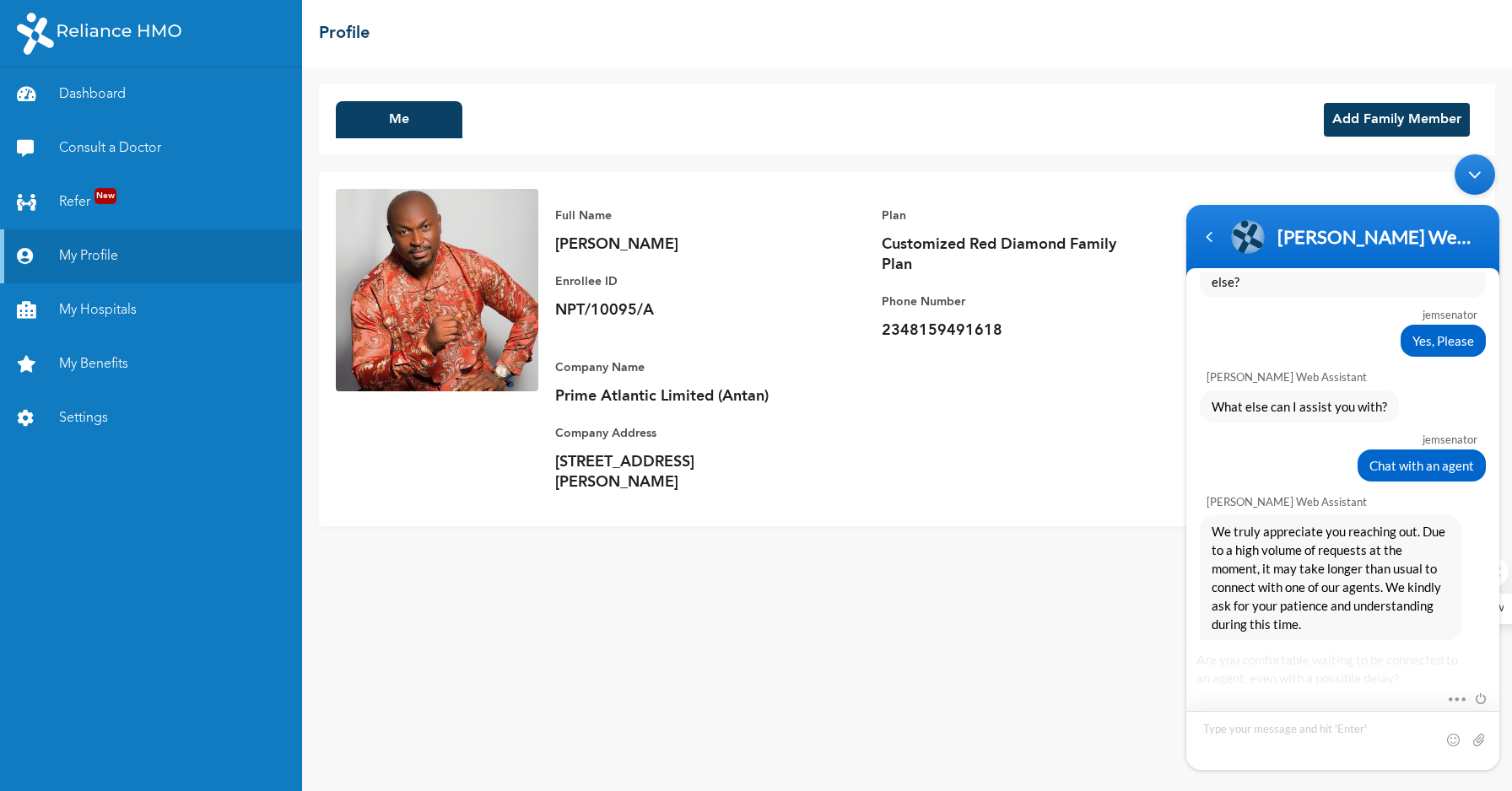
scroll to position [1180, 0]
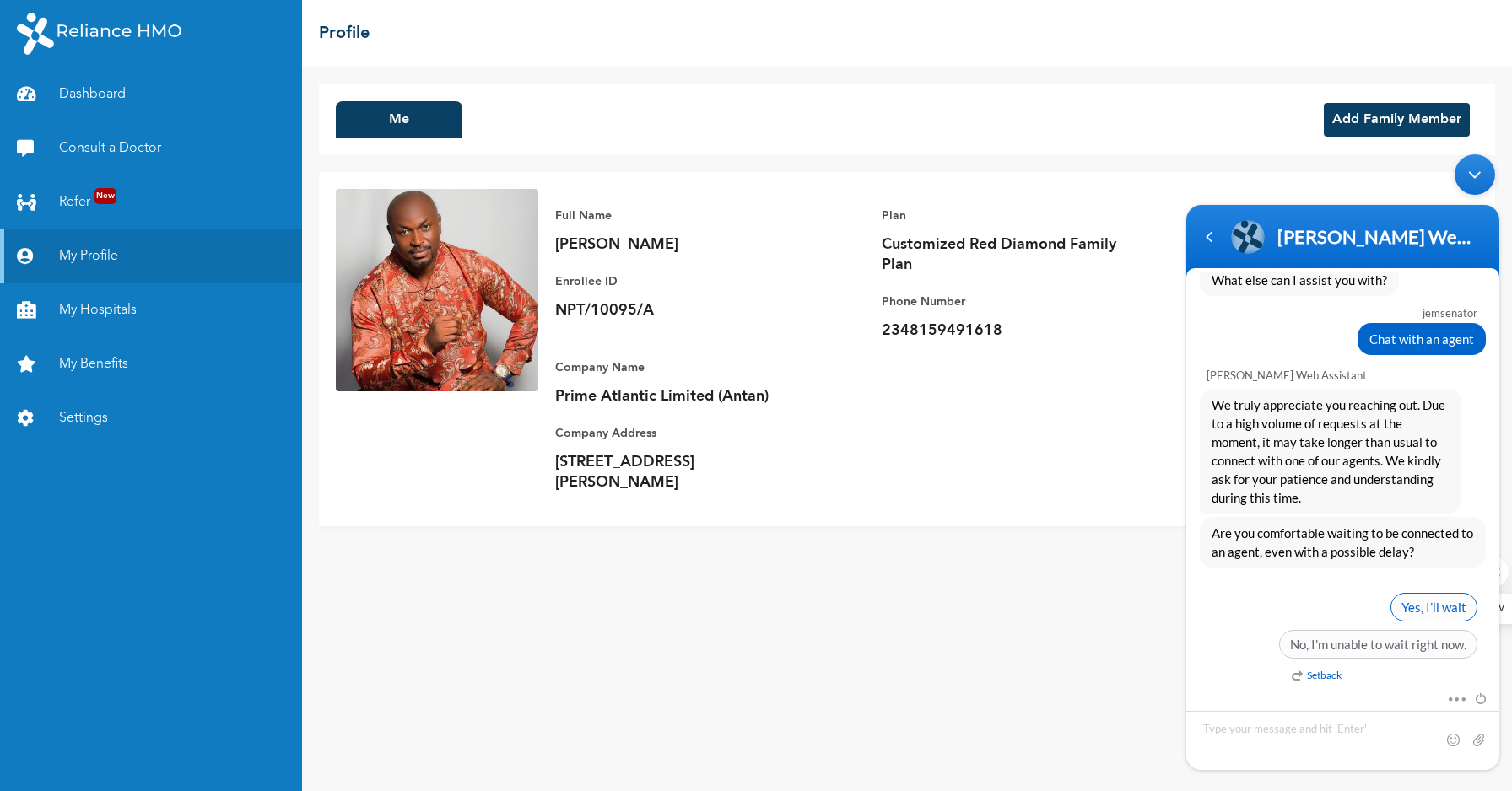
click at [1413, 606] on span "Yes, I’ll wait" at bounding box center [1433, 606] width 87 height 29
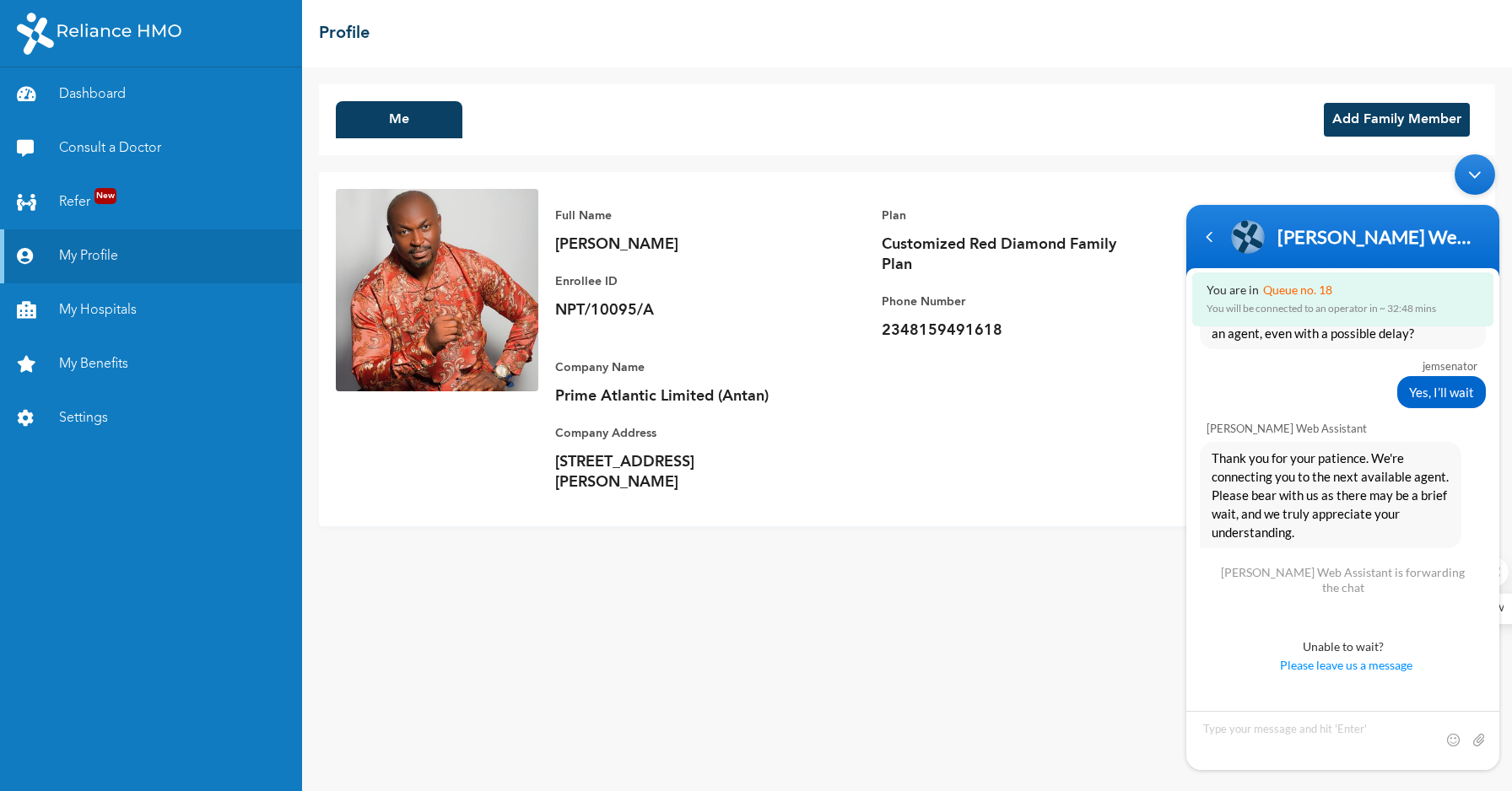
click at [1357, 125] on button "Add Family Member" at bounding box center [1397, 120] width 146 height 34
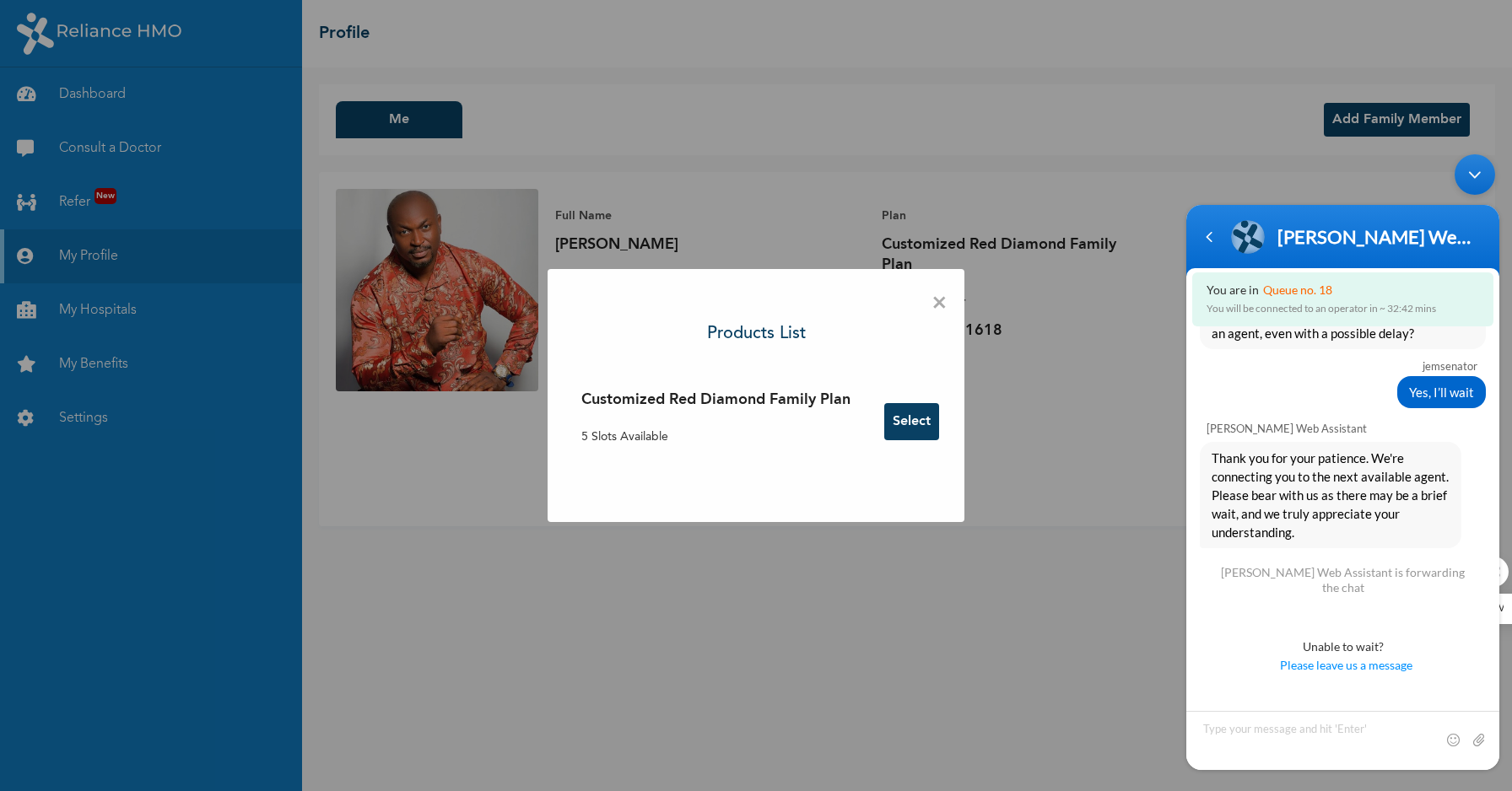
click at [894, 419] on button "Select" at bounding box center [911, 421] width 55 height 37
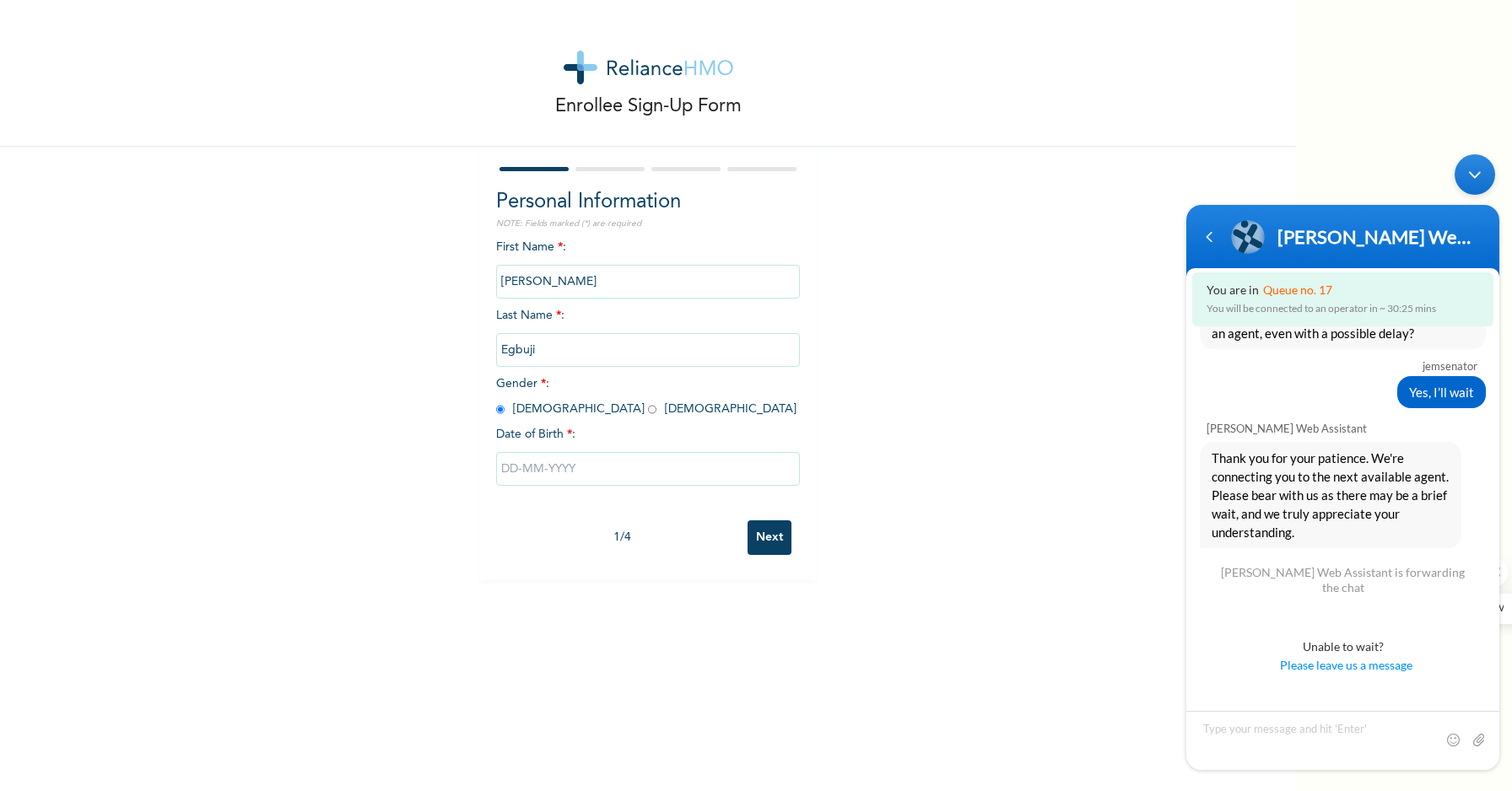
click at [559, 467] on input "text" at bounding box center [648, 469] width 303 height 34
select select "9"
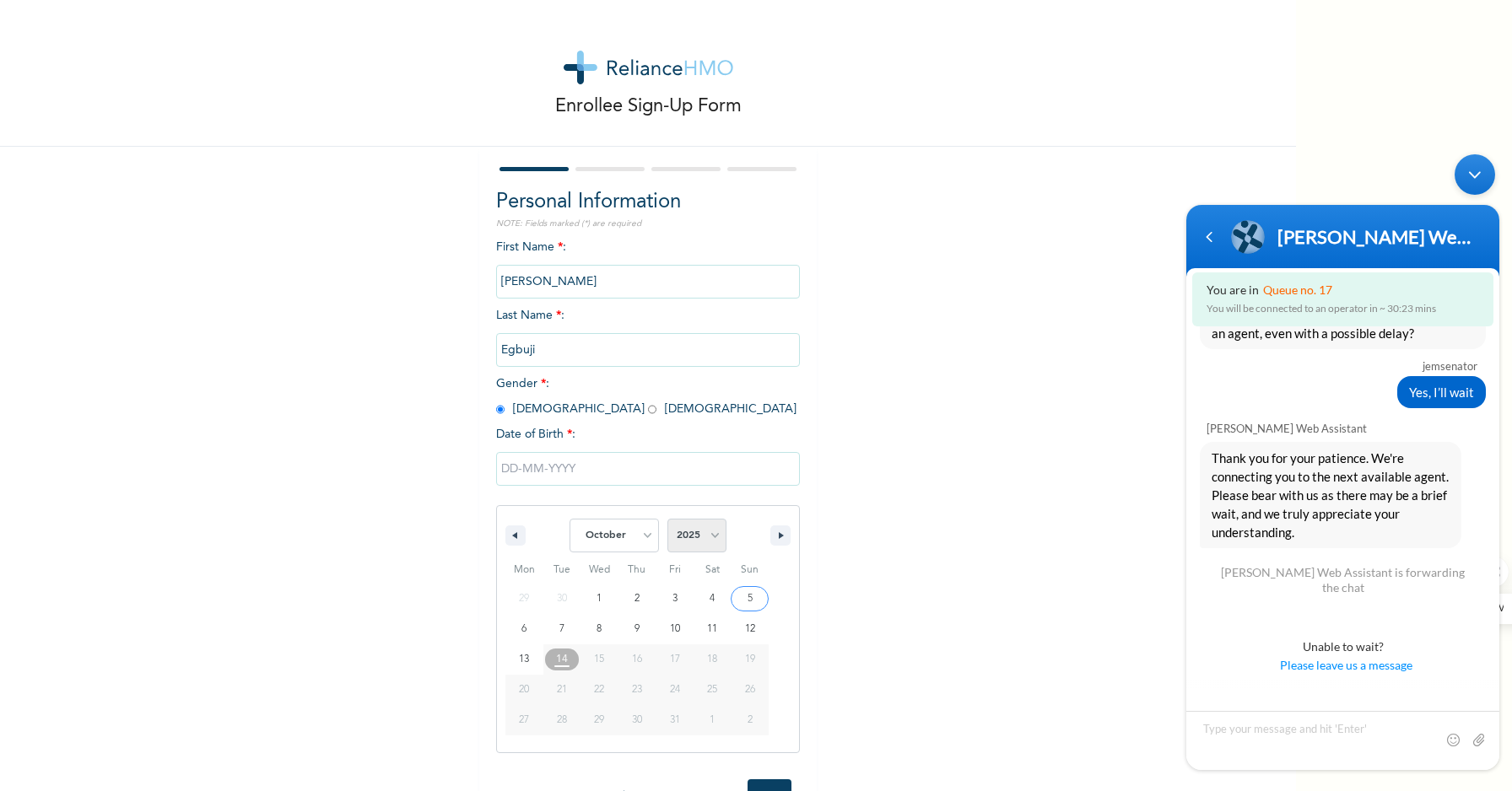
click at [689, 538] on select "2025 2024 2023 2022 2021 2020 2019 2018 2017 2016 2015 2014 2013 2012 2011 2010…" at bounding box center [697, 536] width 59 height 34
select select "1979"
click at [668, 519] on select "2025 2024 2023 2022 2021 2020 2019 2018 2017 2016 2015 2014 2013 2012 2011 2010…" at bounding box center [697, 536] width 59 height 34
click at [634, 536] on select "January February March April May June July August September October November De…" at bounding box center [615, 536] width 90 height 34
select select "0"
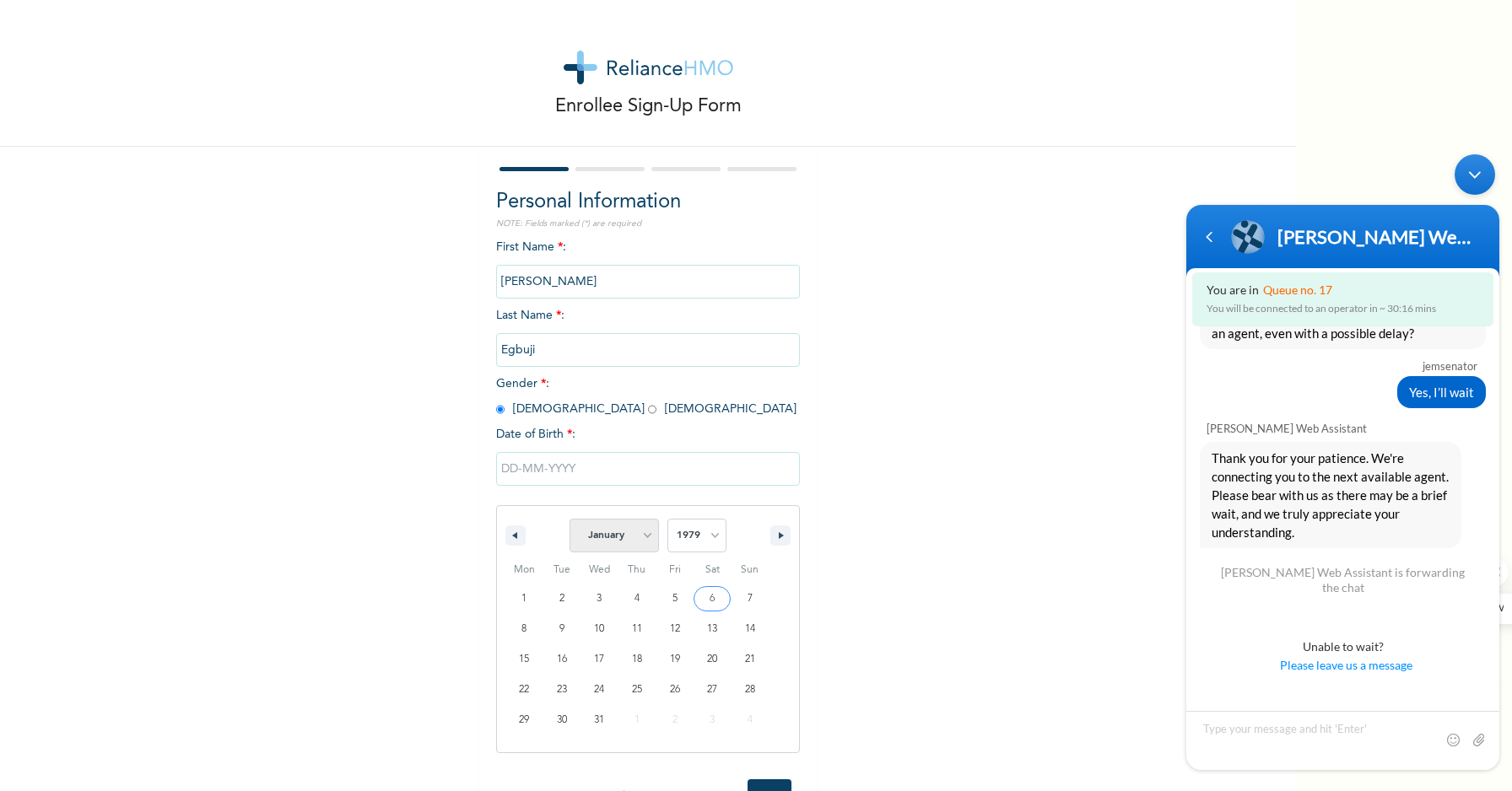
click at [570, 519] on select "January February March April May June July August September October November De…" at bounding box center [615, 536] width 90 height 34
type input "[DATE]"
click at [767, 541] on input "Next" at bounding box center [769, 538] width 44 height 35
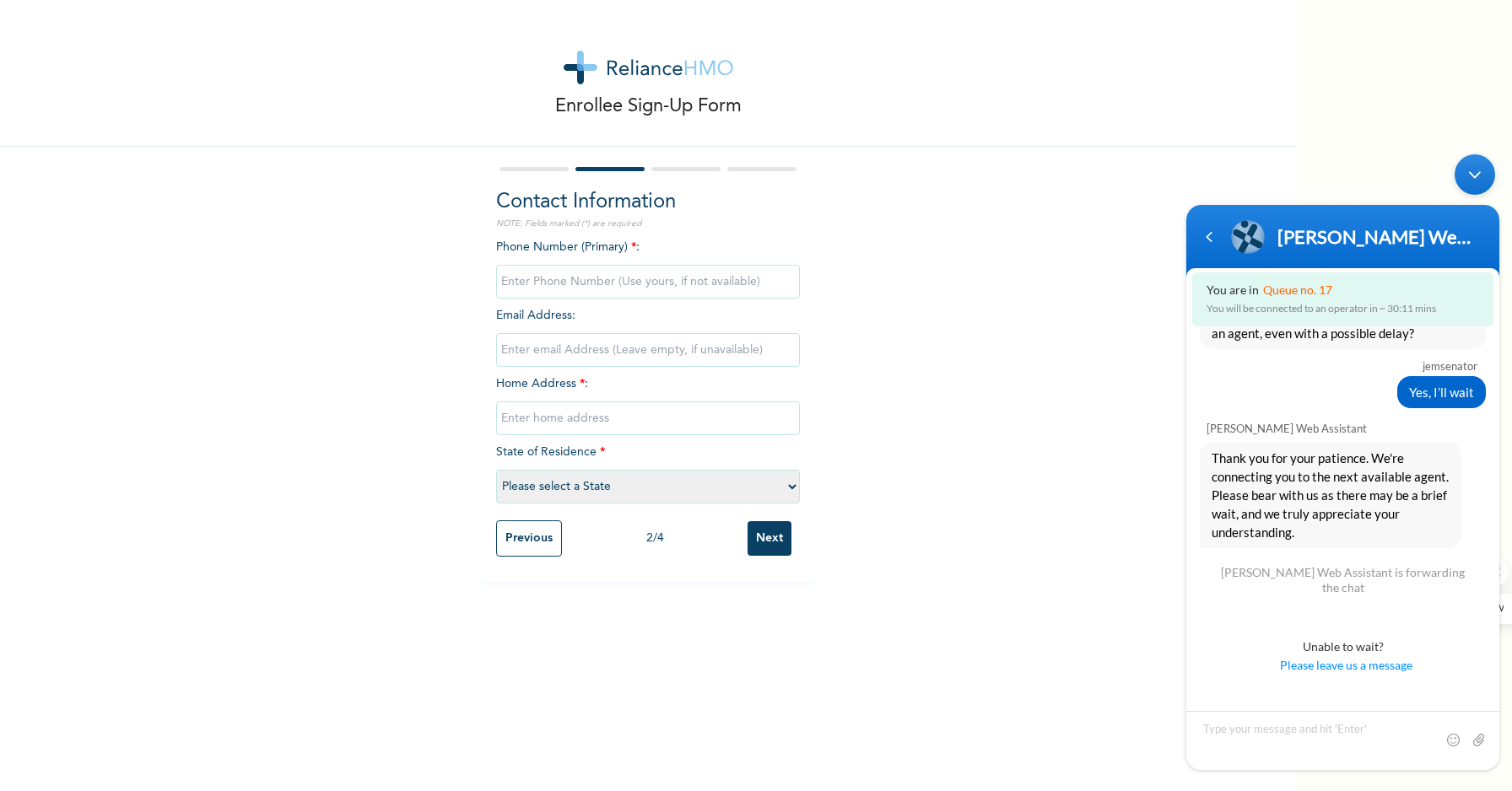
click at [615, 286] on input "phone" at bounding box center [648, 281] width 303 height 34
type input "08159491618"
type input "[DOMAIN_NAME][EMAIL_ADDRESS][DOMAIN_NAME]"
type input "[STREET_ADDRESS]"
select select "25"
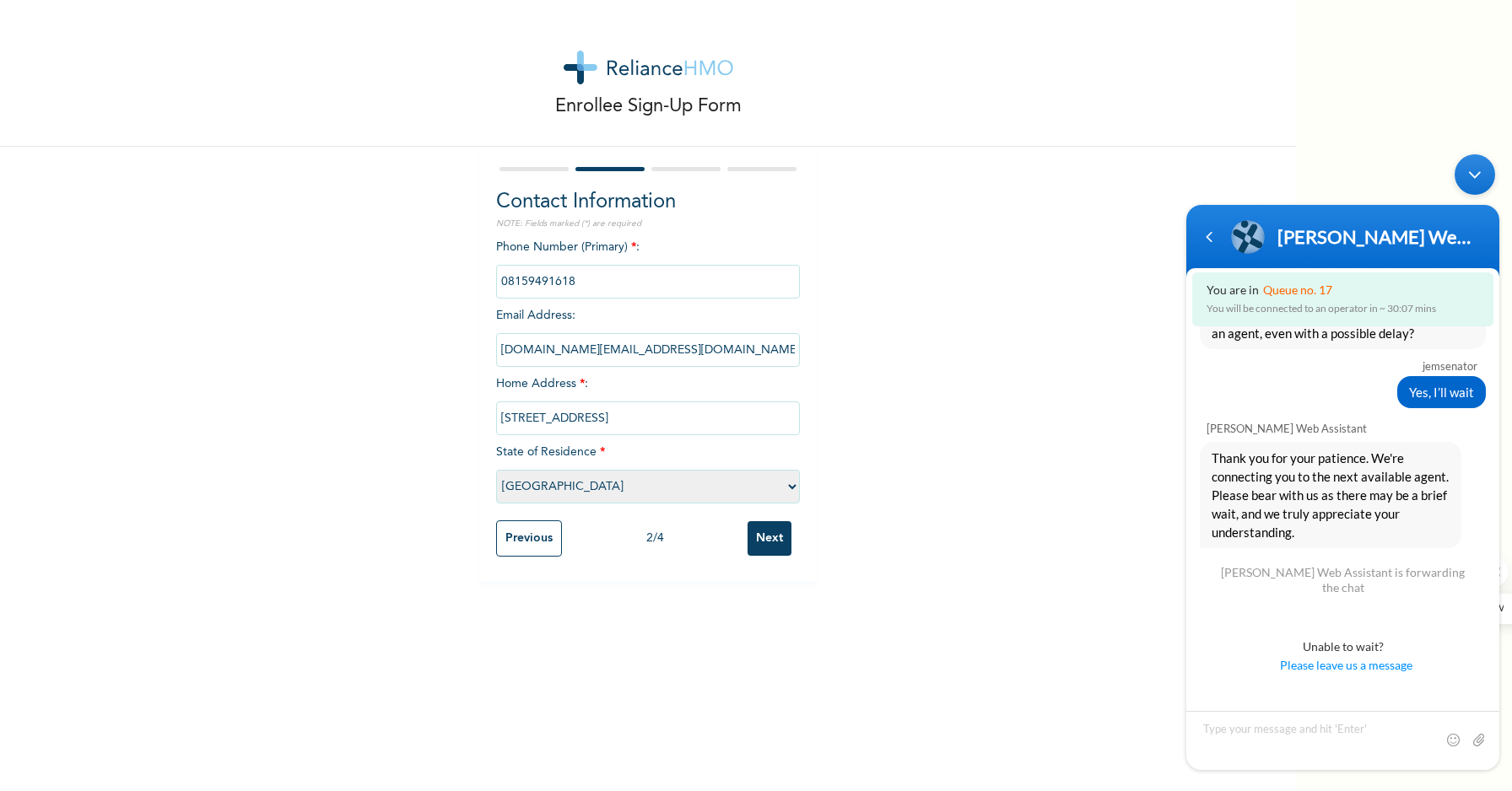
click at [599, 422] on input "[STREET_ADDRESS]" at bounding box center [648, 418] width 303 height 34
type input "[STREET_ADDRESS][PERSON_NAME]"
click at [765, 540] on input "Next" at bounding box center [769, 539] width 44 height 35
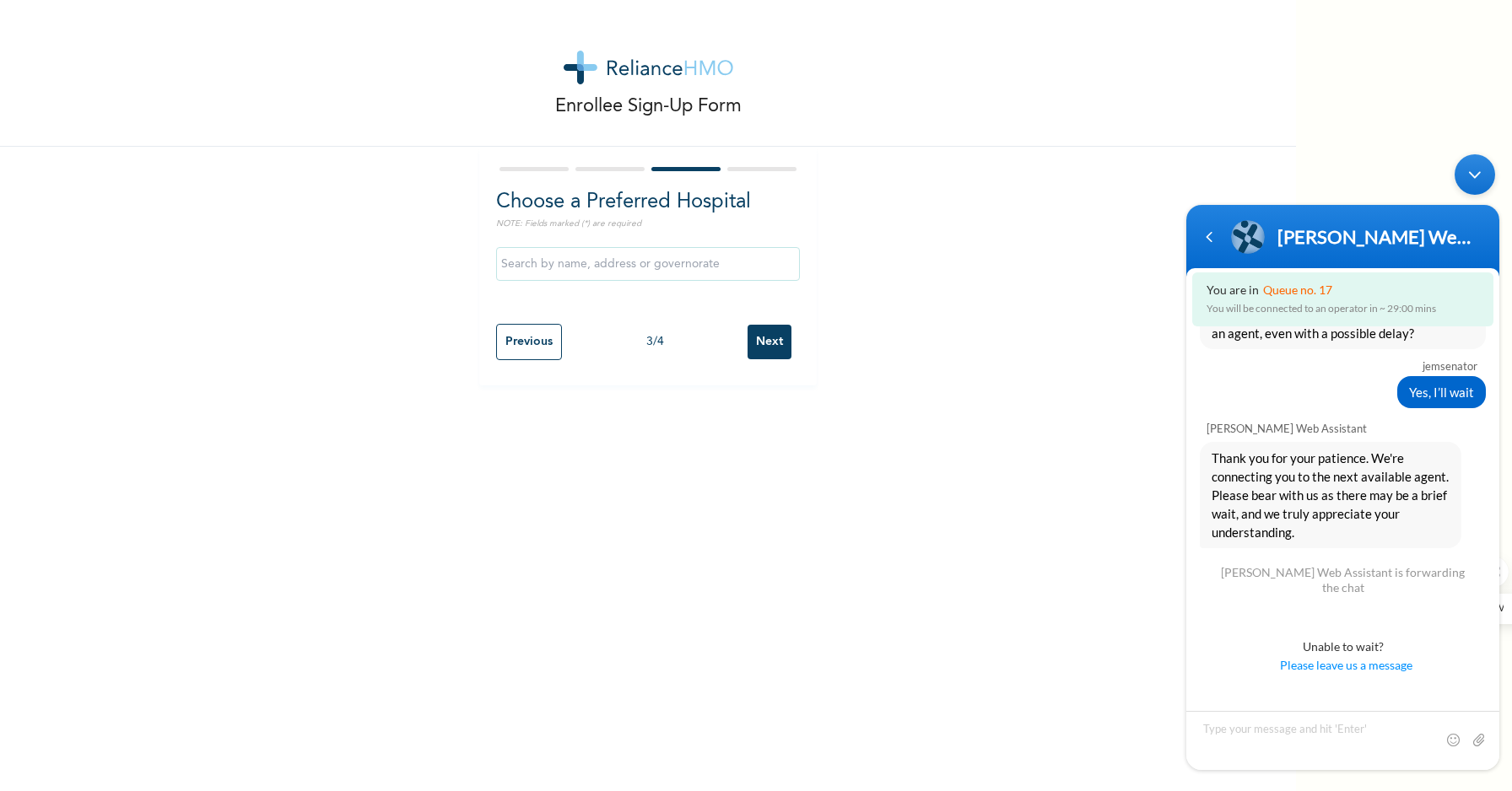
click at [651, 260] on input "text" at bounding box center [648, 264] width 303 height 34
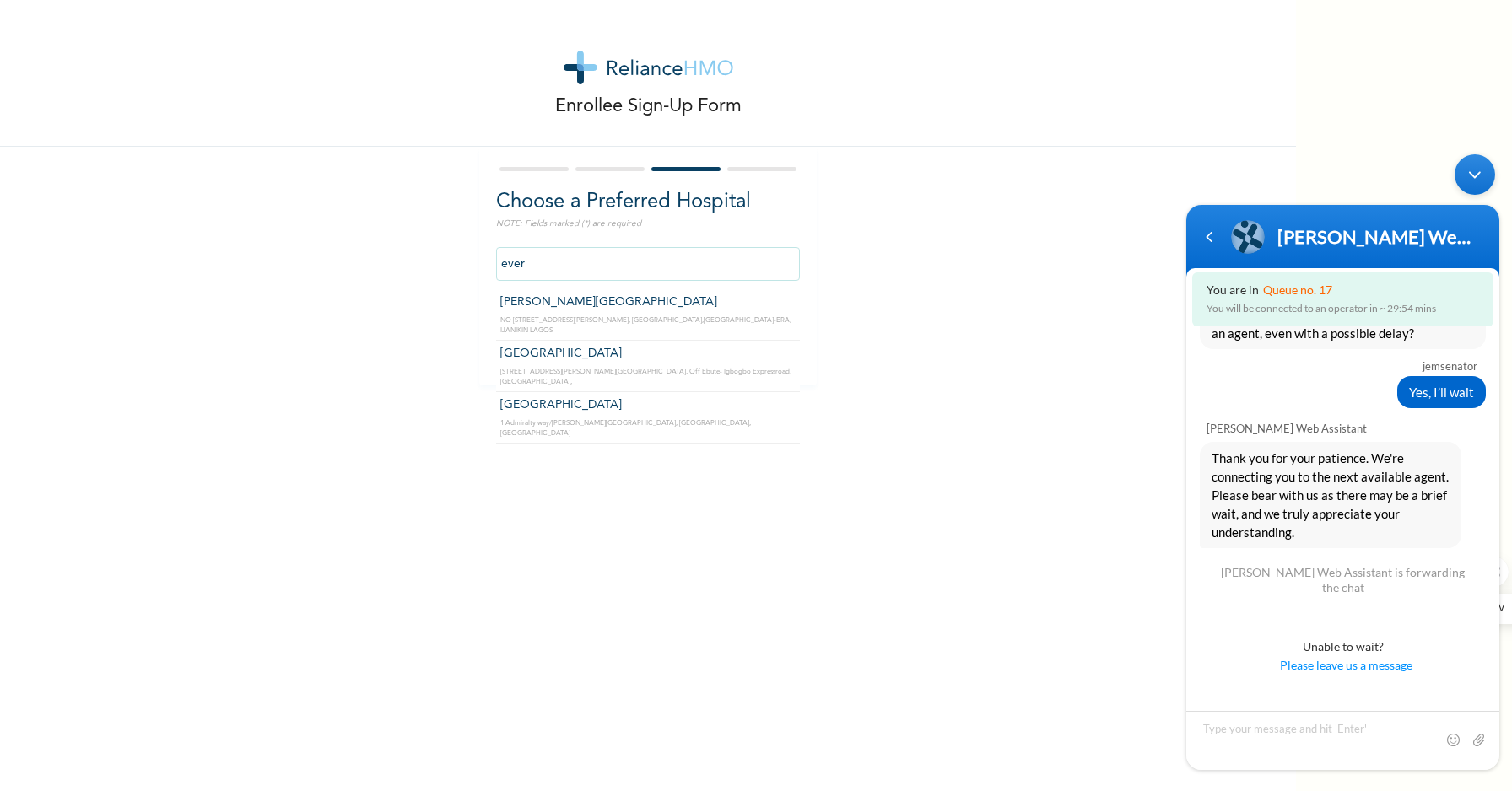
type input "[GEOGRAPHIC_DATA]"
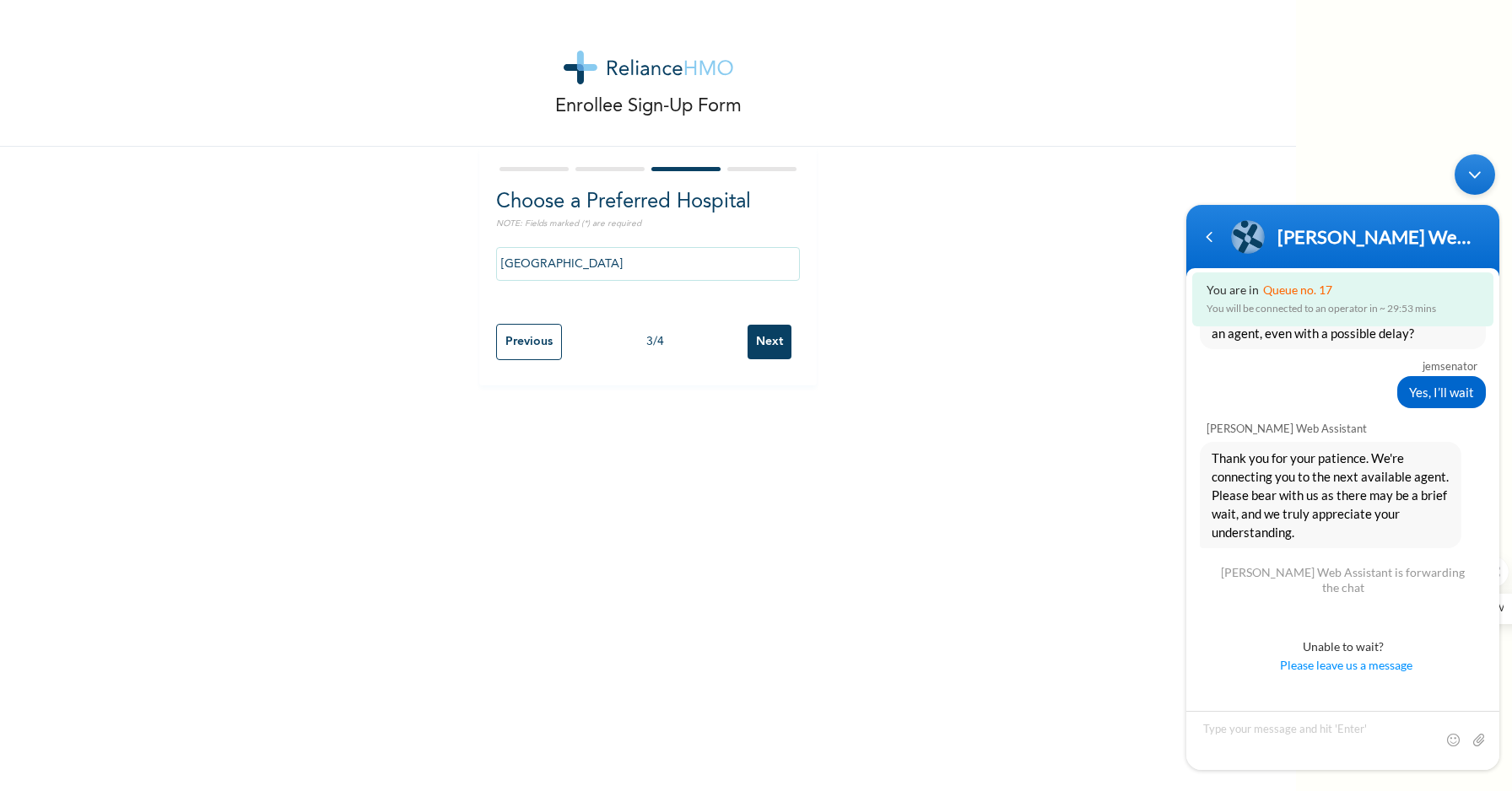
click at [757, 350] on input "Next" at bounding box center [769, 342] width 44 height 35
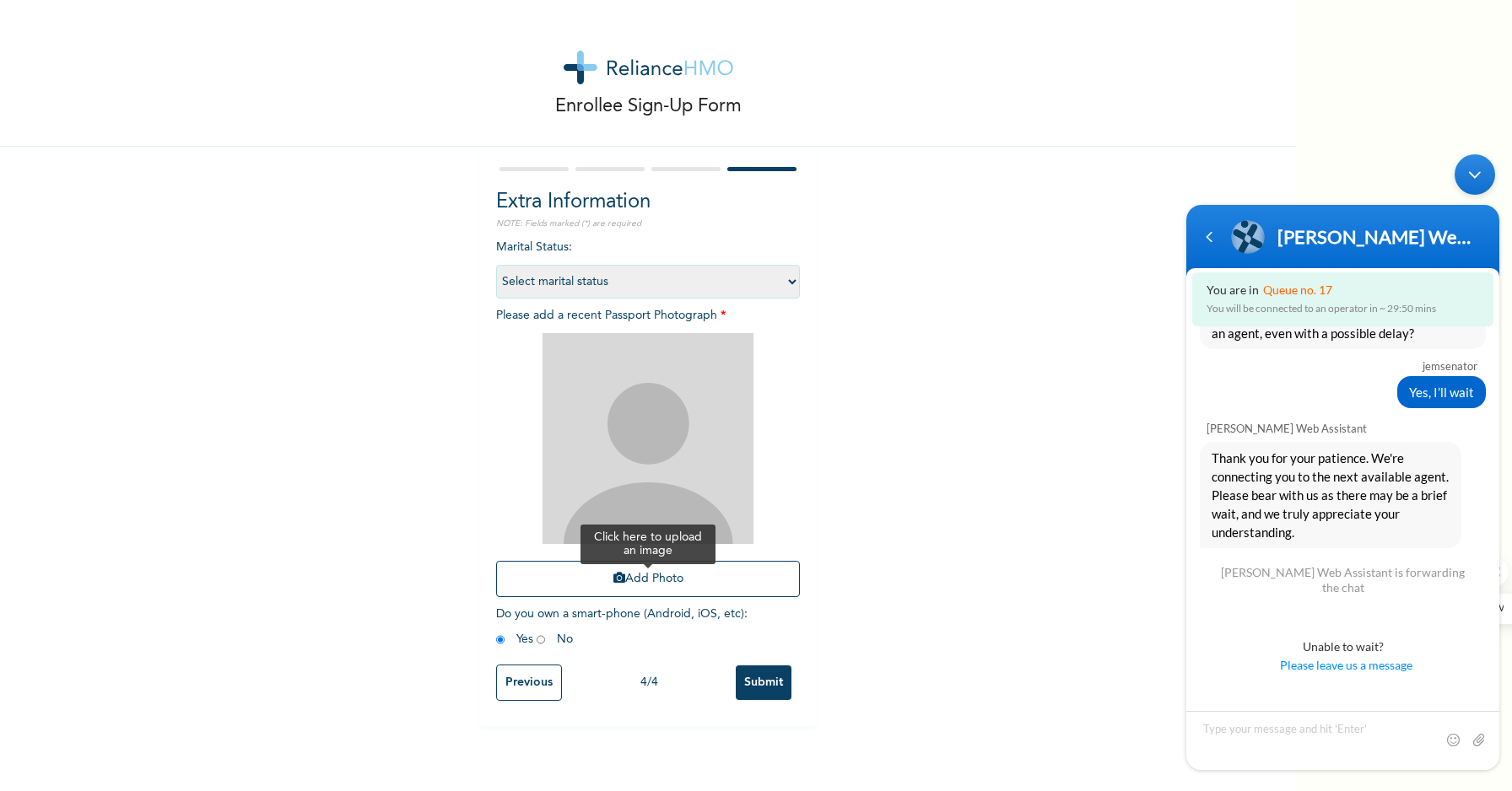
click at [629, 582] on button "Add Photo" at bounding box center [648, 579] width 303 height 36
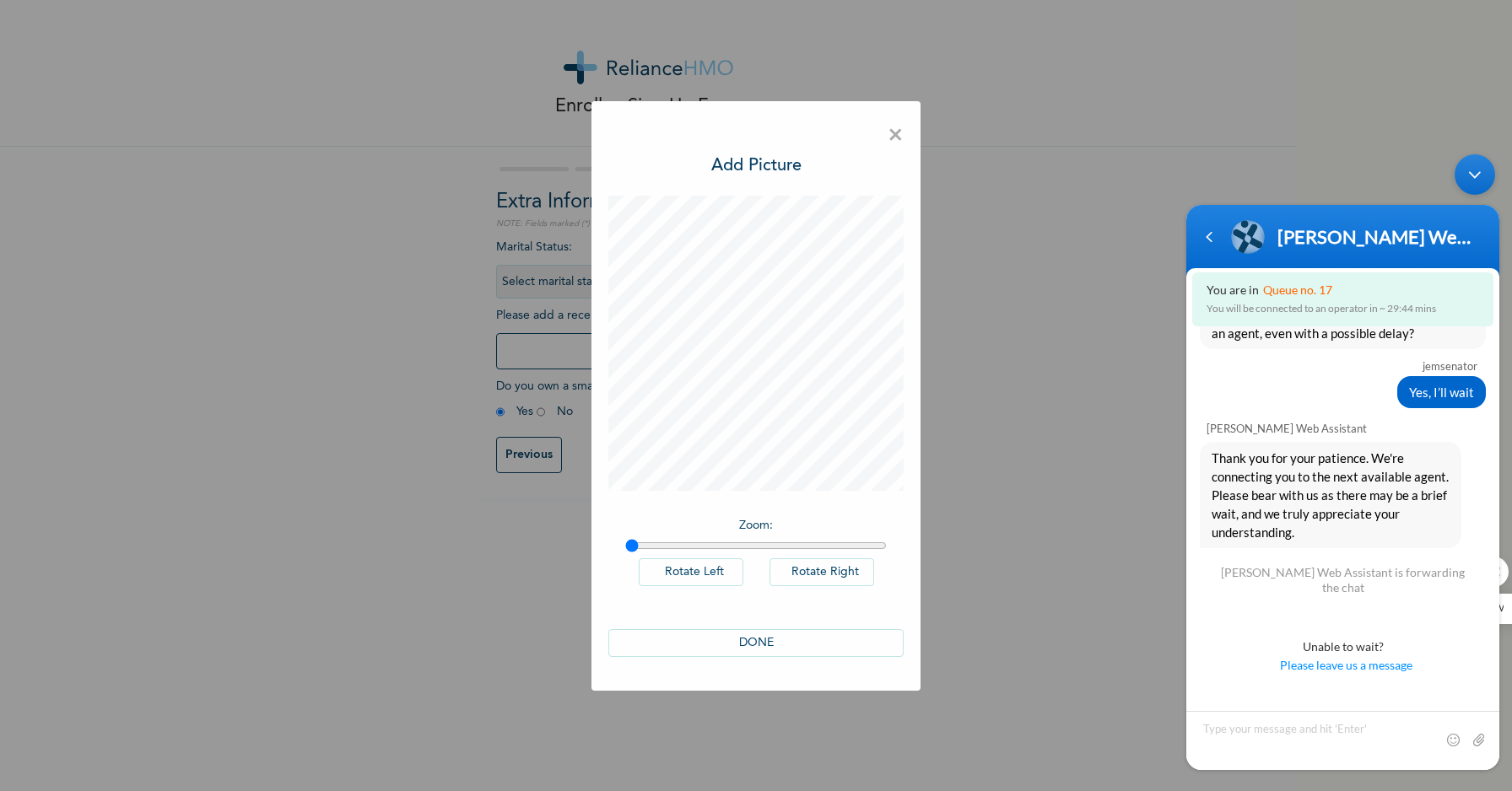
click at [768, 641] on button "DONE" at bounding box center [756, 643] width 295 height 28
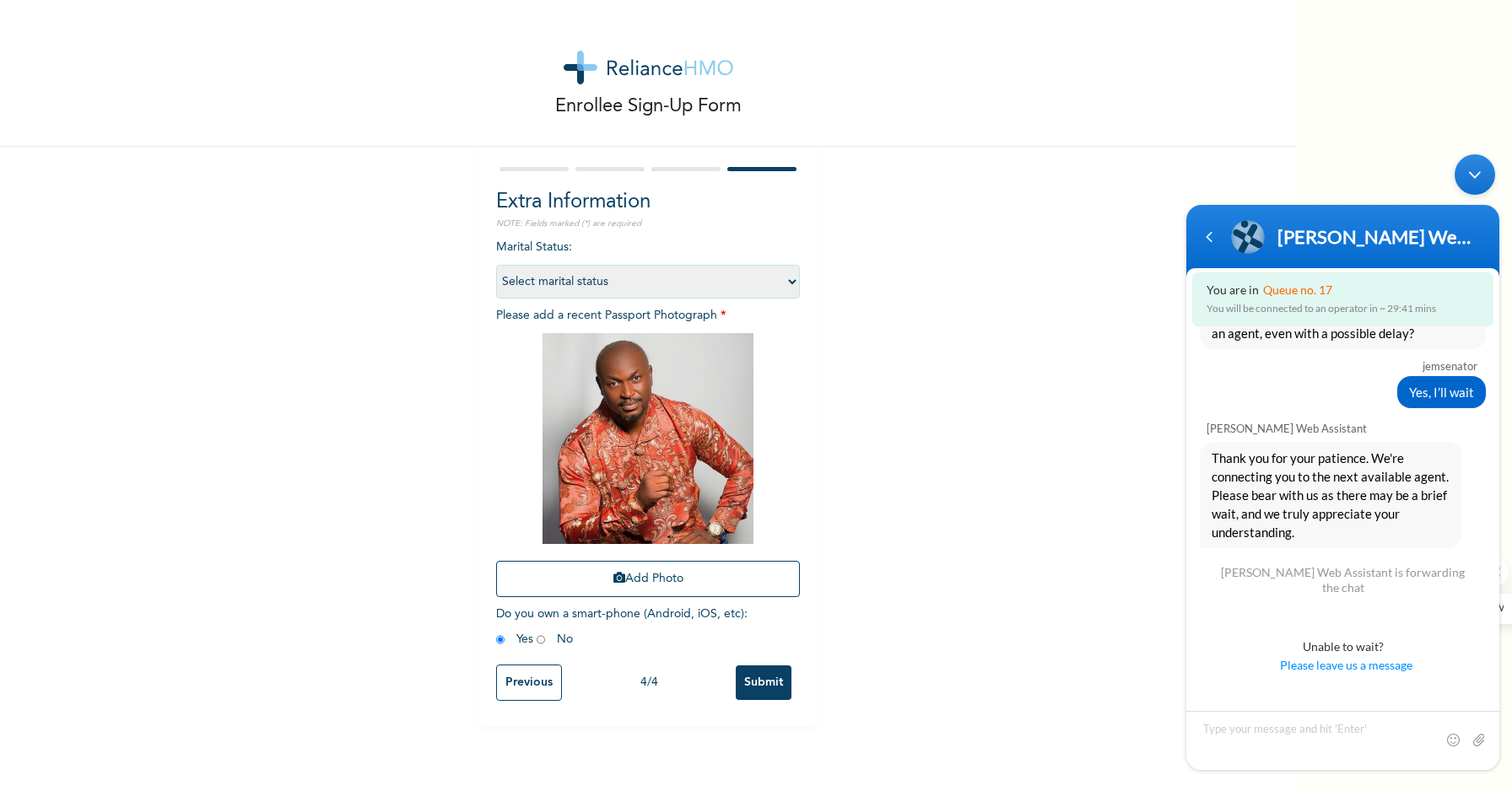
click at [641, 294] on select "Select marital status [DEMOGRAPHIC_DATA] Married [DEMOGRAPHIC_DATA] Widow/[DEMO…" at bounding box center [648, 281] width 303 height 34
select select "2"
click at [496, 264] on select "Select marital status [DEMOGRAPHIC_DATA] Married [DEMOGRAPHIC_DATA] Widow/[DEMO…" at bounding box center [648, 281] width 303 height 34
click at [761, 682] on input "Submit" at bounding box center [763, 682] width 56 height 35
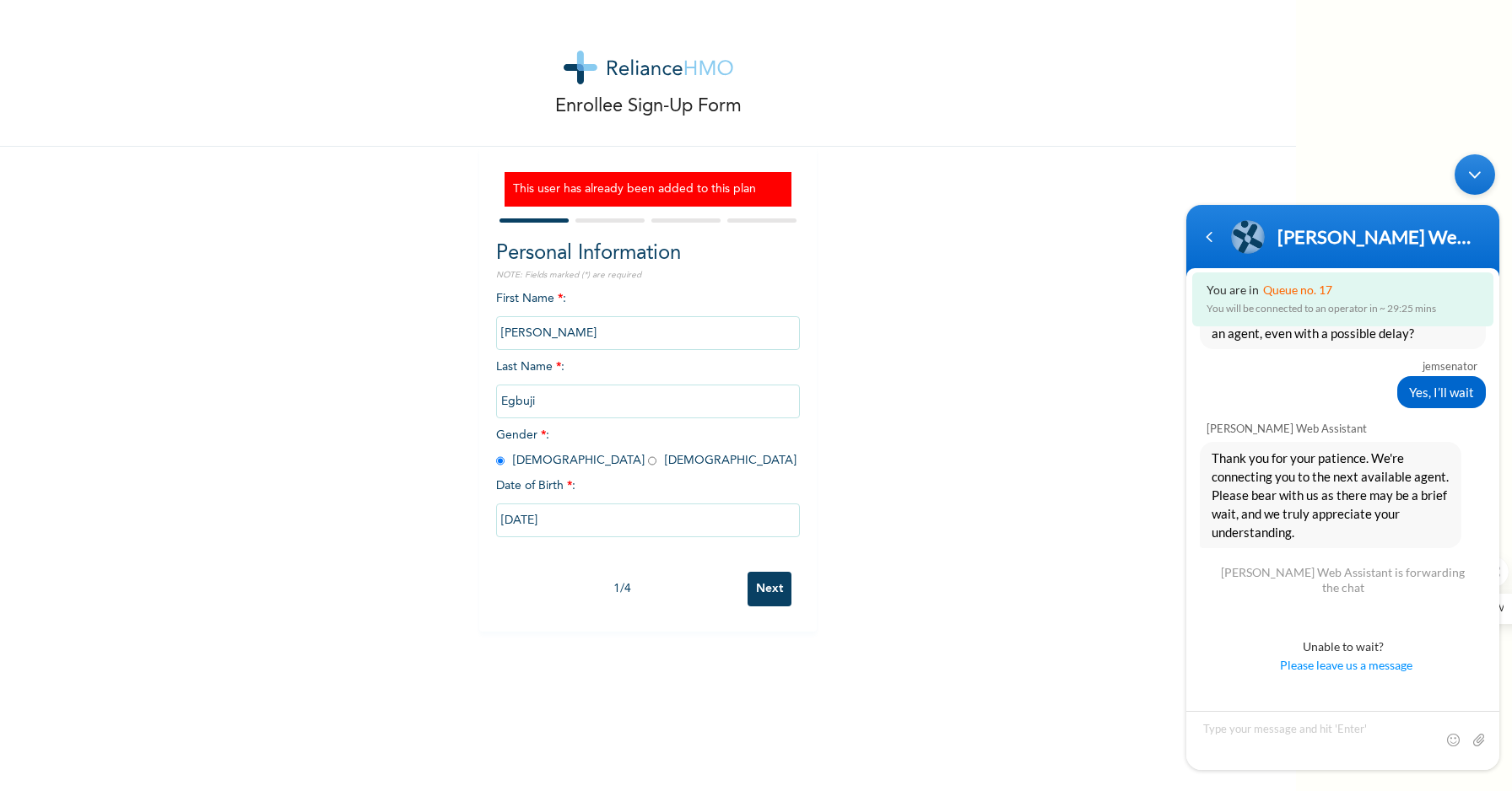
drag, startPoint x: 595, startPoint y: 334, endPoint x: 440, endPoint y: 297, distance: 159.4
click at [440, 297] on div "Enrollee Sign-Up Form This user has already been added to this plan Personal In…" at bounding box center [648, 315] width 1296 height 631
type input "[PERSON_NAME]"
click at [648, 459] on input "radio" at bounding box center [652, 461] width 8 height 16
radio input "true"
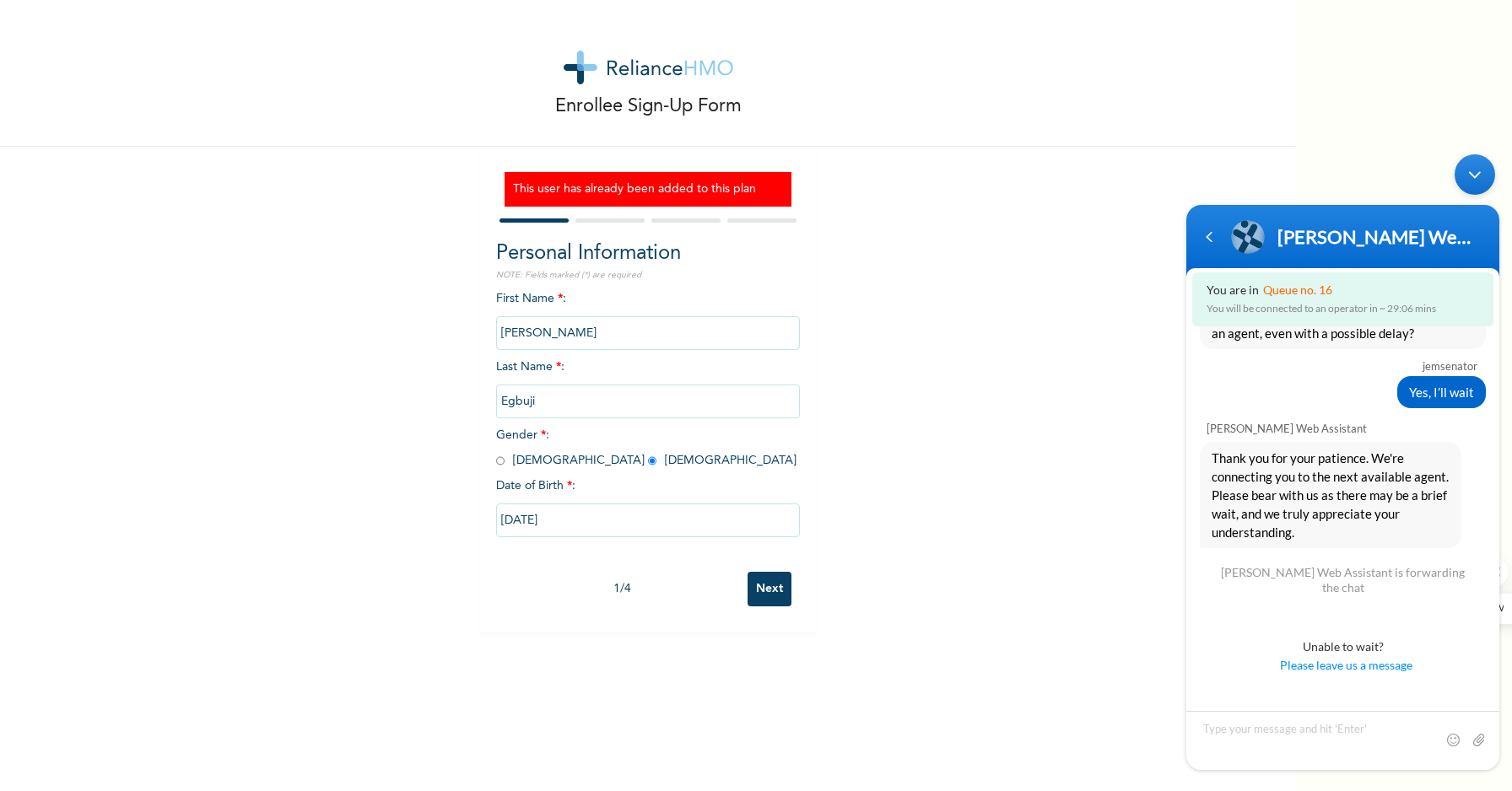
drag, startPoint x: 574, startPoint y: 521, endPoint x: 478, endPoint y: 522, distance: 96.0
click at [479, 522] on div "This user has already been added to this plan Personal Information NOTE: Fields…" at bounding box center [648, 389] width 337 height 485
click at [587, 519] on input "[DATE]" at bounding box center [648, 521] width 303 height 34
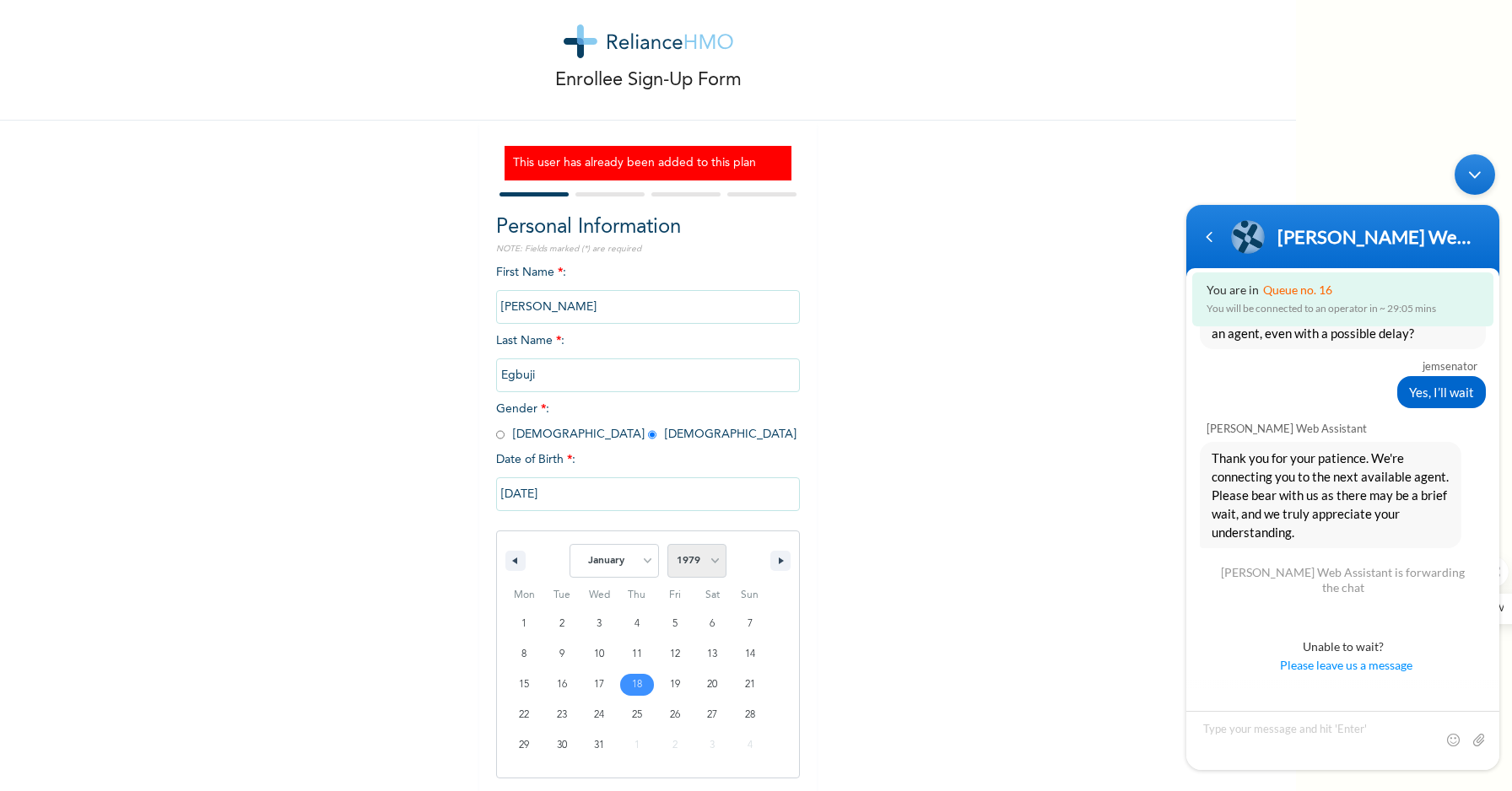
click at [704, 568] on select "2025 2024 2023 2022 2021 2020 2019 2018 2017 2016 2015 2014 2013 2012 2011 2010…" at bounding box center [697, 561] width 59 height 34
select select "1976"
click at [668, 544] on select "2025 2024 2023 2022 2021 2020 2019 2018 2017 2016 2015 2014 2013 2012 2011 2010…" at bounding box center [697, 561] width 59 height 34
click at [634, 563] on select "January February March April May June July August September October November De…" at bounding box center [615, 561] width 90 height 34
select select "7"
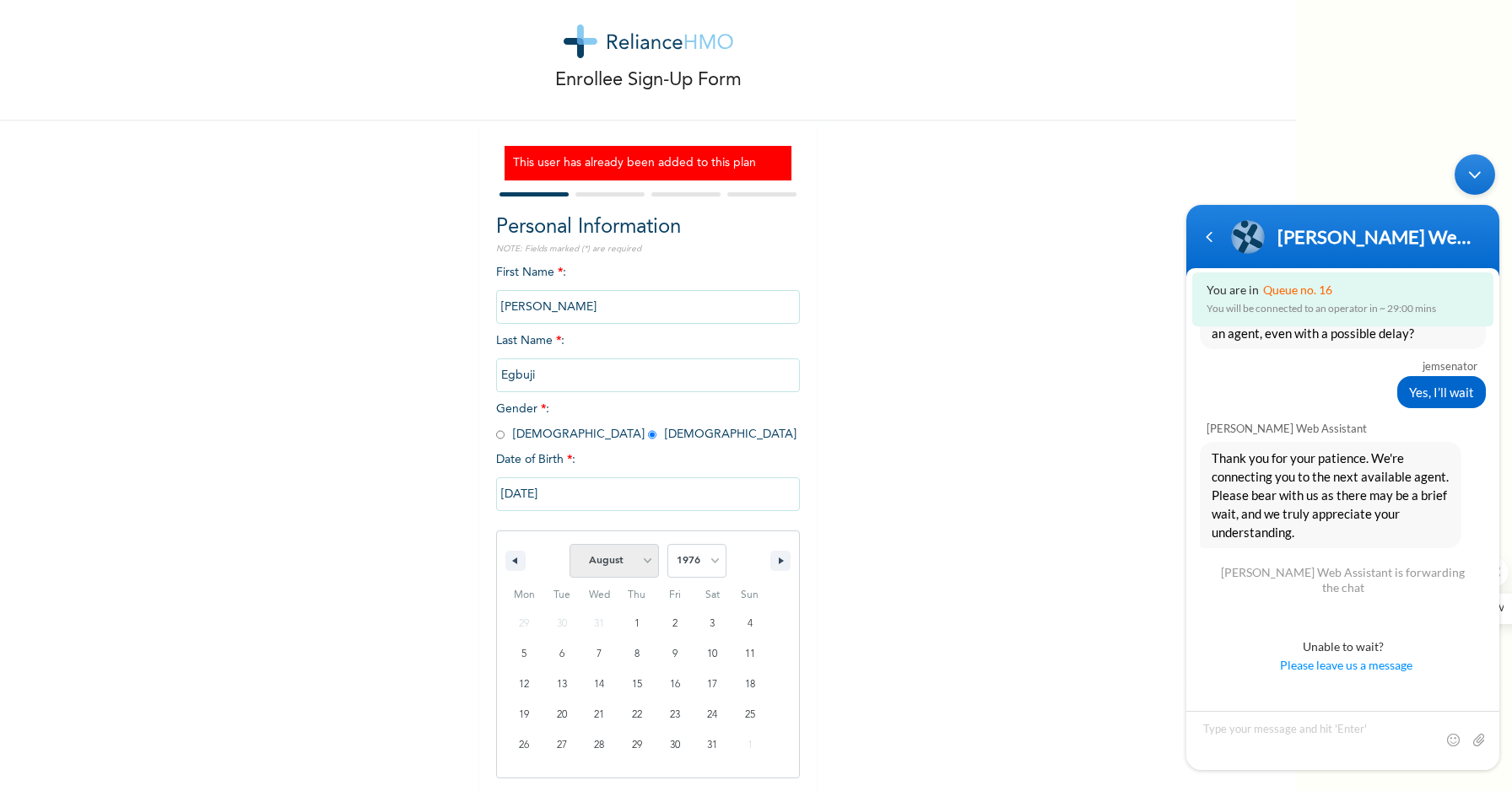
click at [570, 544] on select "January February March April May June July August September October November De…" at bounding box center [615, 561] width 90 height 34
type input "[DATE]"
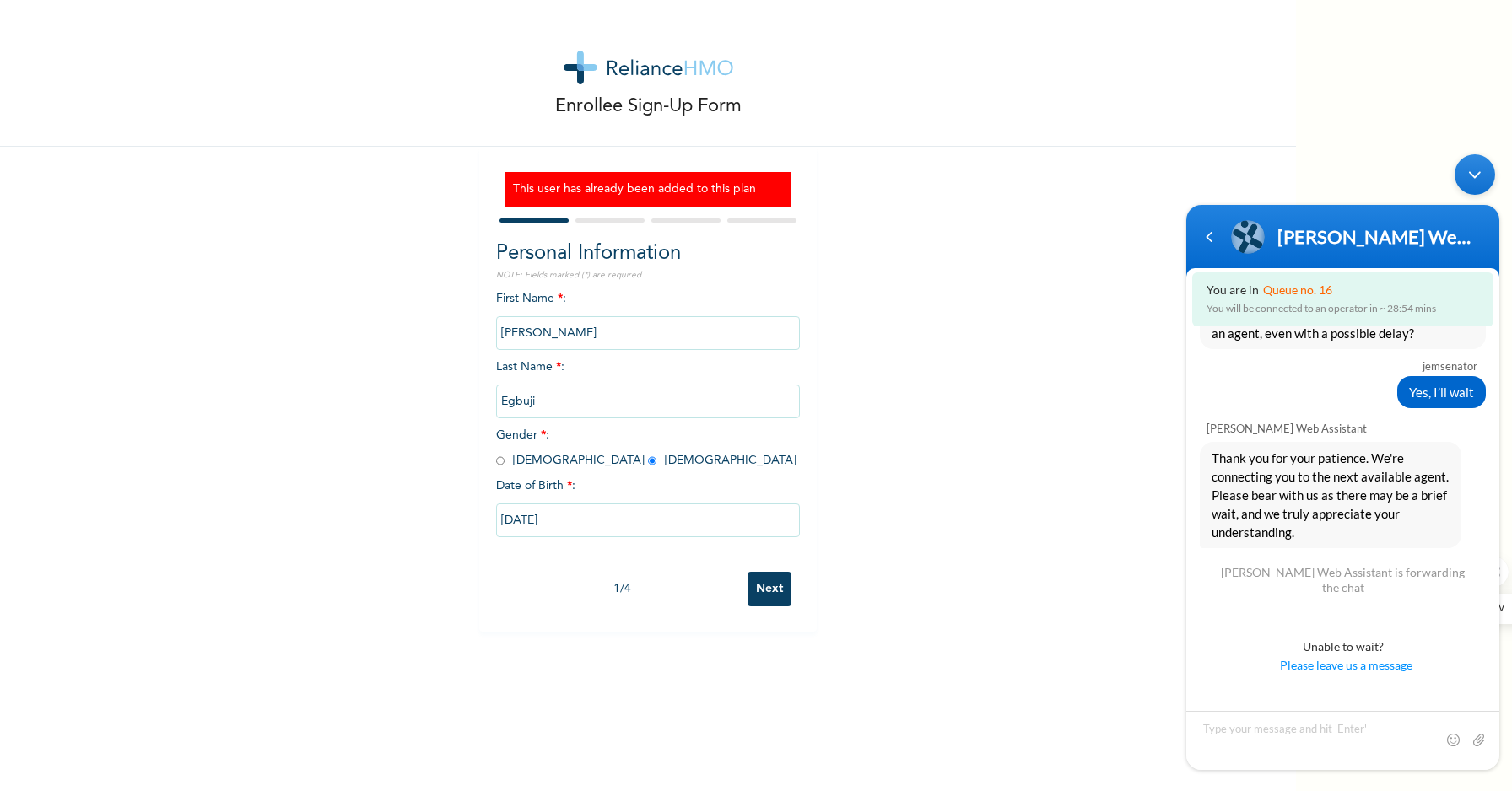
click at [756, 587] on input "Next" at bounding box center [769, 589] width 44 height 35
select select "25"
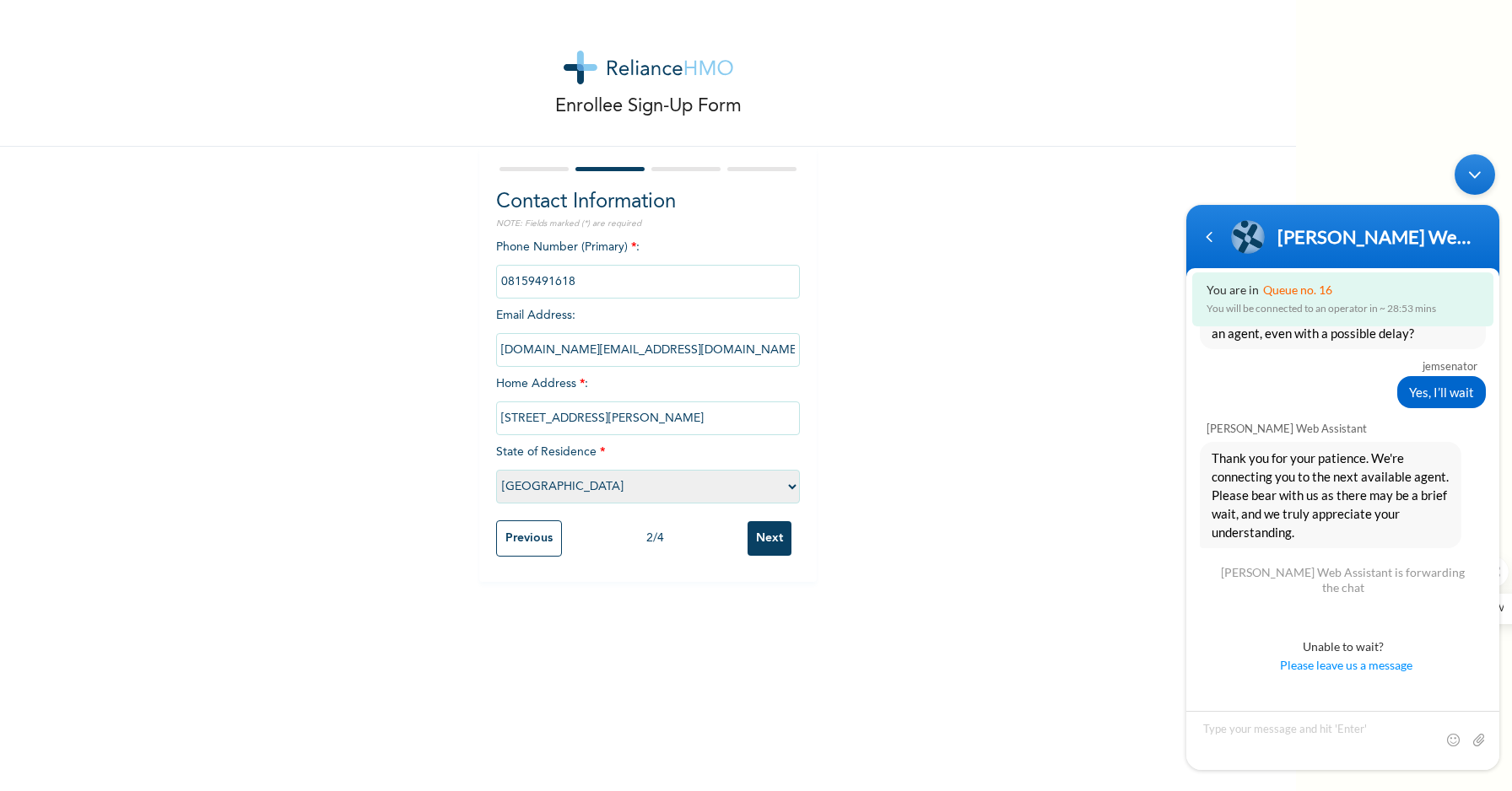
drag, startPoint x: 527, startPoint y: 280, endPoint x: 459, endPoint y: 280, distance: 68.0
click at [459, 280] on div "Enrollee Sign-Up Form Contact Information NOTE: Fields marked (*) are required …" at bounding box center [648, 290] width 1296 height 582
type input "08062474464"
drag, startPoint x: 602, startPoint y: 351, endPoint x: 426, endPoint y: 324, distance: 178.1
click at [426, 324] on div "Enrollee Sign-Up Form Contact Information NOTE: Fields marked (*) are required …" at bounding box center [648, 290] width 1296 height 582
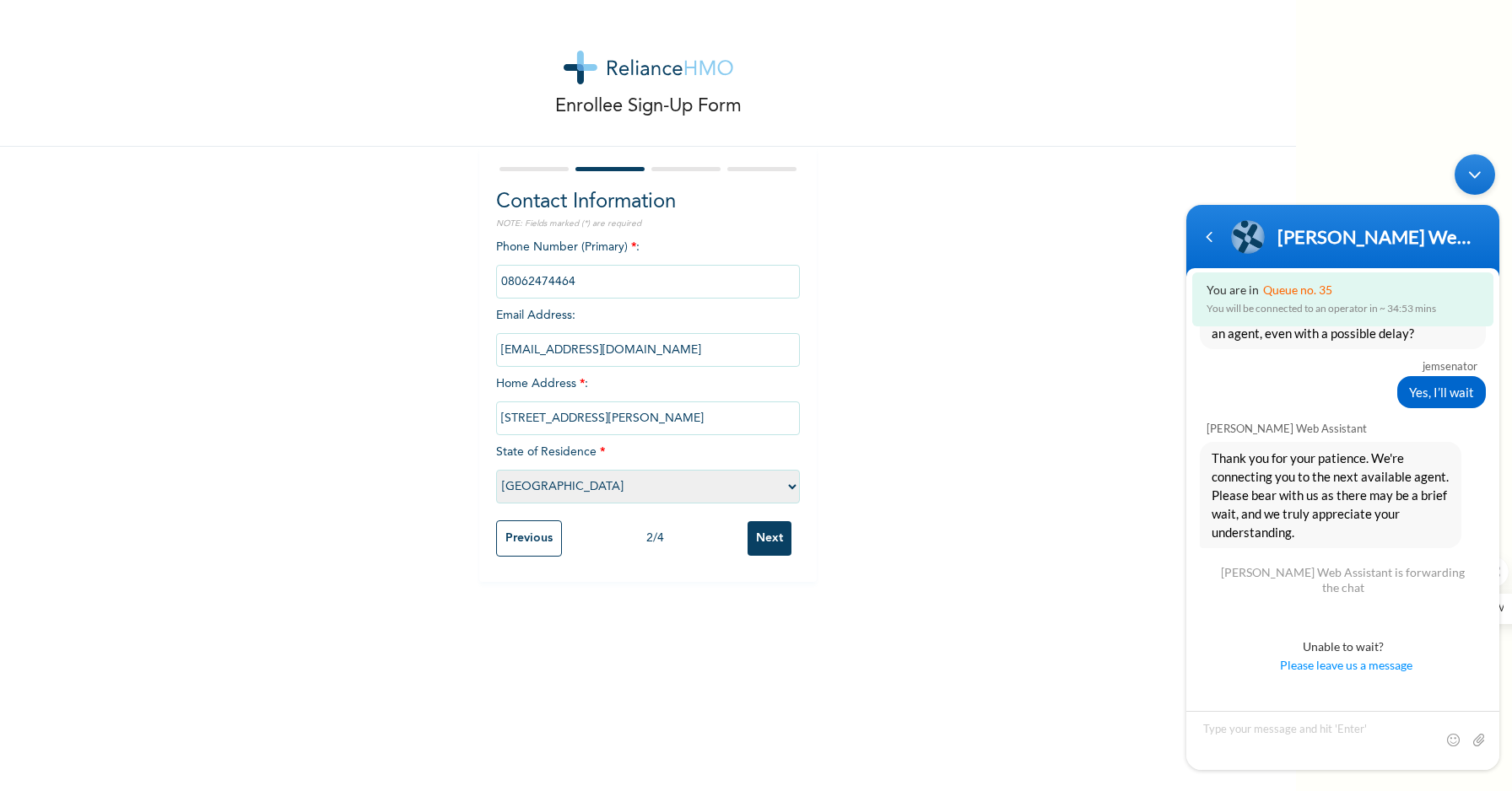
type input "[EMAIL_ADDRESS][DOMAIN_NAME]"
drag, startPoint x: 711, startPoint y: 417, endPoint x: 462, endPoint y: 412, distance: 249.1
click at [462, 412] on div "Enrollee Sign-Up Form Contact Information NOTE: Fields marked (*) are required …" at bounding box center [648, 290] width 1296 height 582
type input "[STREET_ADDRESS]"
click at [538, 481] on select "Please select a State [PERSON_NAME] (FCT) [PERSON_NAME] Ibom [GEOGRAPHIC_DATA] …" at bounding box center [648, 487] width 303 height 34
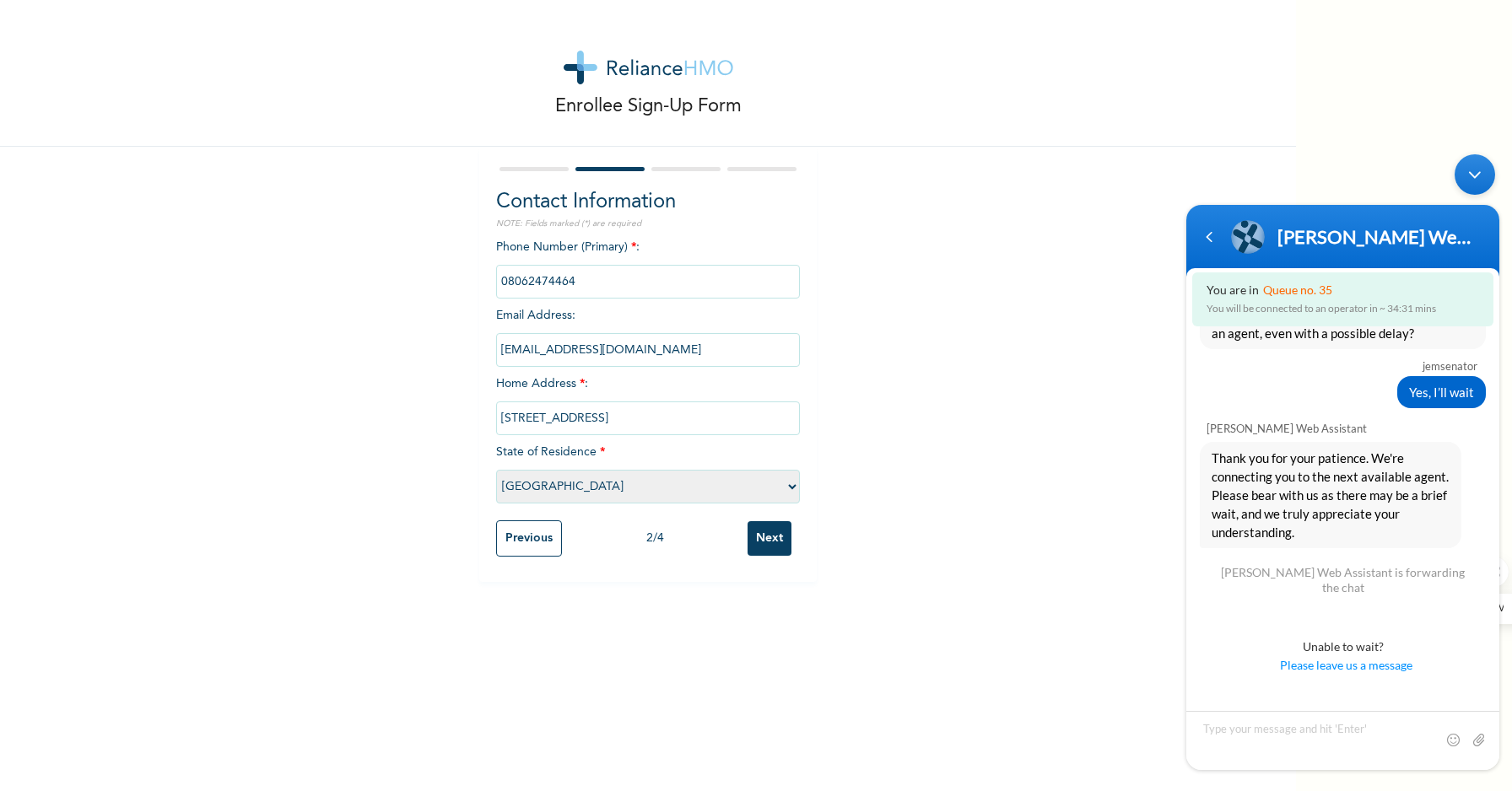
select select "33"
click at [496, 470] on select "Please select a State [PERSON_NAME] (FCT) [PERSON_NAME] Ibom [GEOGRAPHIC_DATA] …" at bounding box center [648, 487] width 303 height 34
click at [758, 554] on input "Next" at bounding box center [769, 539] width 44 height 35
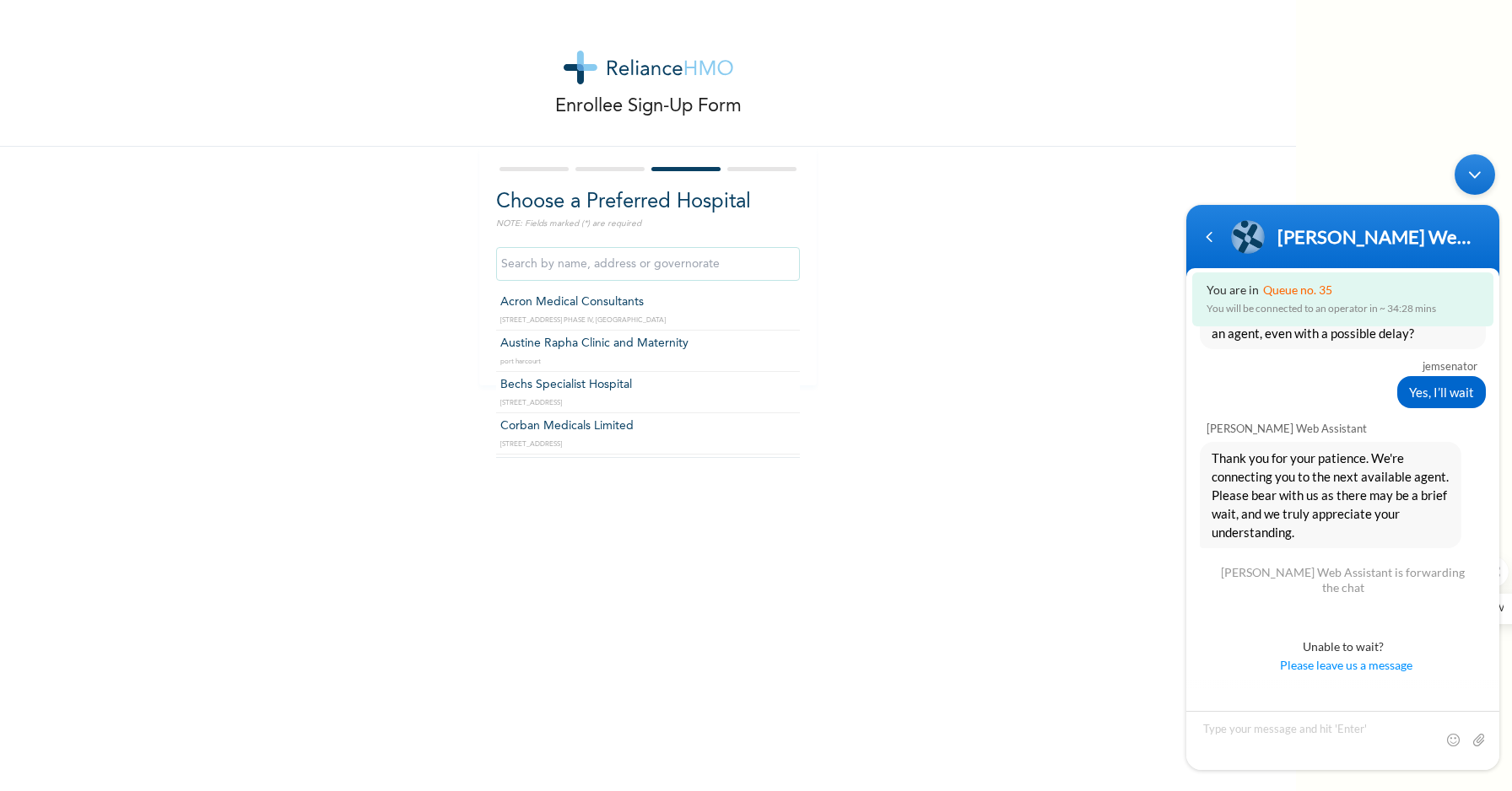
click at [653, 271] on input "text" at bounding box center [648, 264] width 303 height 34
type input "c"
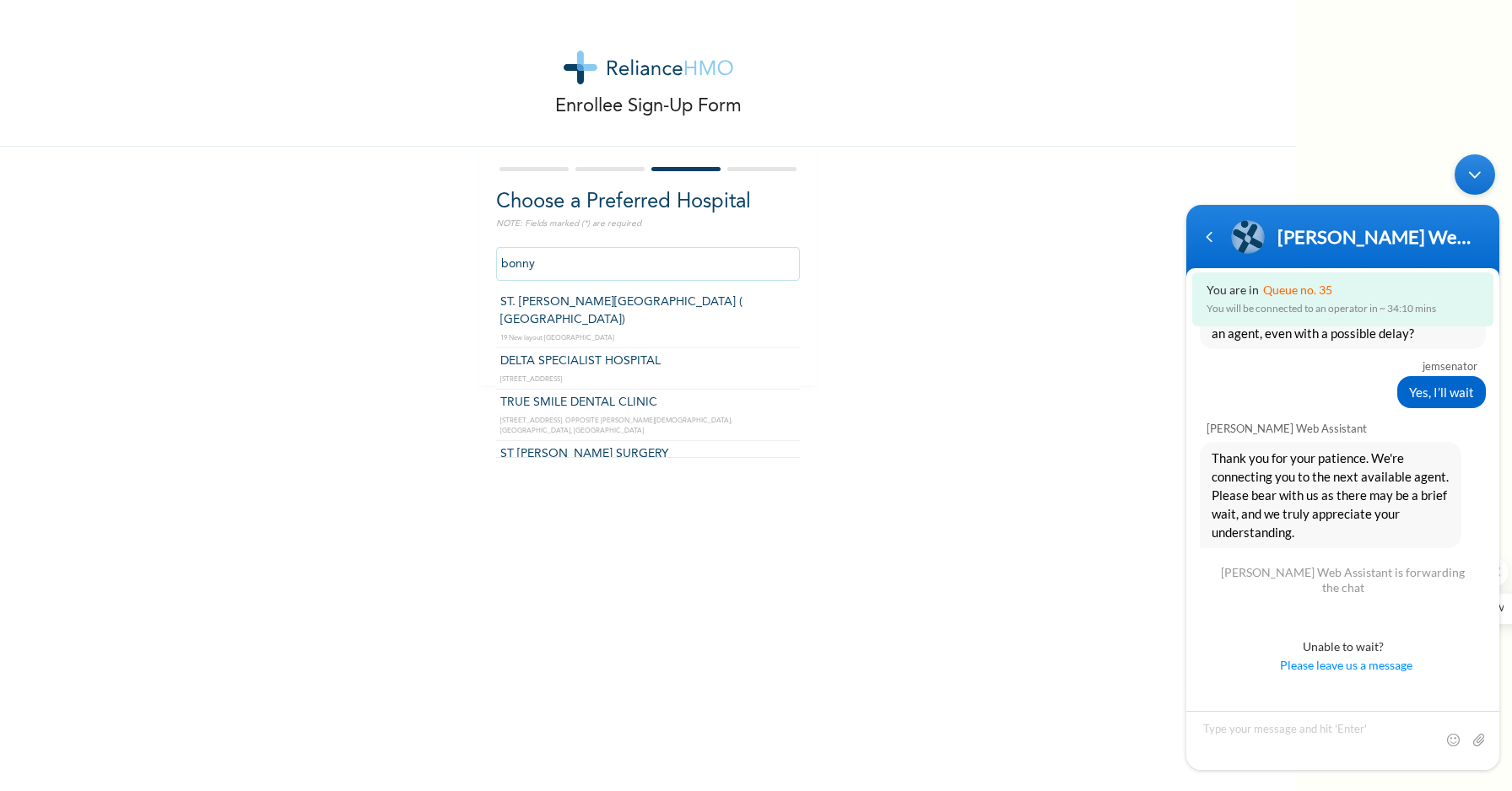
type input "ST. [PERSON_NAME][GEOGRAPHIC_DATA] ( [GEOGRAPHIC_DATA])"
click at [650, 268] on input "ST. [PERSON_NAME][GEOGRAPHIC_DATA] ( [GEOGRAPHIC_DATA])" at bounding box center [648, 264] width 303 height 34
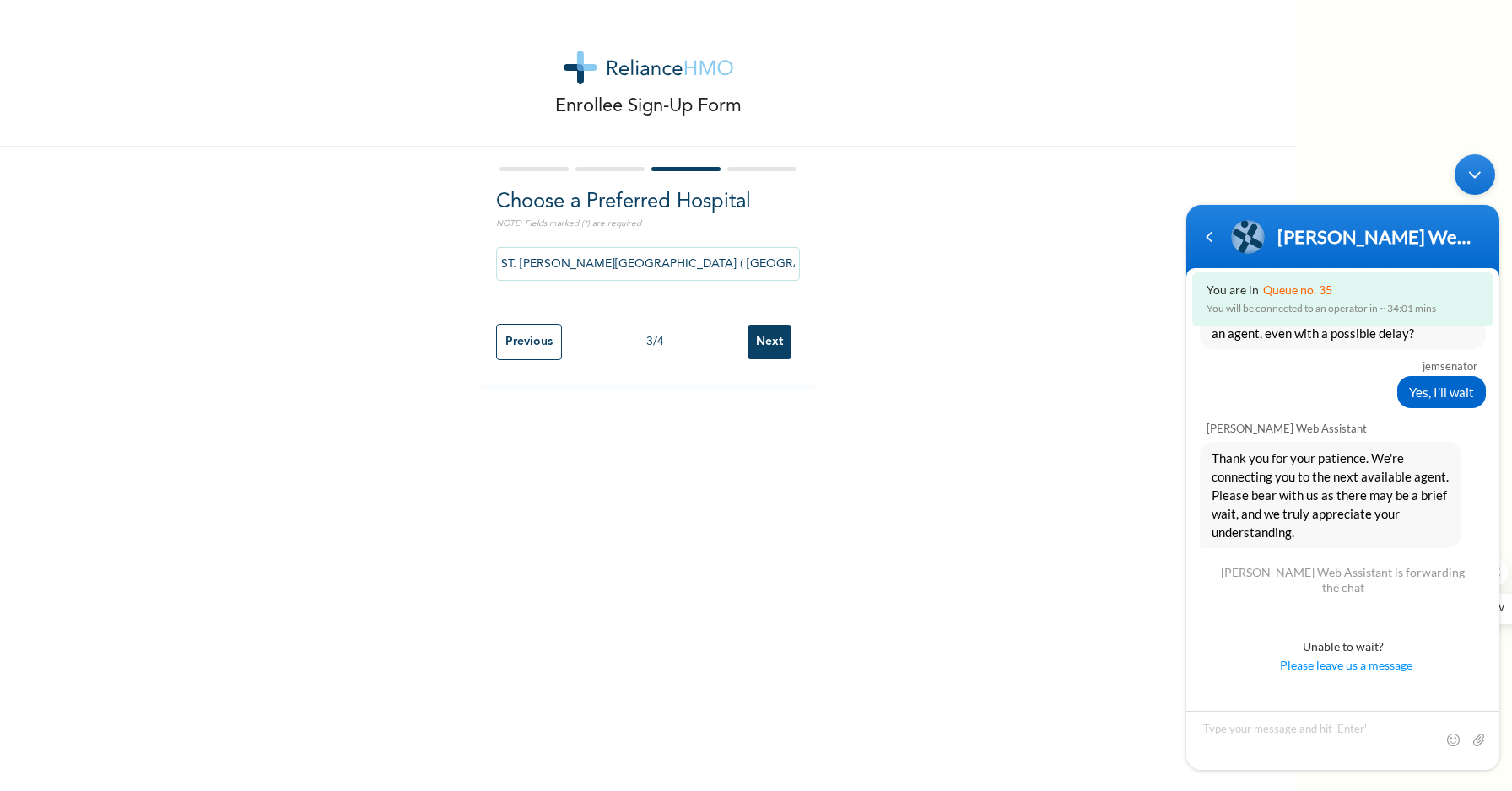
click at [756, 342] on input "Next" at bounding box center [769, 342] width 44 height 35
select select "2"
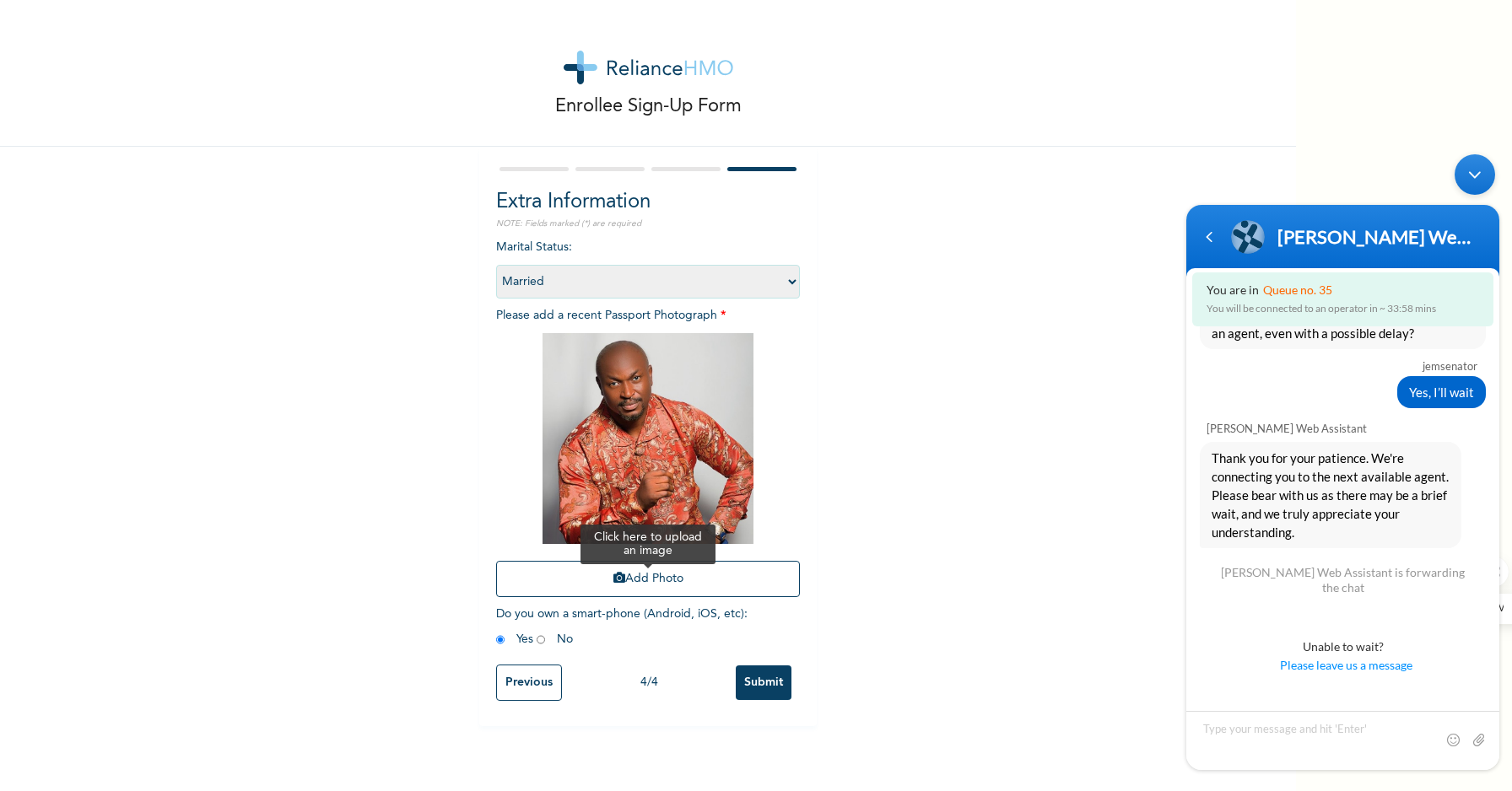
click at [663, 575] on button "Add Photo" at bounding box center [648, 579] width 303 height 36
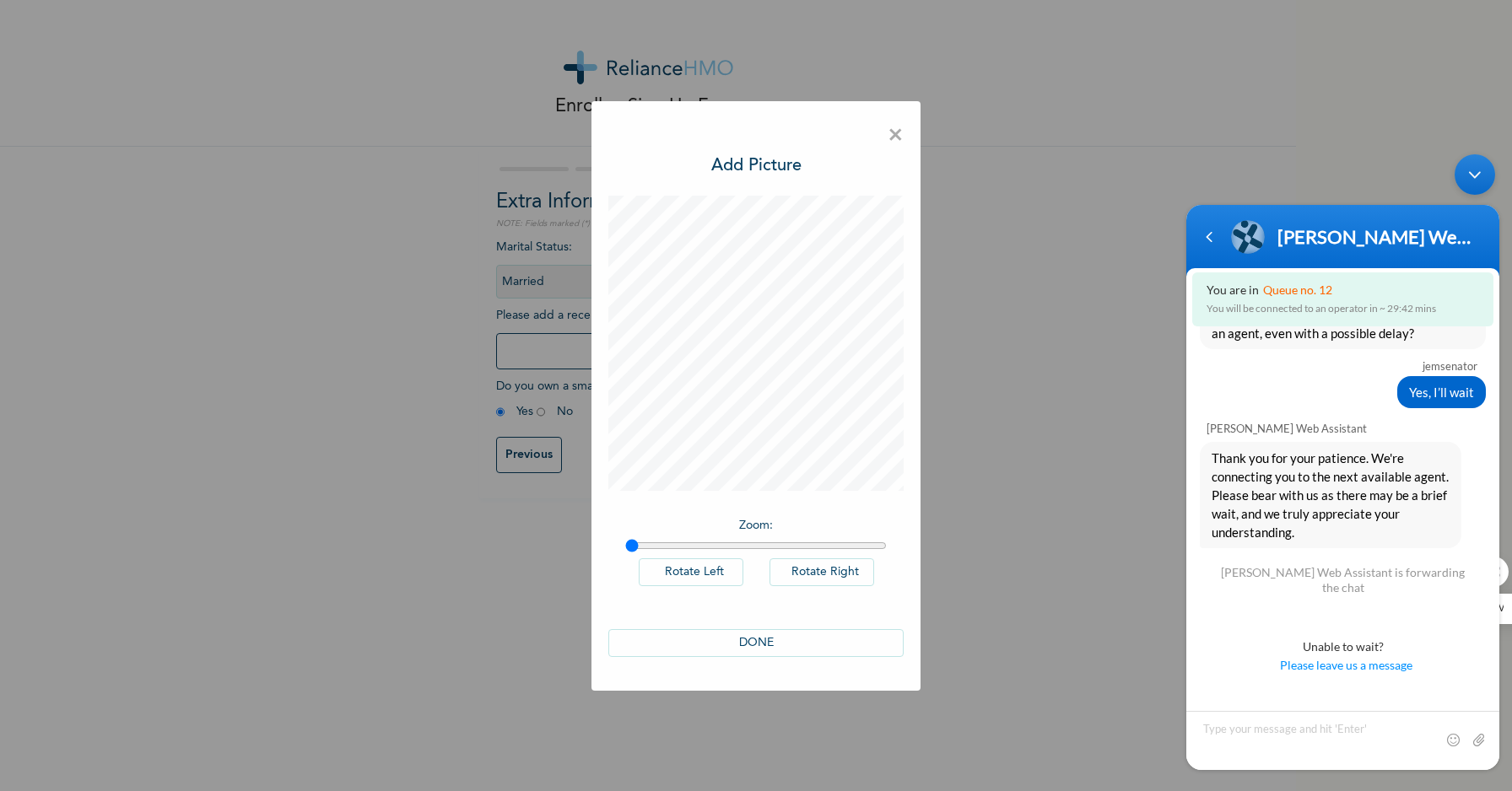
click at [816, 636] on button "DONE" at bounding box center [756, 643] width 295 height 28
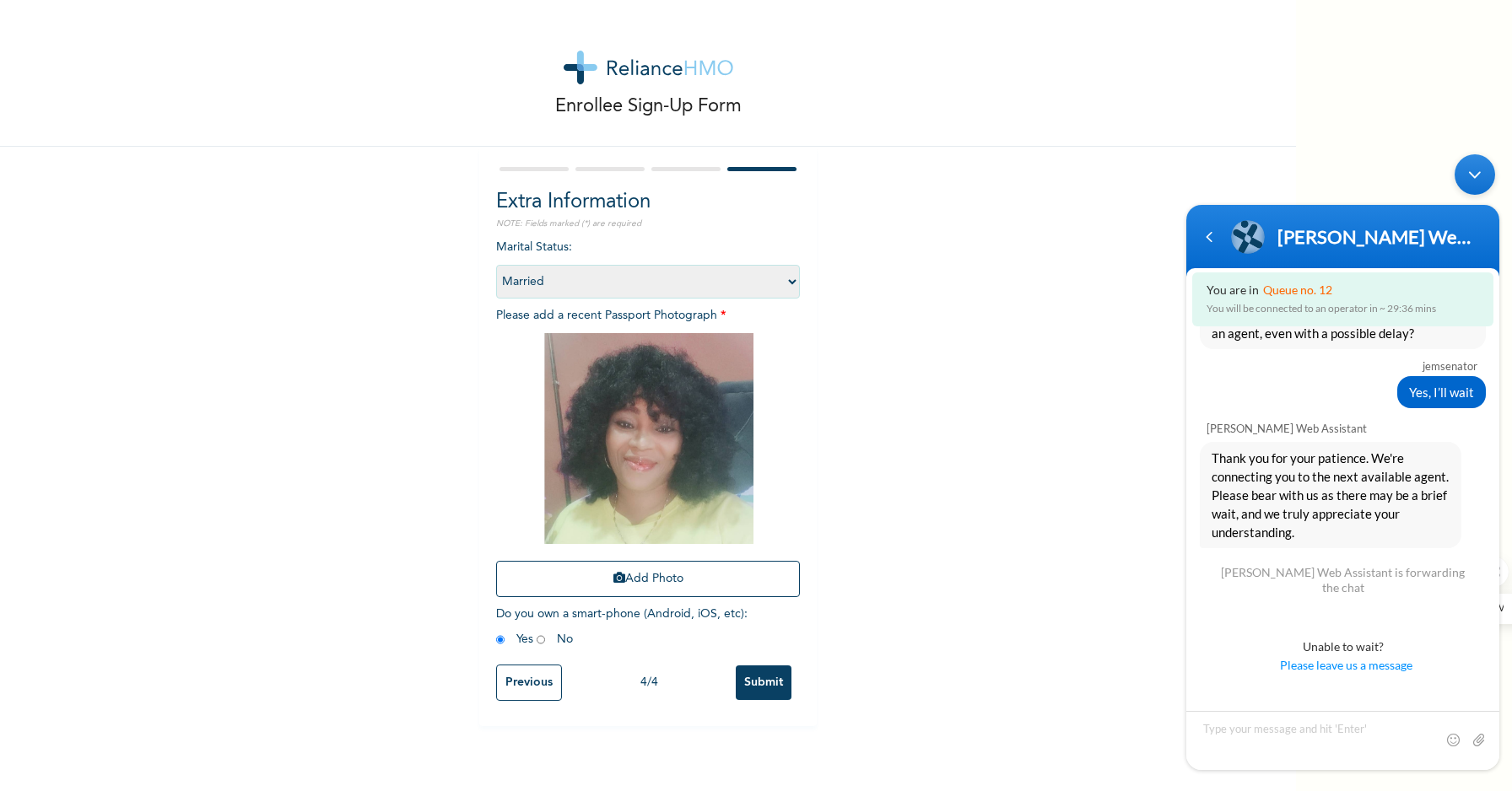
click at [757, 687] on input "Submit" at bounding box center [763, 682] width 56 height 35
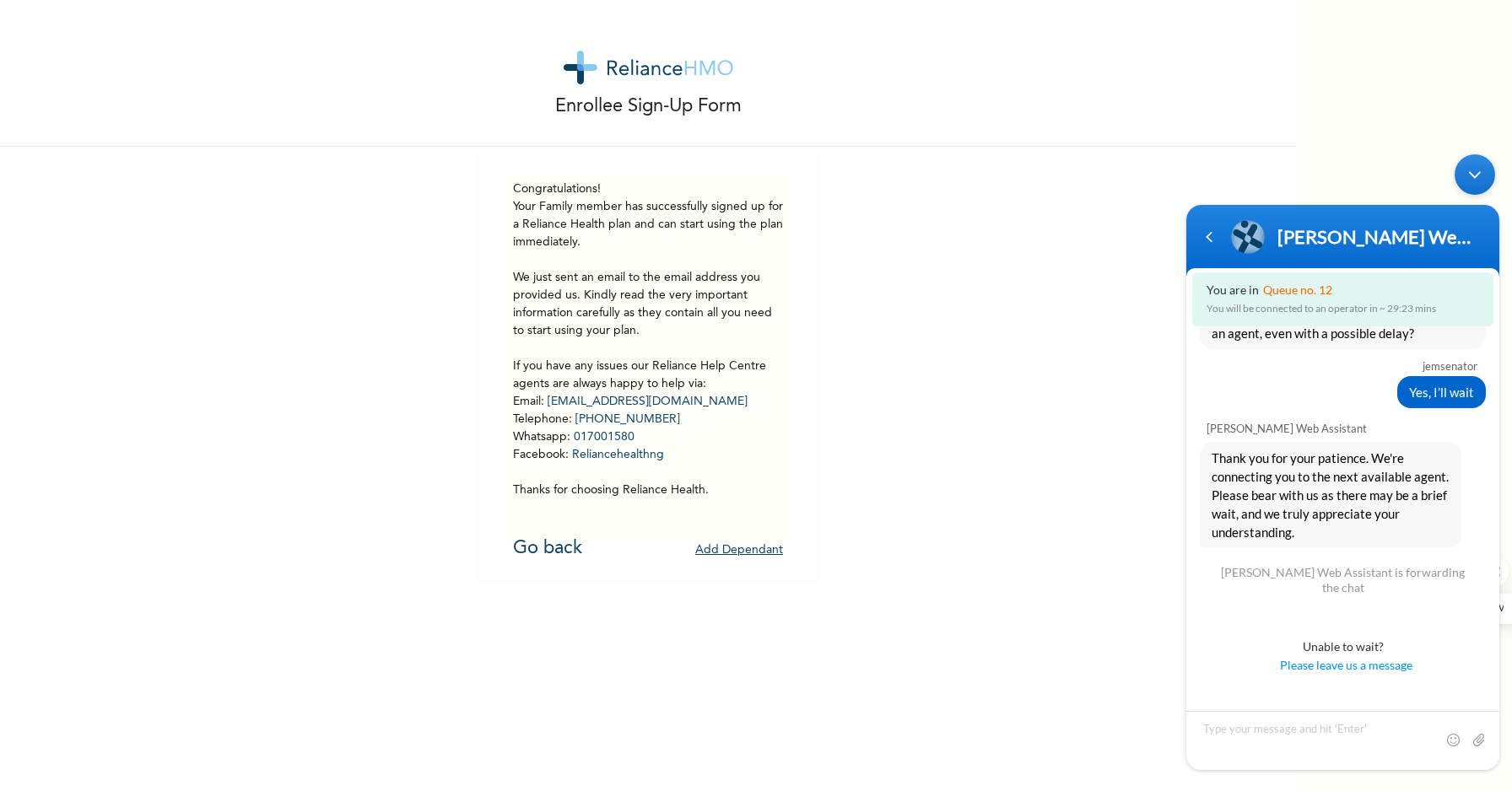
click at [725, 551] on button "Add Dependant" at bounding box center [740, 551] width 88 height 26
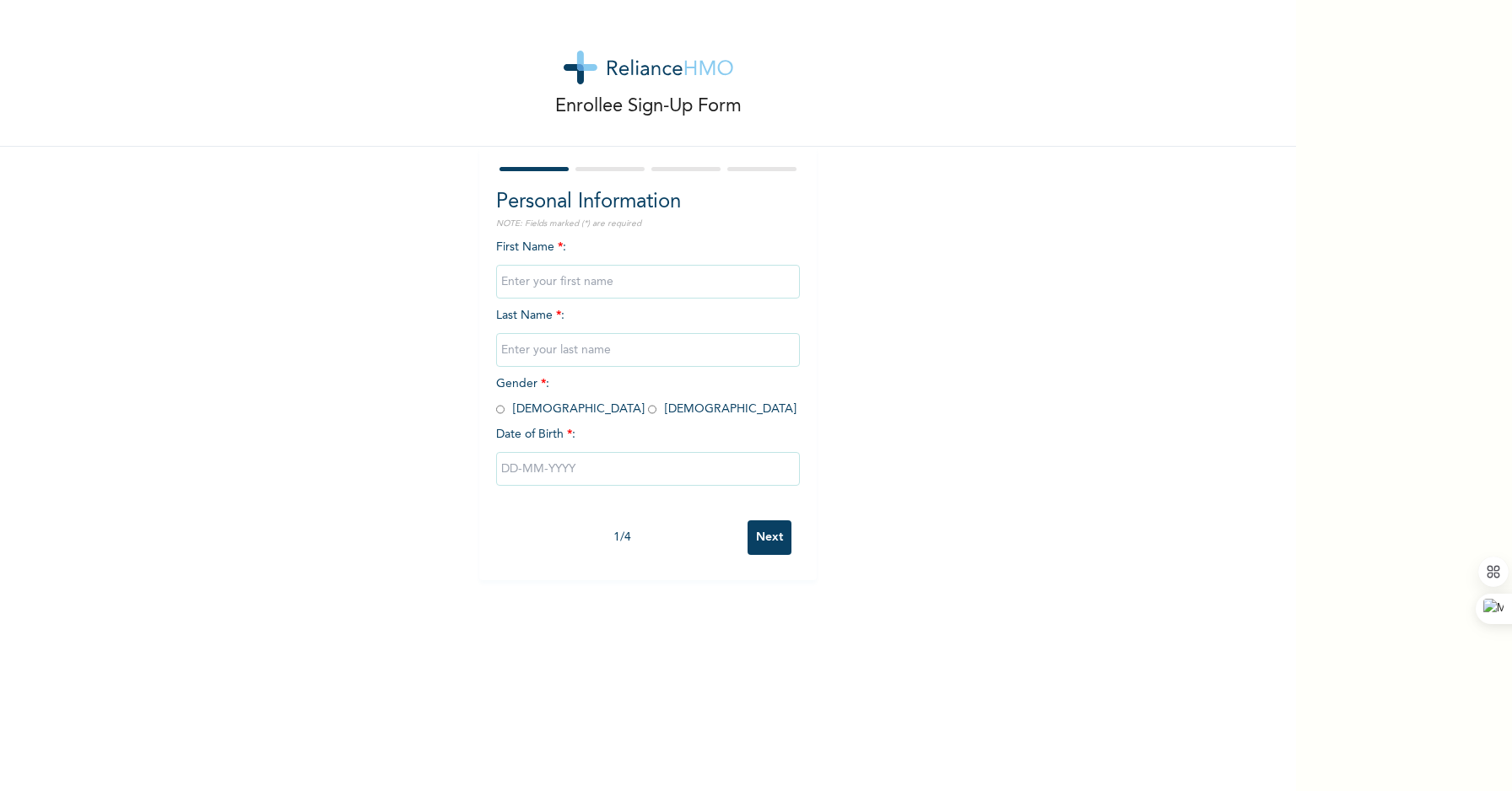
click at [545, 281] on input "text" at bounding box center [648, 281] width 303 height 34
type input "EGBUJI"
drag, startPoint x: 578, startPoint y: 350, endPoint x: 448, endPoint y: 350, distance: 130.0
click at [448, 350] on div "Enrollee Sign-Up Form Personal Information NOTE: Fields marked (*) are required…" at bounding box center [648, 290] width 1296 height 581
type input "KING"
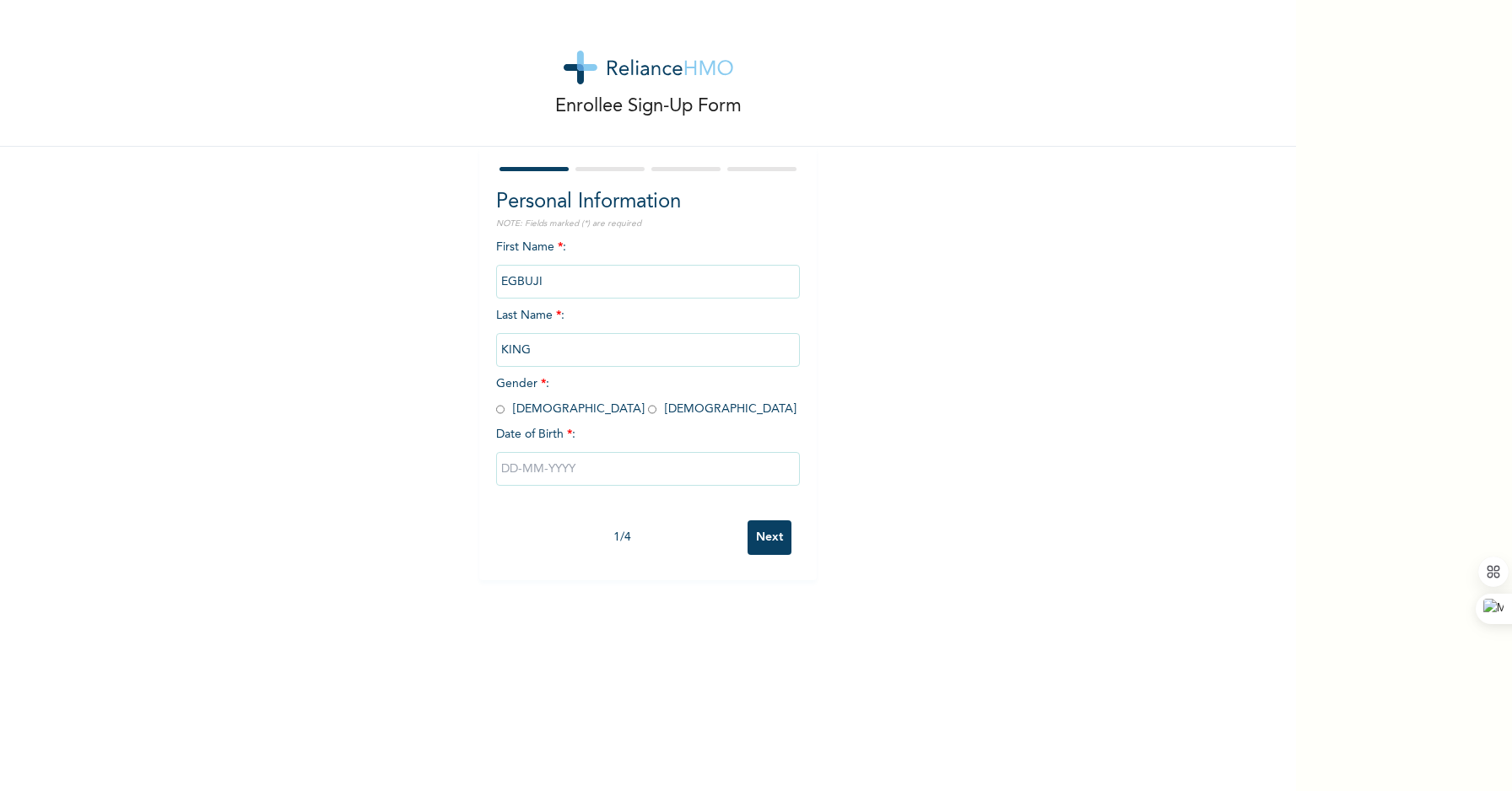
click at [496, 410] on input "radio" at bounding box center [500, 409] width 8 height 16
radio input "true"
click at [586, 469] on input "text" at bounding box center [648, 469] width 303 height 34
select select "9"
click at [702, 535] on select "2025 2024 2023 2022 2021 2020 2019 2018 2017 2016 2015 2014 2013 2012 2011 2010…" at bounding box center [697, 536] width 59 height 34
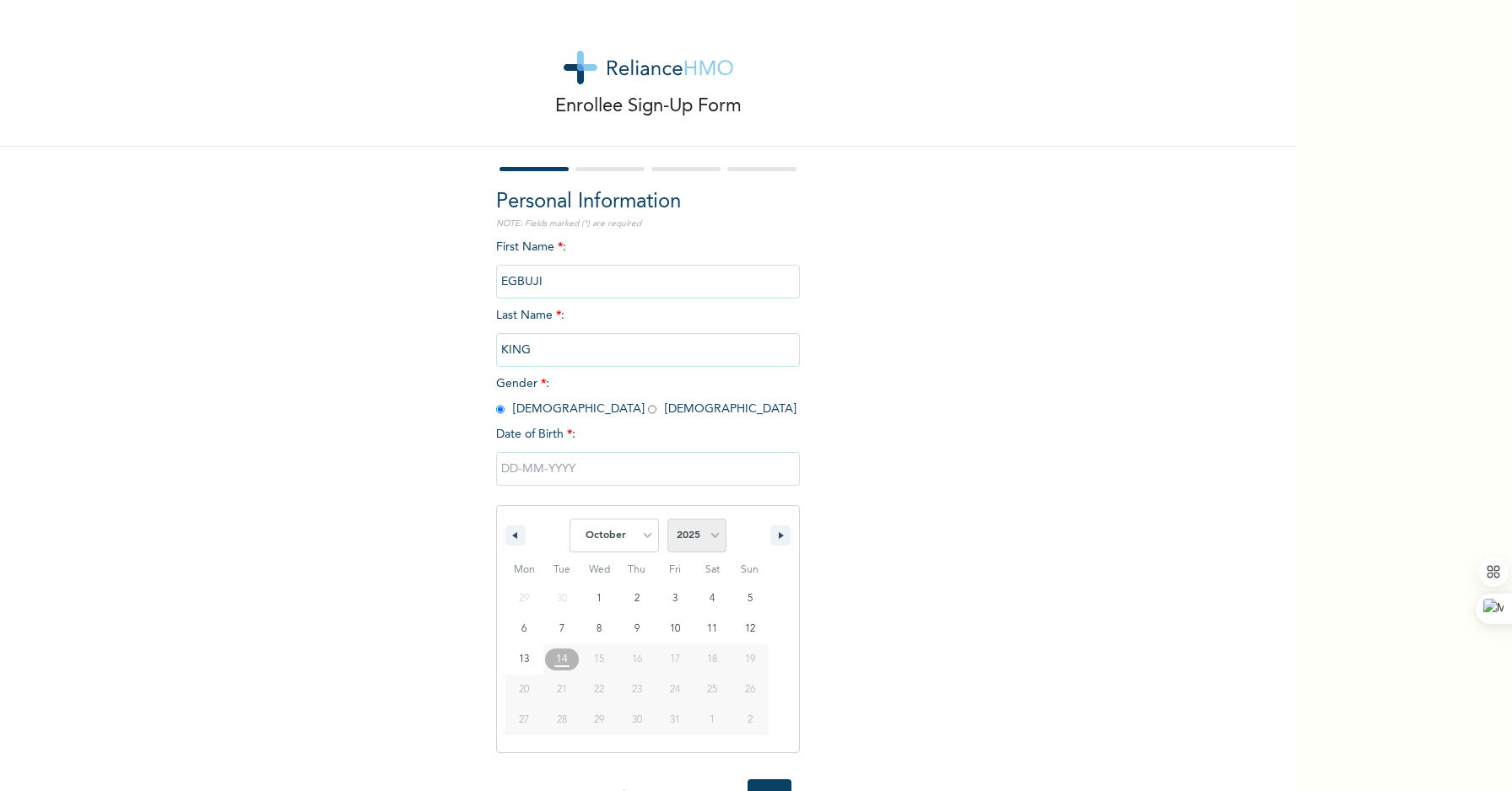
select select "2009"
click at [668, 519] on select "2025 2024 2023 2022 2021 2020 2019 2018 2017 2016 2015 2014 2013 2012 2011 2010…" at bounding box center [697, 536] width 59 height 34
click at [623, 528] on select "January February March April May June July August September October November De…" at bounding box center [615, 536] width 90 height 34
select select "5"
click at [570, 519] on select "January February March April May June July August September October November De…" at bounding box center [615, 536] width 90 height 34
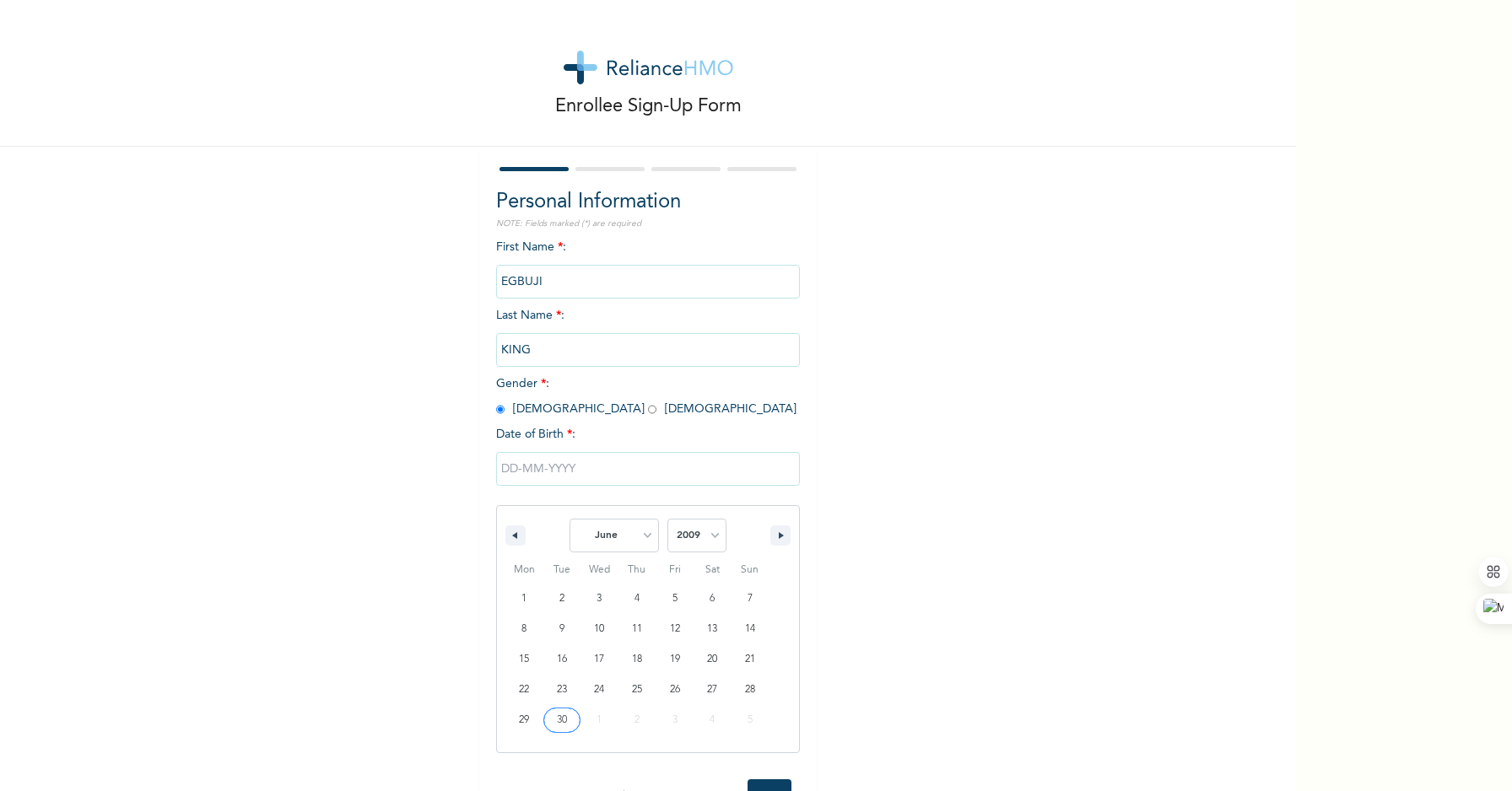
type input "06/30/2009"
click at [577, 472] on input "06/30/2009" at bounding box center [648, 469] width 303 height 34
select select "5"
select select "2009"
click at [631, 548] on select "January February March April May June July August September October November De…" at bounding box center [615, 536] width 90 height 34
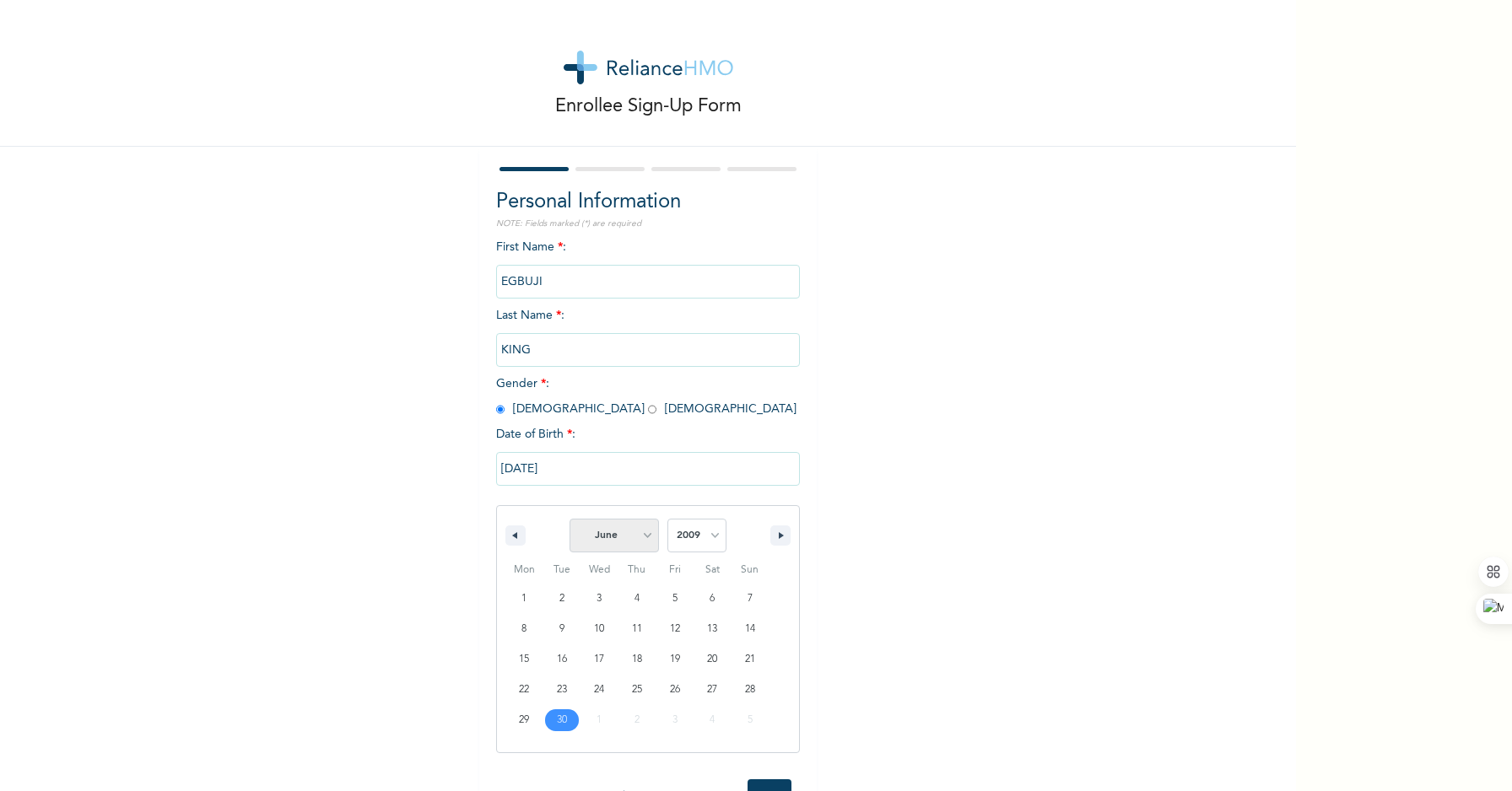
select select "6"
click at [570, 519] on select "January February March April May June July August September October November De…" at bounding box center [615, 536] width 90 height 34
type input "07/30/2009"
drag, startPoint x: 514, startPoint y: 280, endPoint x: 418, endPoint y: 280, distance: 96.0
click at [412, 280] on div "Enrollee Sign-Up Form Personal Information NOTE: Fields marked (*) are required…" at bounding box center [648, 290] width 1296 height 581
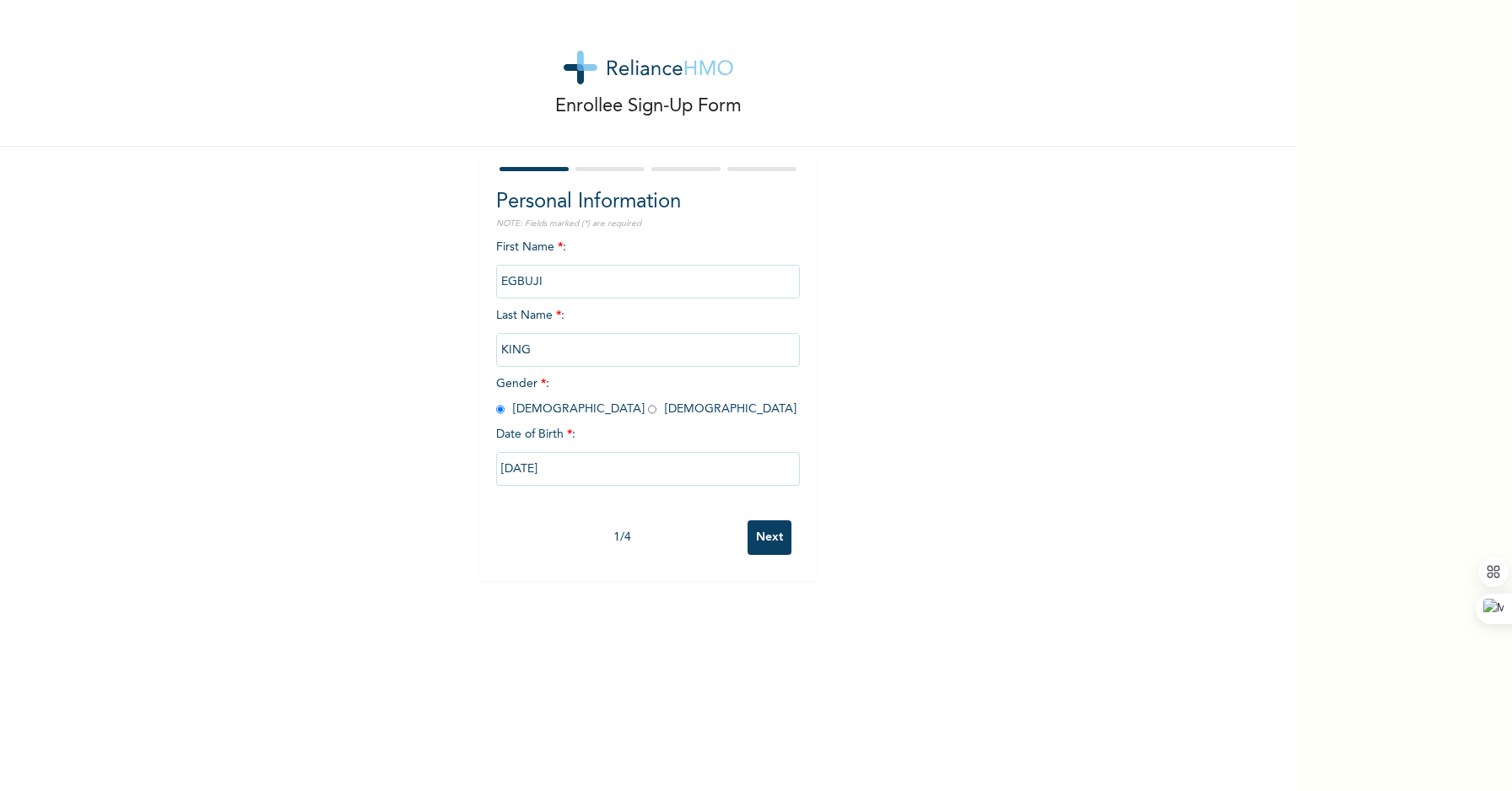
click at [559, 292] on input "EGBUJI" at bounding box center [648, 281] width 303 height 34
drag, startPoint x: 559, startPoint y: 282, endPoint x: 490, endPoint y: 276, distance: 69.3
click at [496, 277] on input "EGBUJI" at bounding box center [648, 281] width 303 height 34
type input "KING"
type input "EGBUJI"
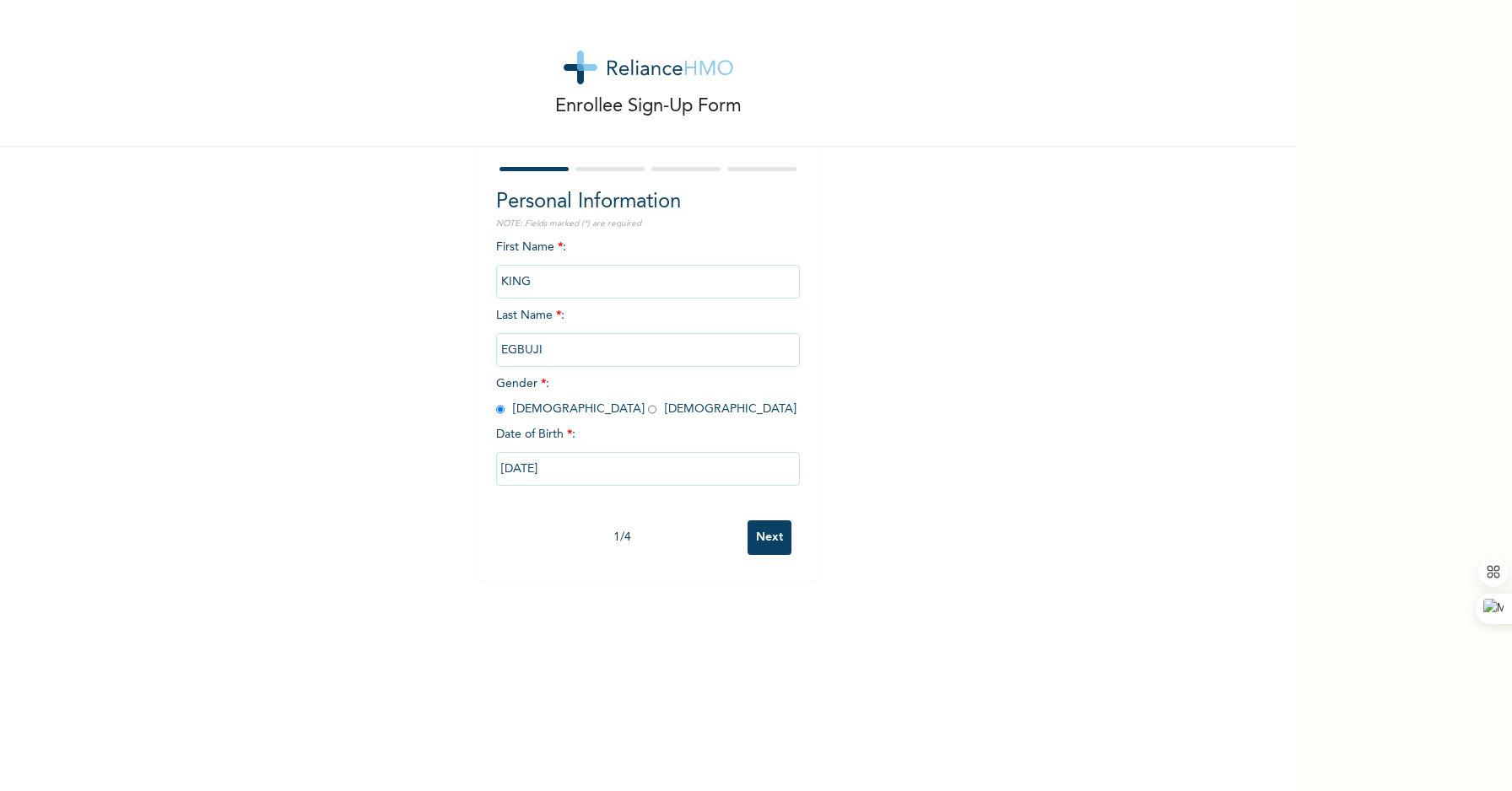
click at [382, 333] on div "Enrollee Sign-Up Form Personal Information NOTE: Fields marked (*) are required…" at bounding box center [648, 290] width 1296 height 581
click at [759, 536] on input "Next" at bounding box center [769, 538] width 44 height 35
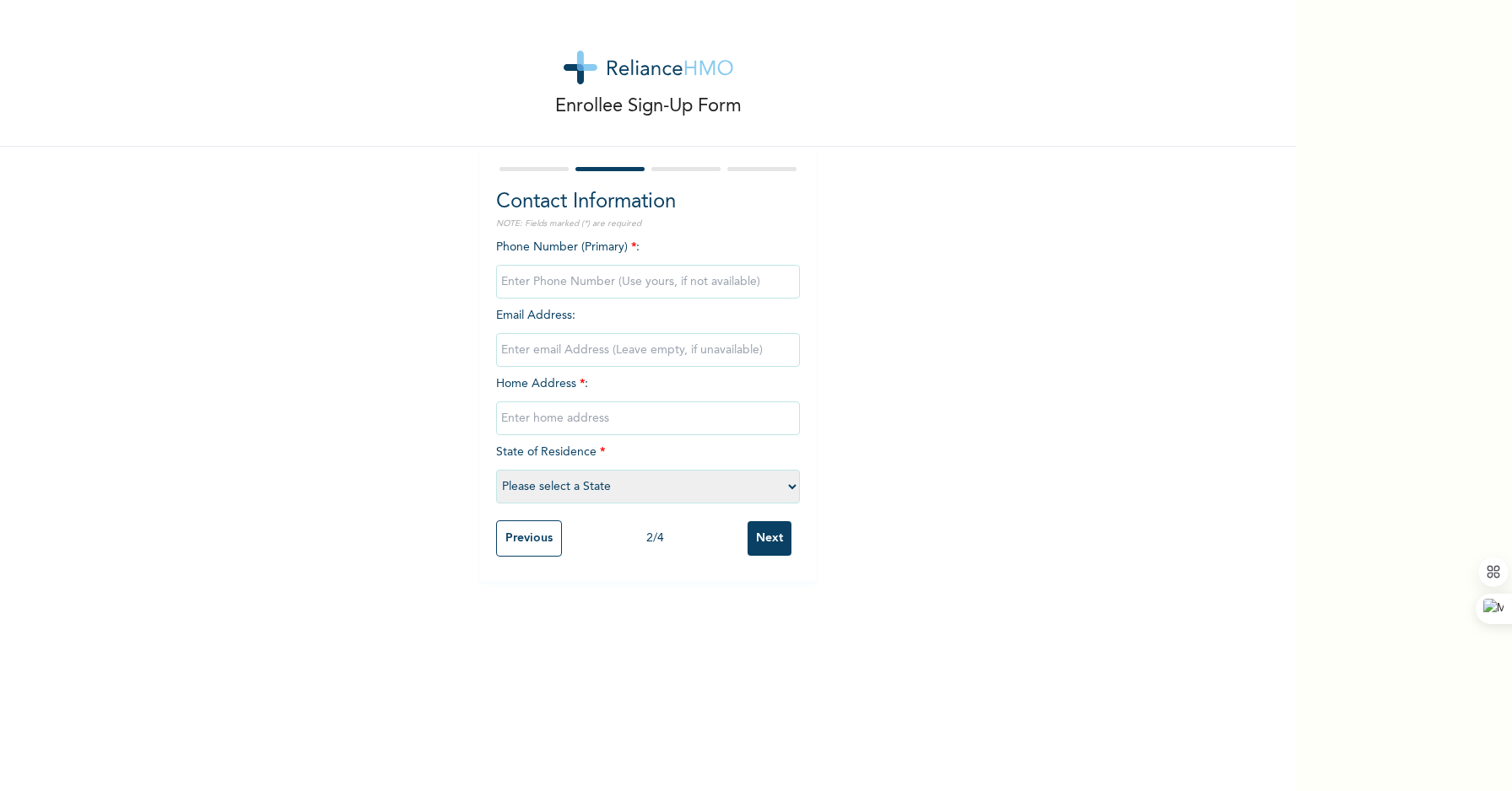
click at [597, 283] on input "phone" at bounding box center [648, 281] width 303 height 34
click at [597, 282] on input "phone" at bounding box center [648, 281] width 303 height 34
type input "07040571564"
click at [683, 348] on input "email" at bounding box center [648, 350] width 303 height 34
type input "[DOMAIN_NAME][EMAIL_ADDRESS][DOMAIN_NAME]"
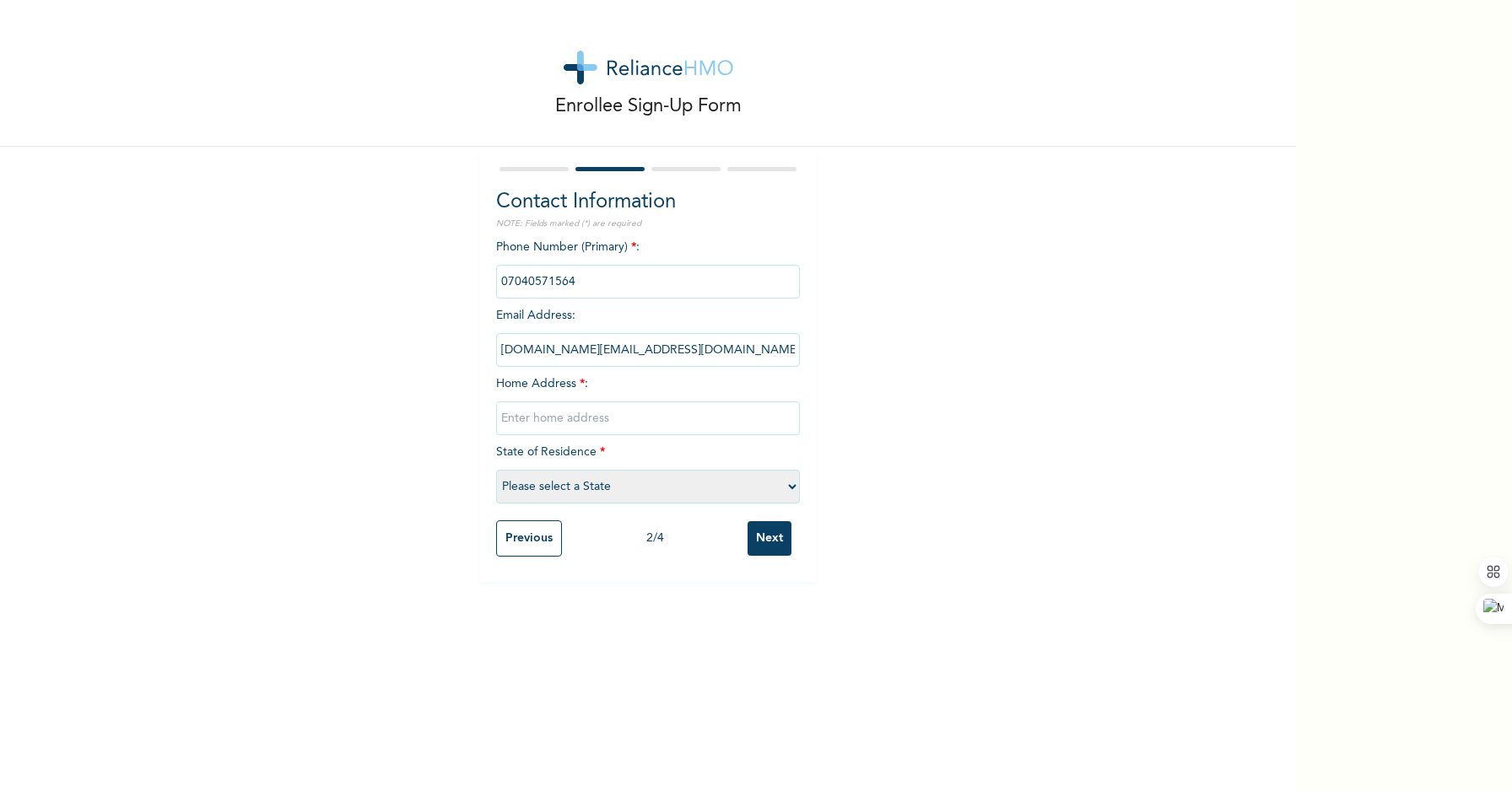
type input "[STREET_ADDRESS]"
select select "25"
drag, startPoint x: 597, startPoint y: 424, endPoint x: 474, endPoint y: 417, distance: 123.2
click at [479, 417] on div "Contact Information NOTE: Fields marked (*) are required Phone Number (Primary)…" at bounding box center [648, 364] width 337 height 435
click at [560, 426] on input "[STREET_ADDRESS]" at bounding box center [648, 418] width 303 height 34
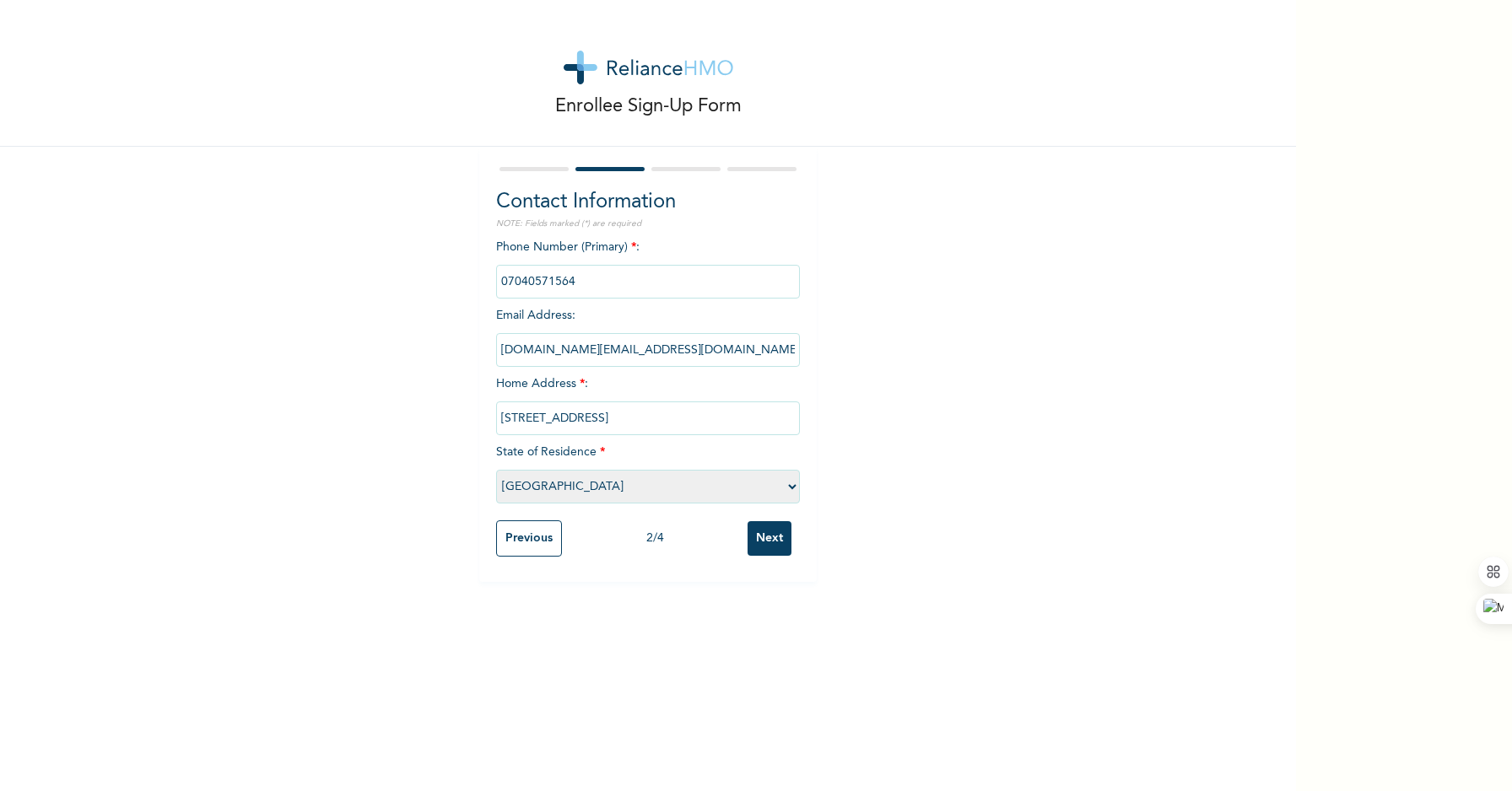
drag, startPoint x: 593, startPoint y: 418, endPoint x: 429, endPoint y: 418, distance: 164.0
click at [429, 418] on div "Enrollee Sign-Up Form Contact Information NOTE: Fields marked (*) are required …" at bounding box center [648, 290] width 1296 height 582
type input "10 ABALAMABIE STREET BY AKIAMA"
click at [506, 482] on select "Please select a State [PERSON_NAME] (FCT) [PERSON_NAME] Ibom [GEOGRAPHIC_DATA] …" at bounding box center [648, 487] width 303 height 34
select select "33"
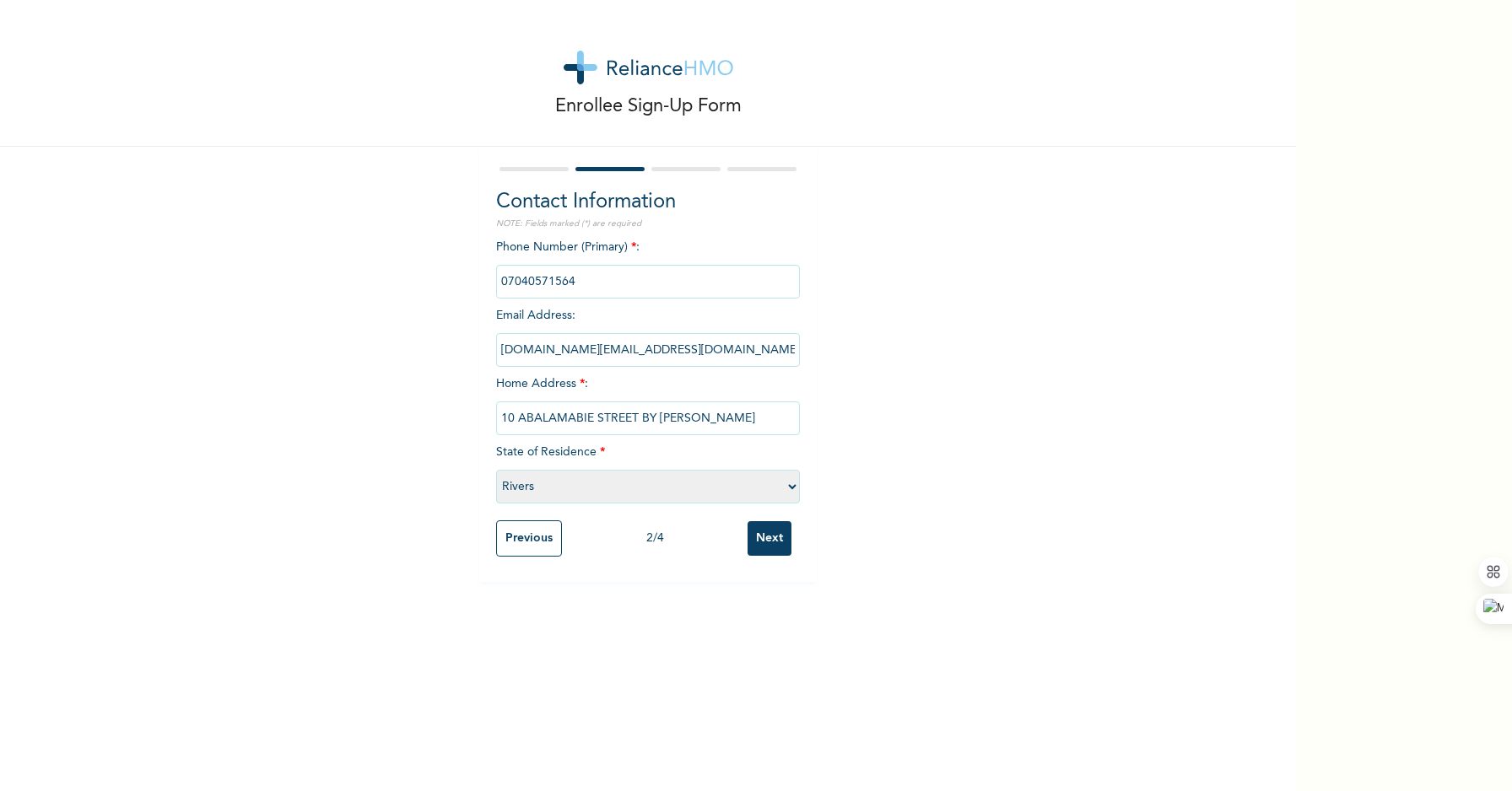
click at [496, 470] on select "Please select a State [PERSON_NAME] (FCT) [PERSON_NAME] Ibom [GEOGRAPHIC_DATA] …" at bounding box center [648, 487] width 303 height 34
click at [763, 544] on input "Next" at bounding box center [769, 539] width 44 height 35
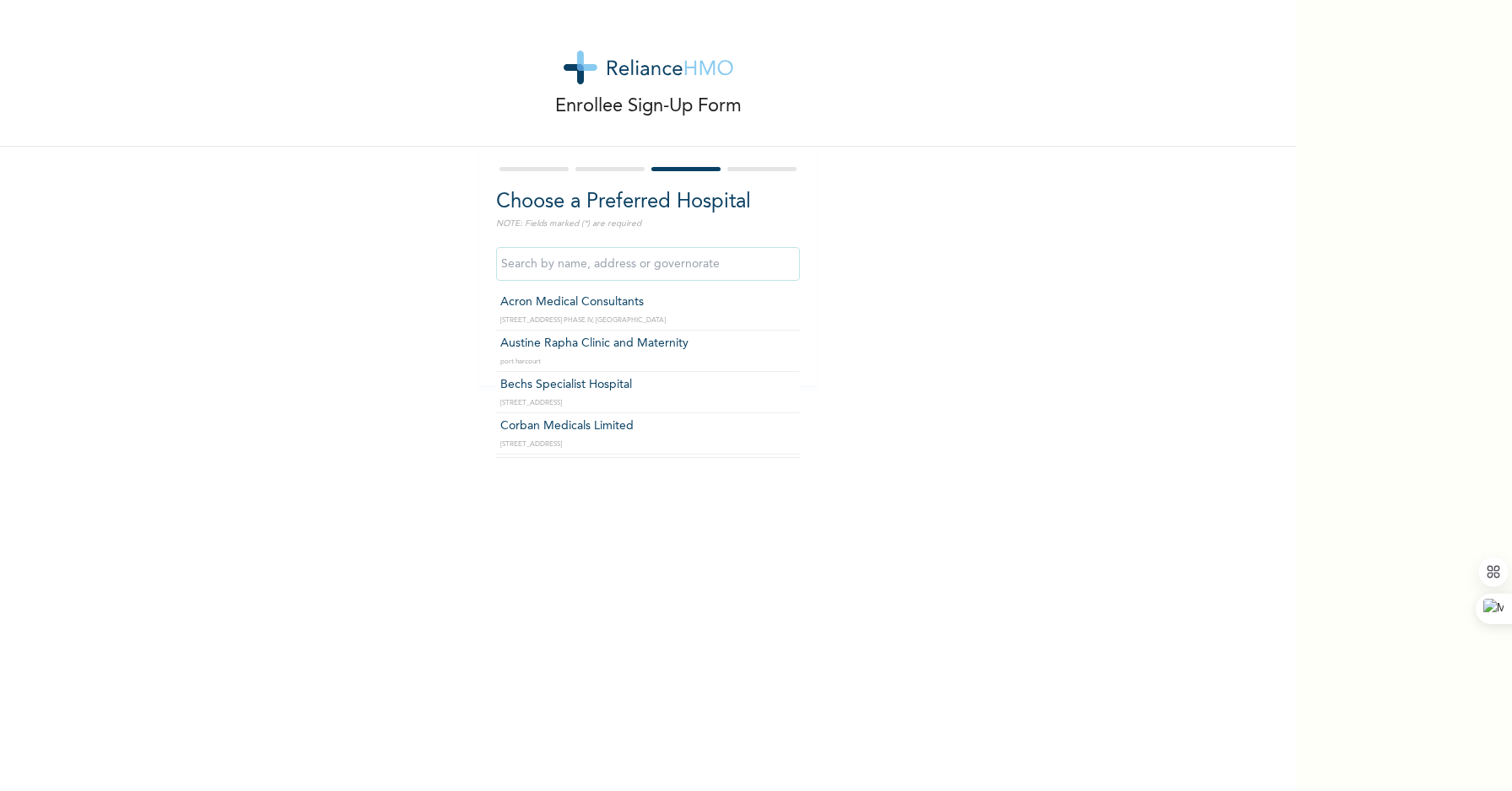
click at [620, 267] on input "text" at bounding box center [648, 264] width 303 height 34
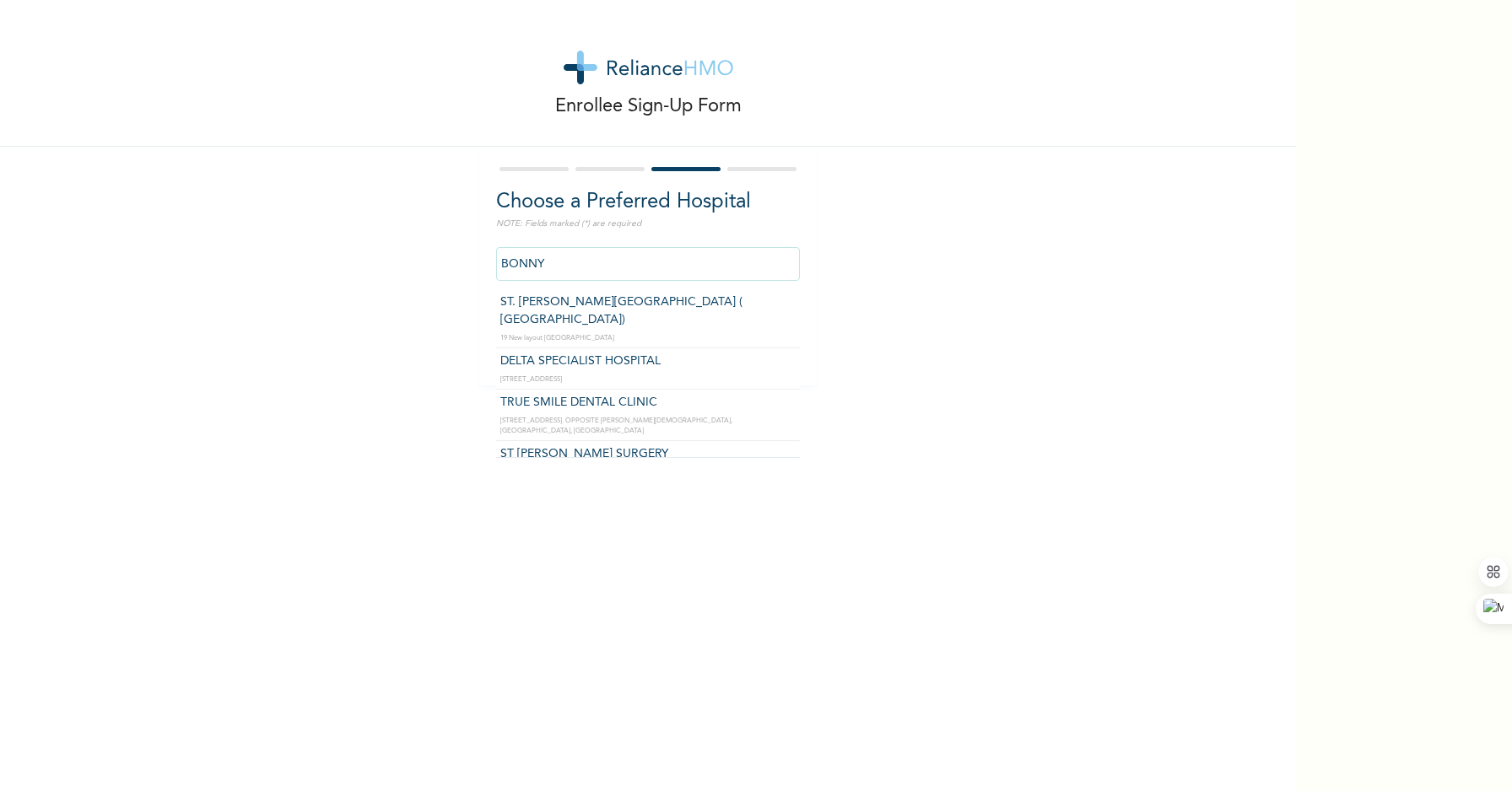
type input "ST. [PERSON_NAME][GEOGRAPHIC_DATA] ( [GEOGRAPHIC_DATA])"
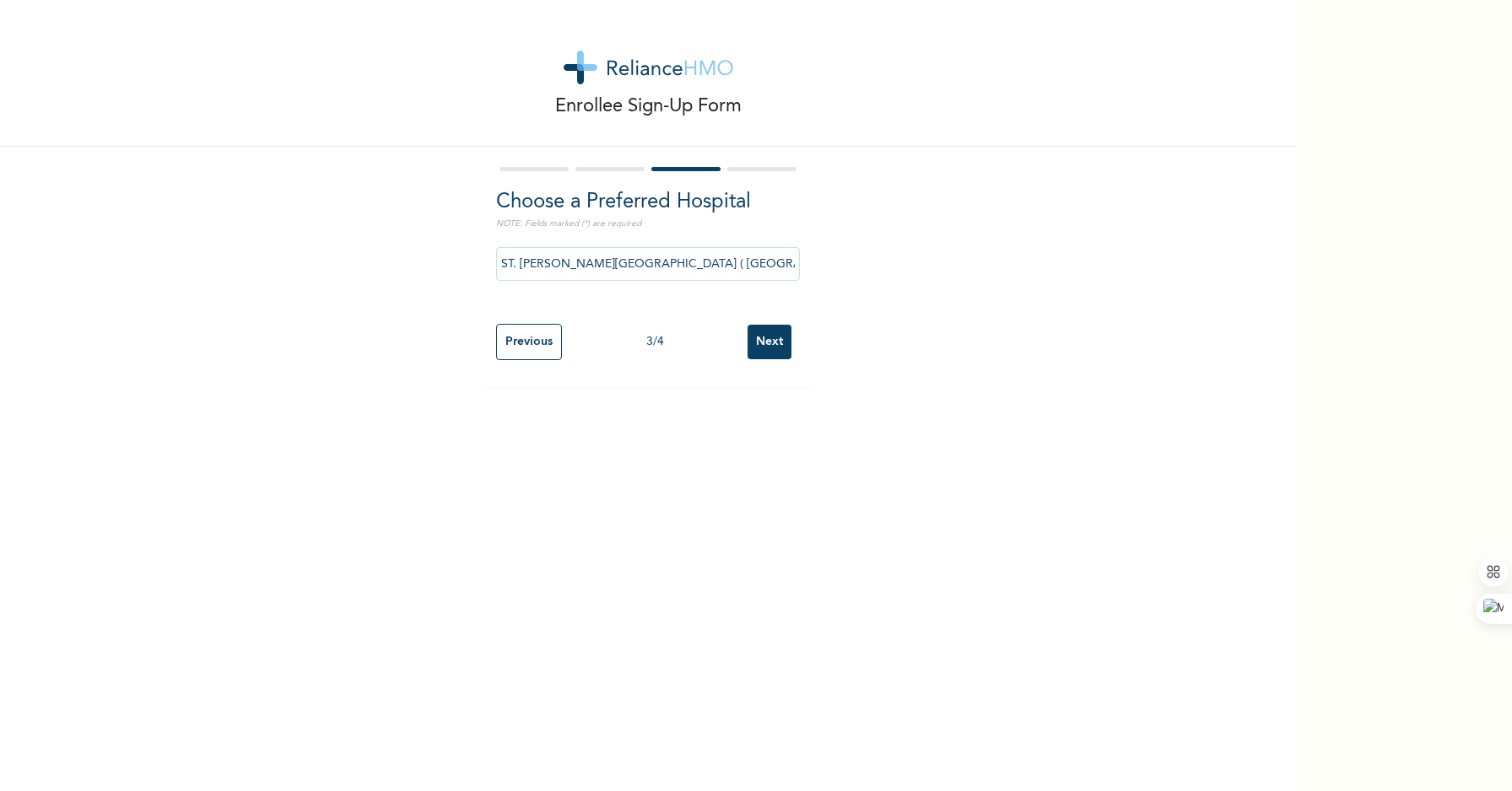
click at [758, 348] on input "Next" at bounding box center [769, 342] width 44 height 35
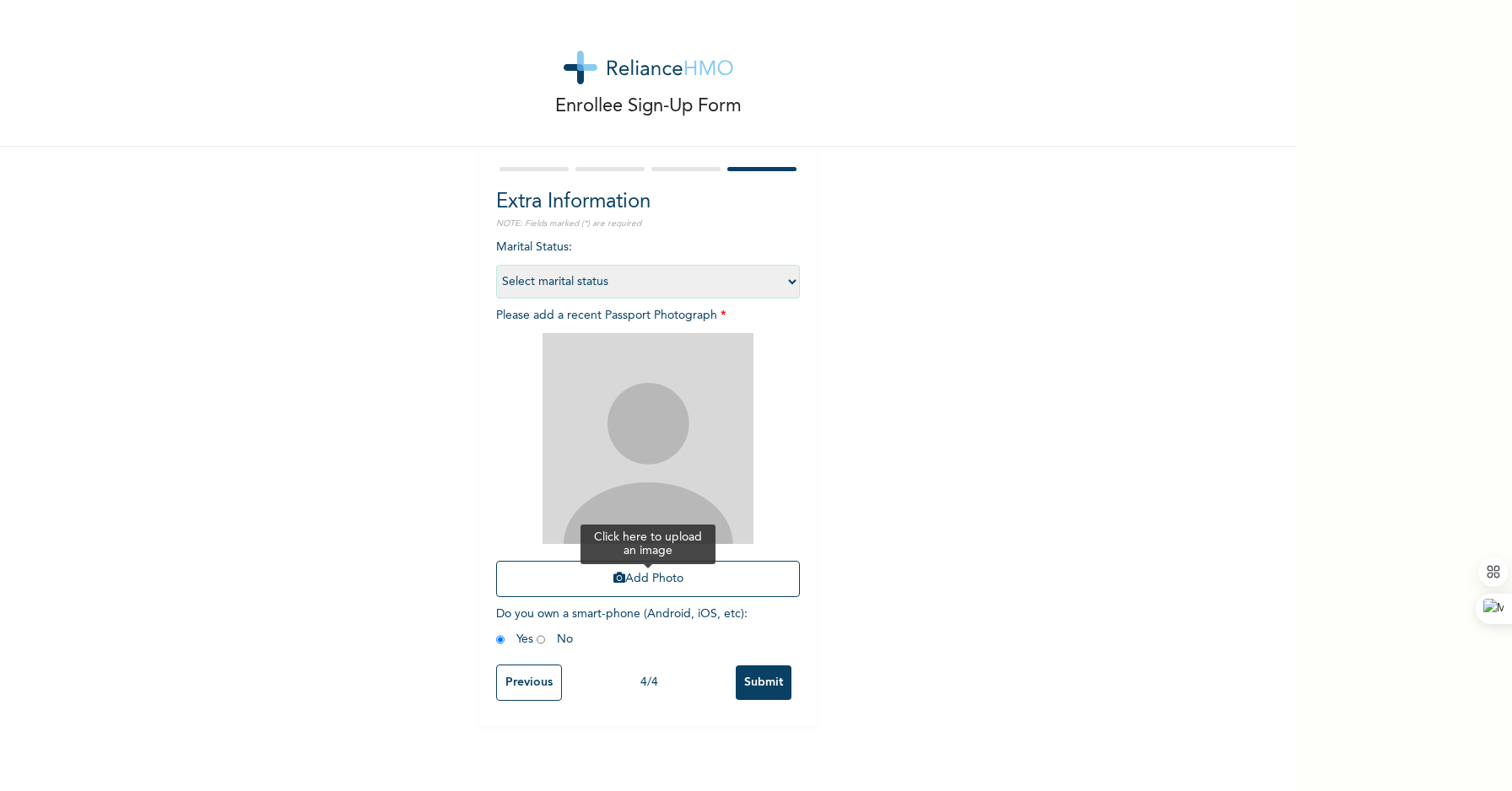
click at [620, 576] on button "Add Photo" at bounding box center [648, 579] width 303 height 36
click at [600, 279] on select "Select marital status [DEMOGRAPHIC_DATA] Married [DEMOGRAPHIC_DATA] Widow/[DEMO…" at bounding box center [648, 281] width 303 height 34
click at [496, 264] on select "Select marital status [DEMOGRAPHIC_DATA] Married [DEMOGRAPHIC_DATA] Widow/[DEMO…" at bounding box center [648, 281] width 303 height 34
click at [599, 276] on select "Select marital status [DEMOGRAPHIC_DATA] Married [DEMOGRAPHIC_DATA] Widow/[DEMO…" at bounding box center [648, 281] width 303 height 34
select select "1"
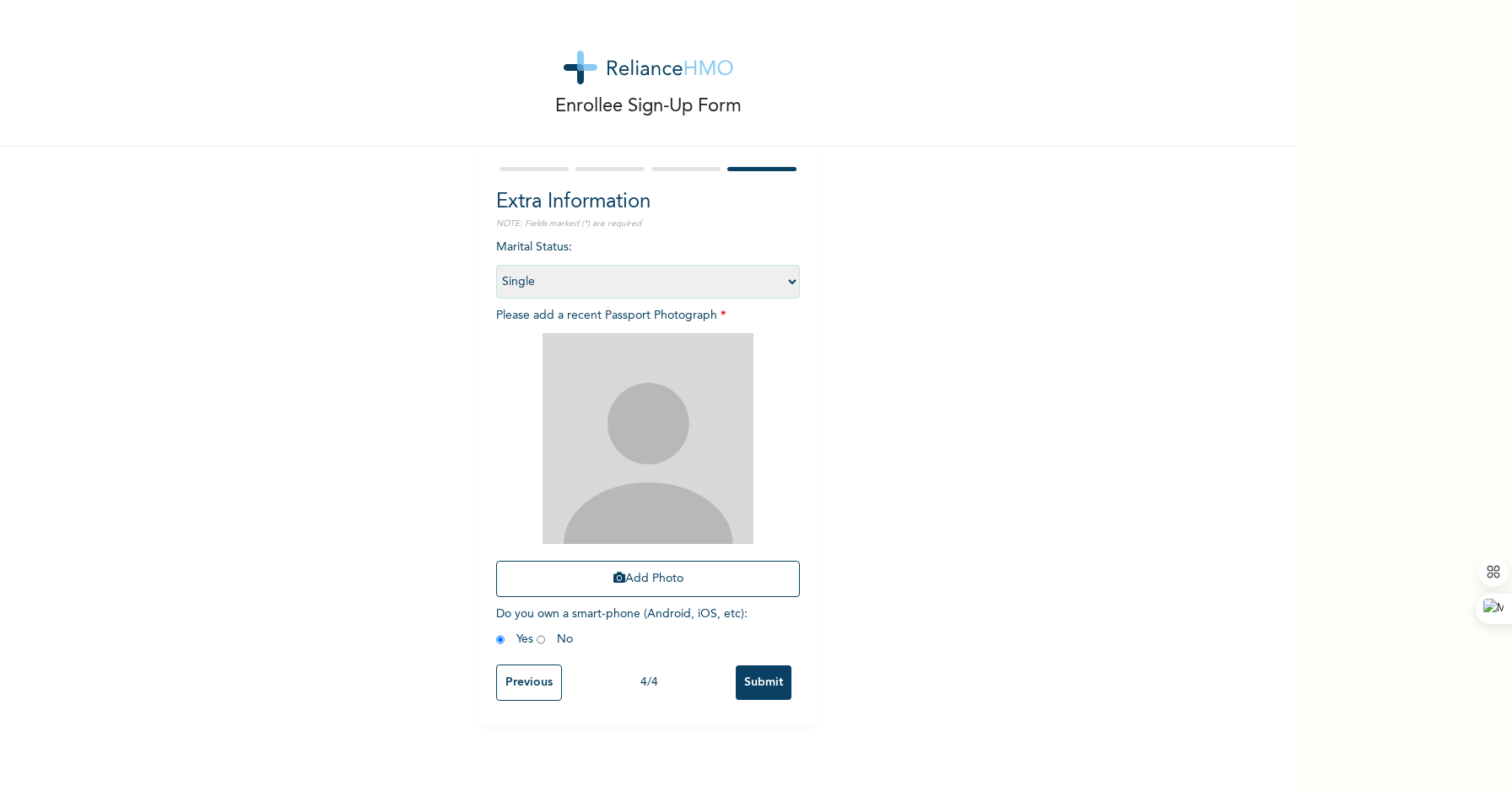
click at [496, 264] on select "Select marital status [DEMOGRAPHIC_DATA] Married [DEMOGRAPHIC_DATA] Widow/[DEMO…" at bounding box center [648, 281] width 303 height 34
